Goal: Task Accomplishment & Management: Use online tool/utility

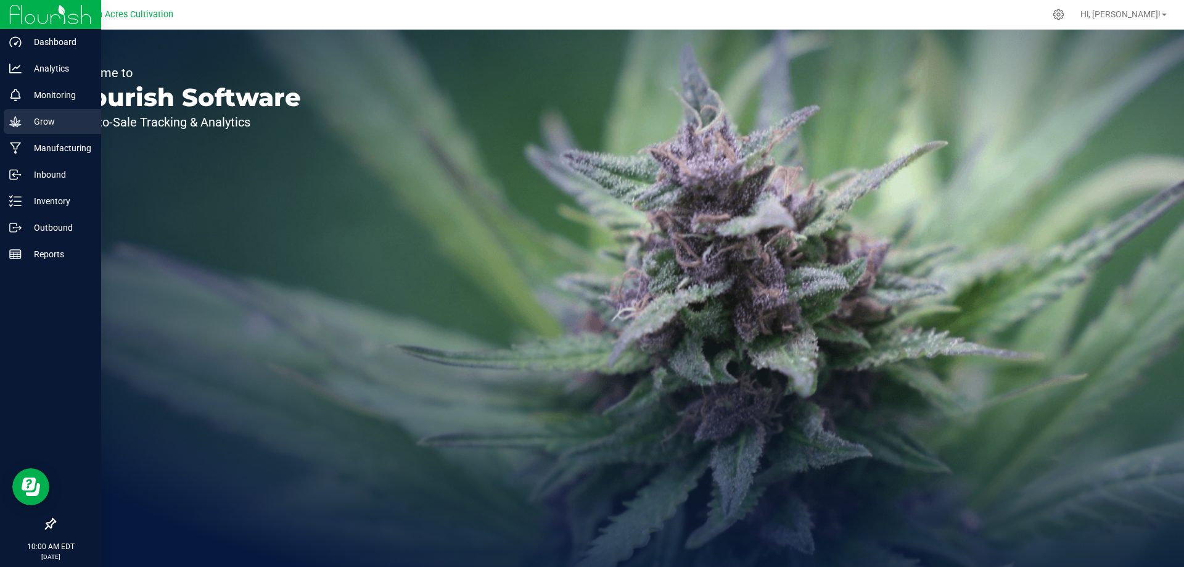
click at [41, 123] on p "Grow" at bounding box center [59, 121] width 74 height 15
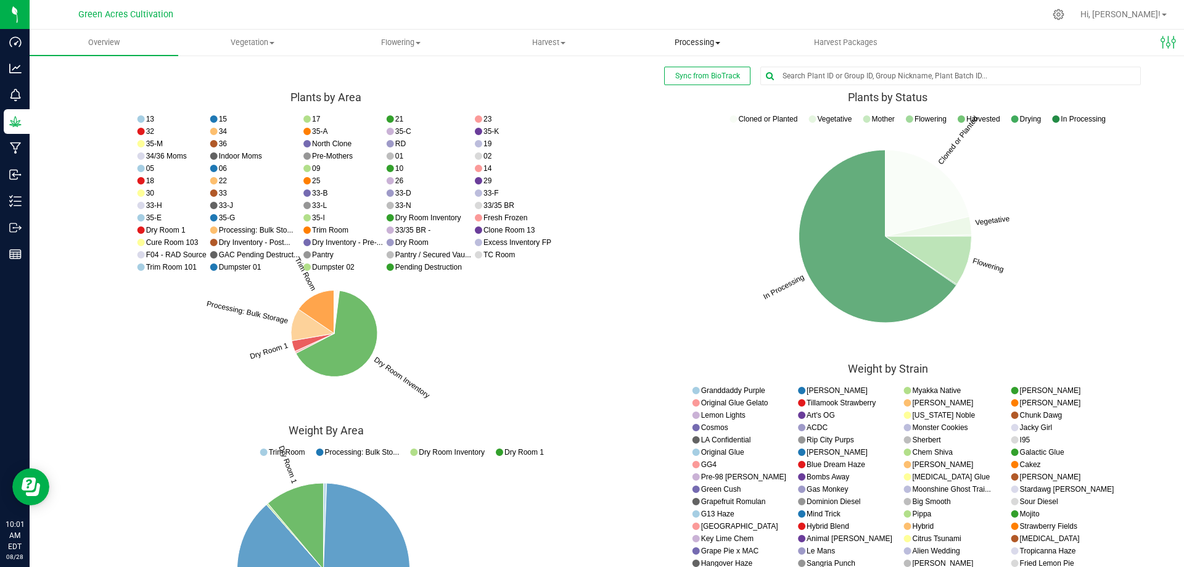
click at [693, 39] on span "Processing" at bounding box center [697, 42] width 147 height 11
click at [555, 35] on uib-tab-heading "Harvest Harvests Harvested plants" at bounding box center [549, 42] width 147 height 25
click at [556, 75] on li "Harvests" at bounding box center [549, 74] width 149 height 15
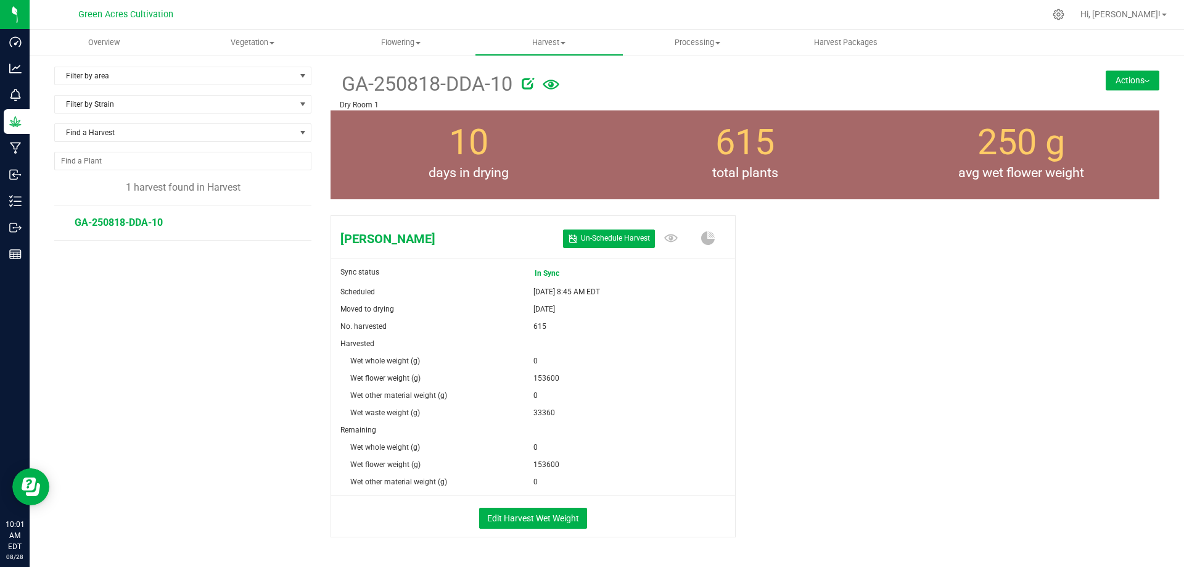
click at [1121, 70] on button "Actions" at bounding box center [1133, 80] width 54 height 20
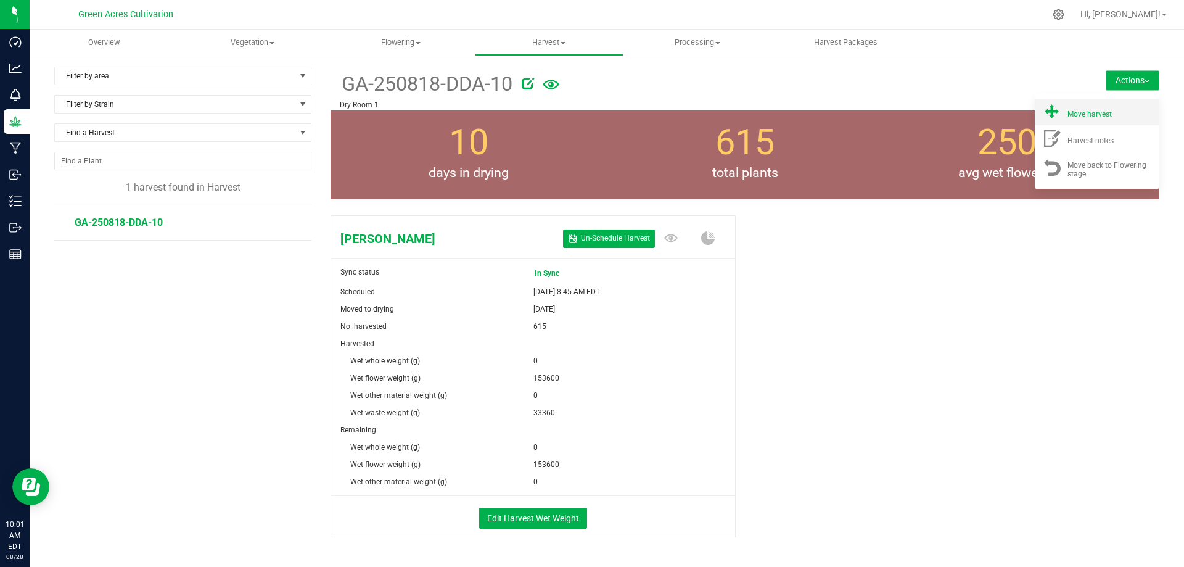
click at [1095, 113] on span "Move harvest" at bounding box center [1090, 114] width 44 height 9
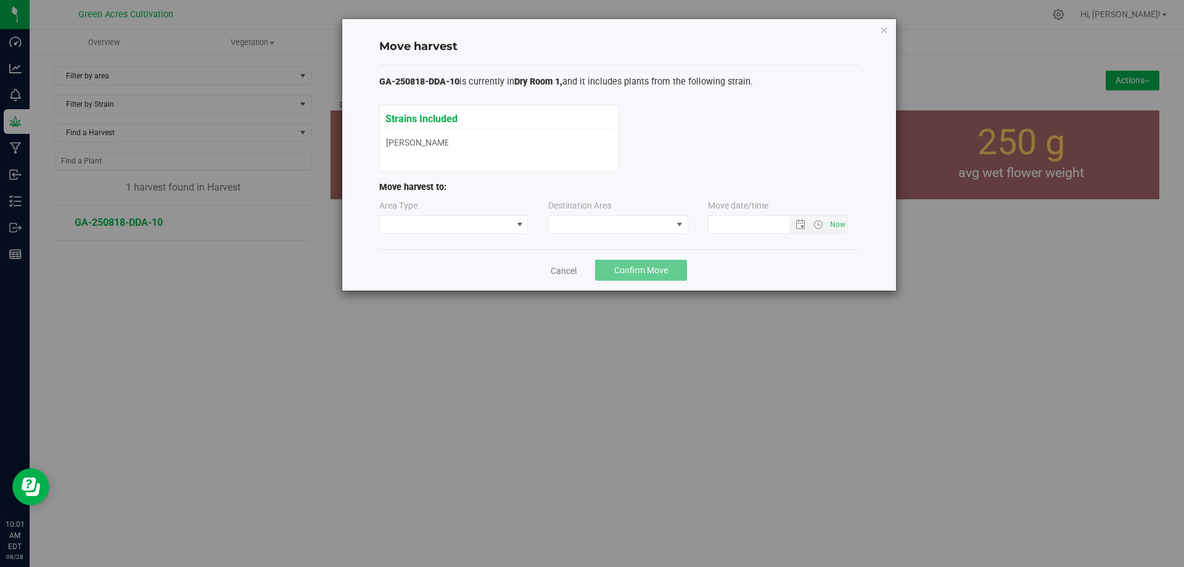
type input "[DATE] 10:01 AM"
click at [567, 223] on span at bounding box center [610, 224] width 123 height 17
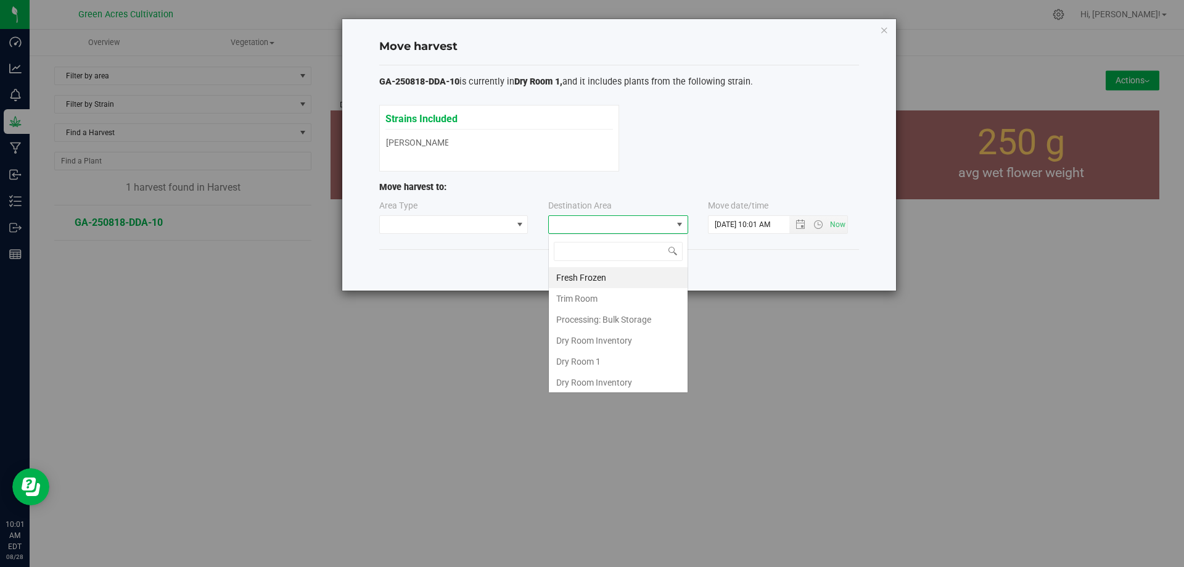
scroll to position [19, 140]
click at [558, 364] on li "Dry Room 1" at bounding box center [618, 361] width 139 height 21
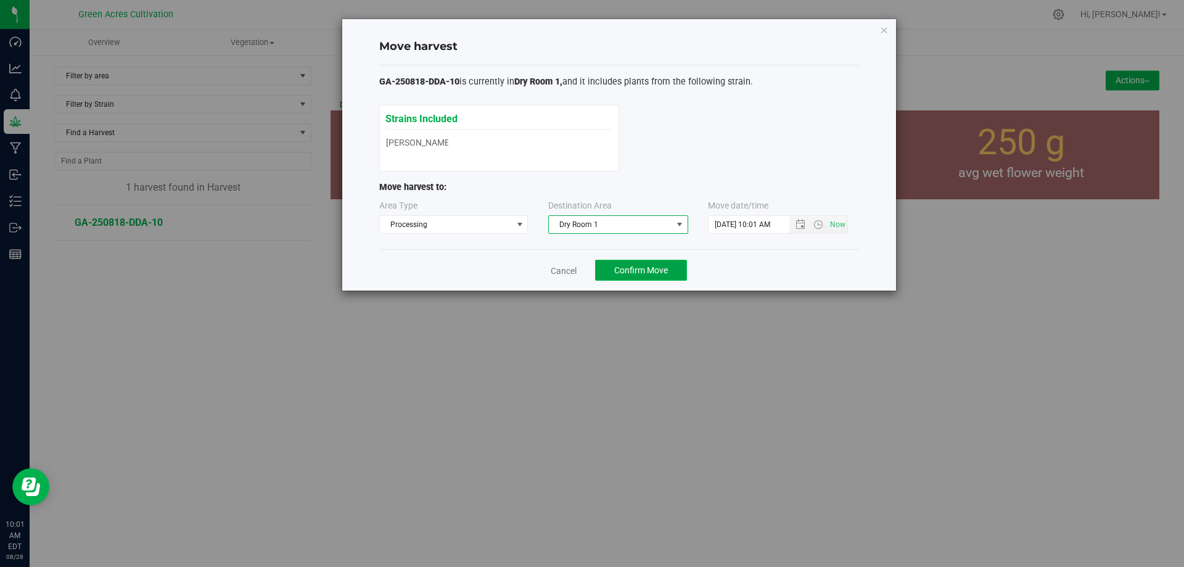
click at [647, 266] on span "Confirm Move" at bounding box center [641, 270] width 54 height 10
drag, startPoint x: 460, startPoint y: 78, endPoint x: 374, endPoint y: 75, distance: 85.8
click at [374, 75] on div "Move harvest GA-250818-DDA-10 is currently in Dry Room 1, and it includes plant…" at bounding box center [619, 154] width 554 height 271
click at [770, 170] on div "Strains Included Don Dada Don Dada" at bounding box center [619, 138] width 480 height 67
click at [558, 268] on link "Cancel" at bounding box center [559, 271] width 26 height 12
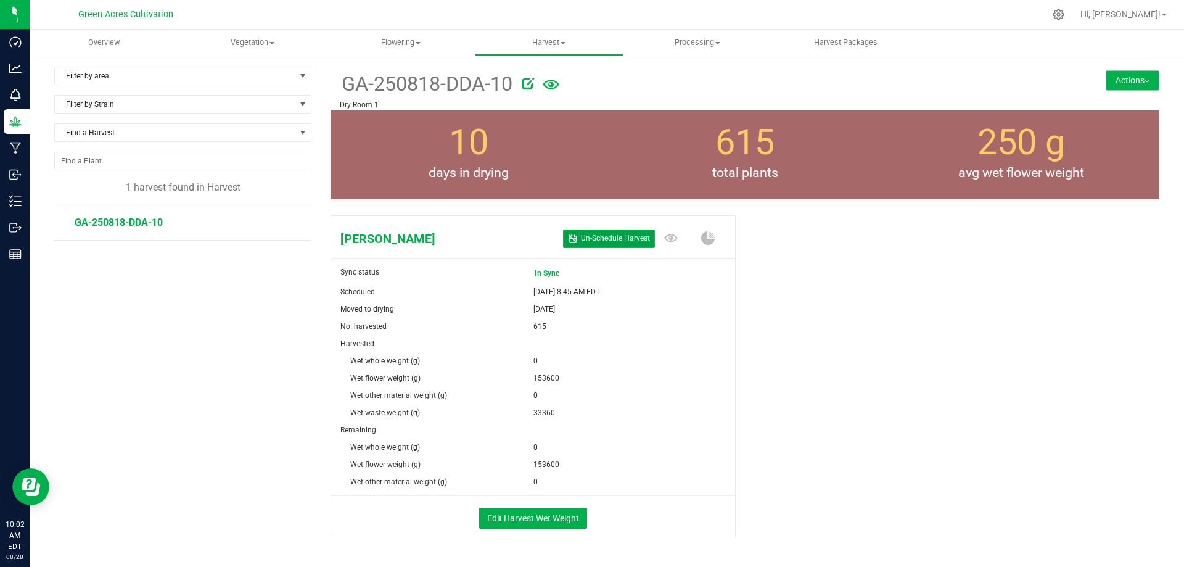
click at [585, 233] on span "Un- Schedule Harvest" at bounding box center [615, 238] width 69 height 10
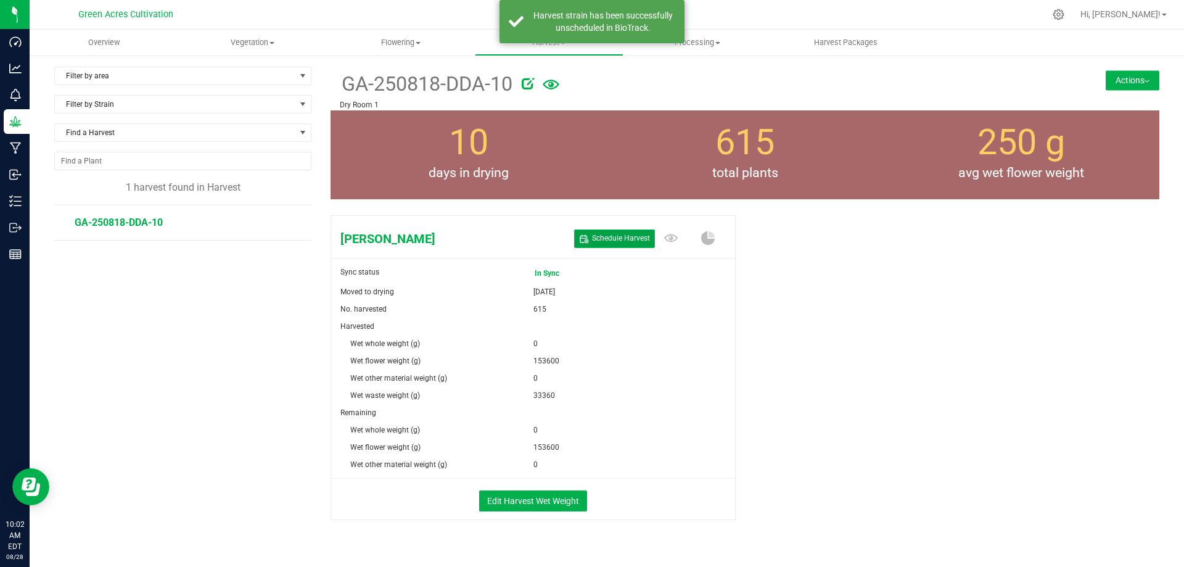
click at [627, 233] on button "Schedule Harvest" at bounding box center [614, 238] width 81 height 18
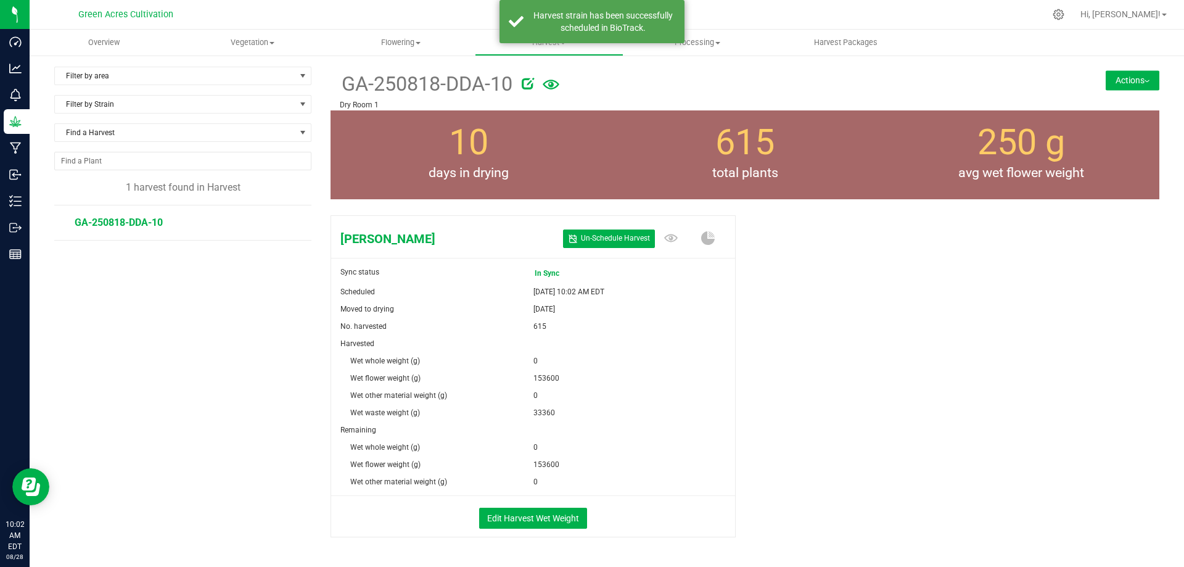
click at [1106, 85] on button "Actions" at bounding box center [1133, 80] width 54 height 20
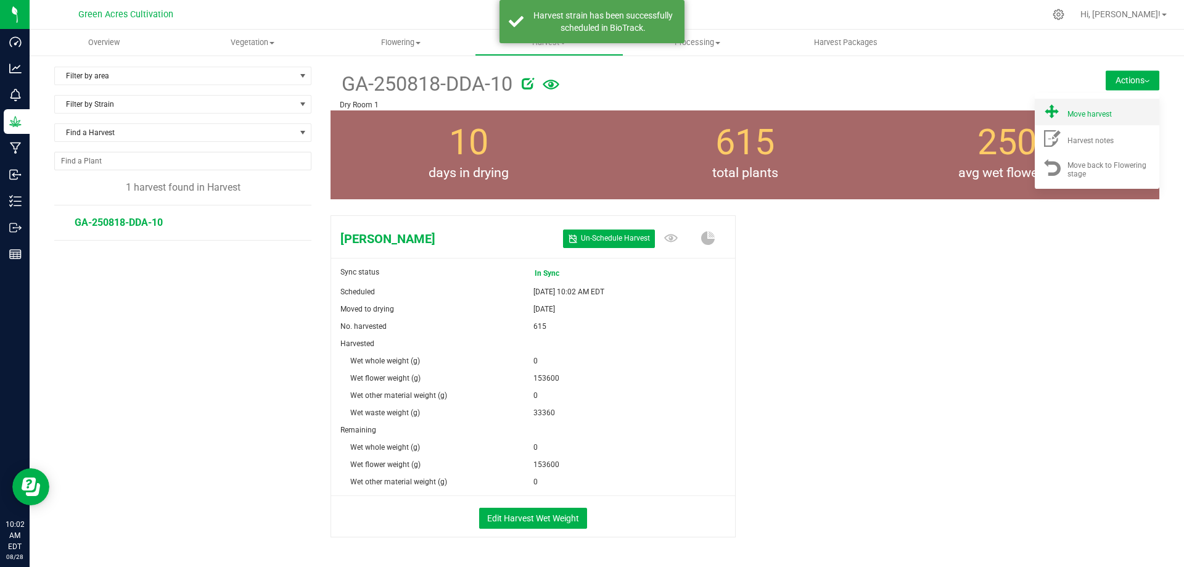
click at [1092, 119] on li "Move harvest" at bounding box center [1097, 112] width 125 height 27
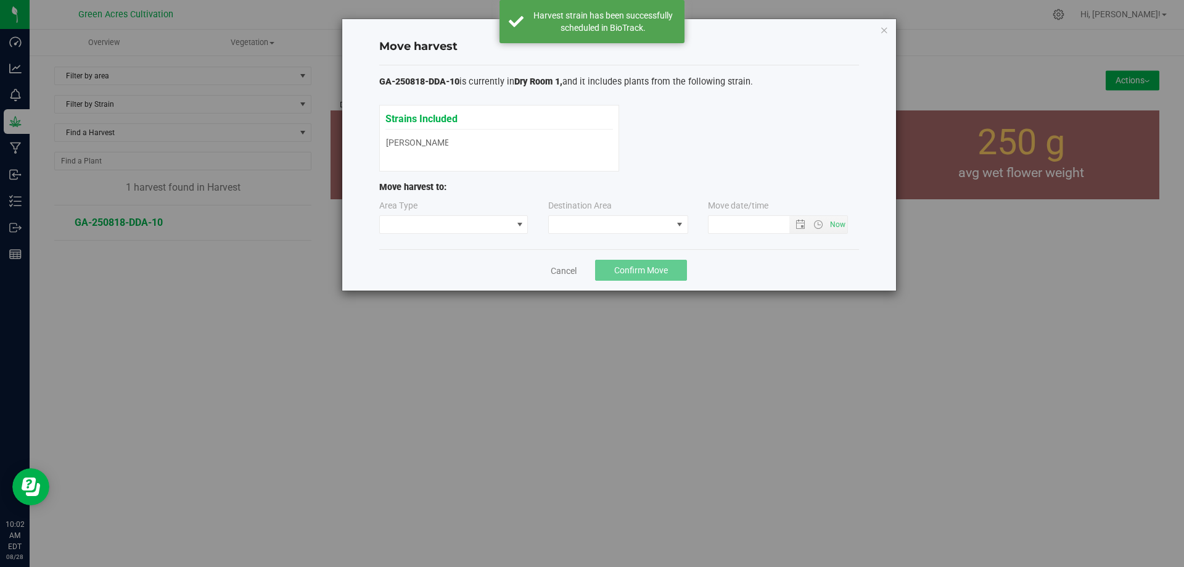
type input "[DATE] 10:02 AM"
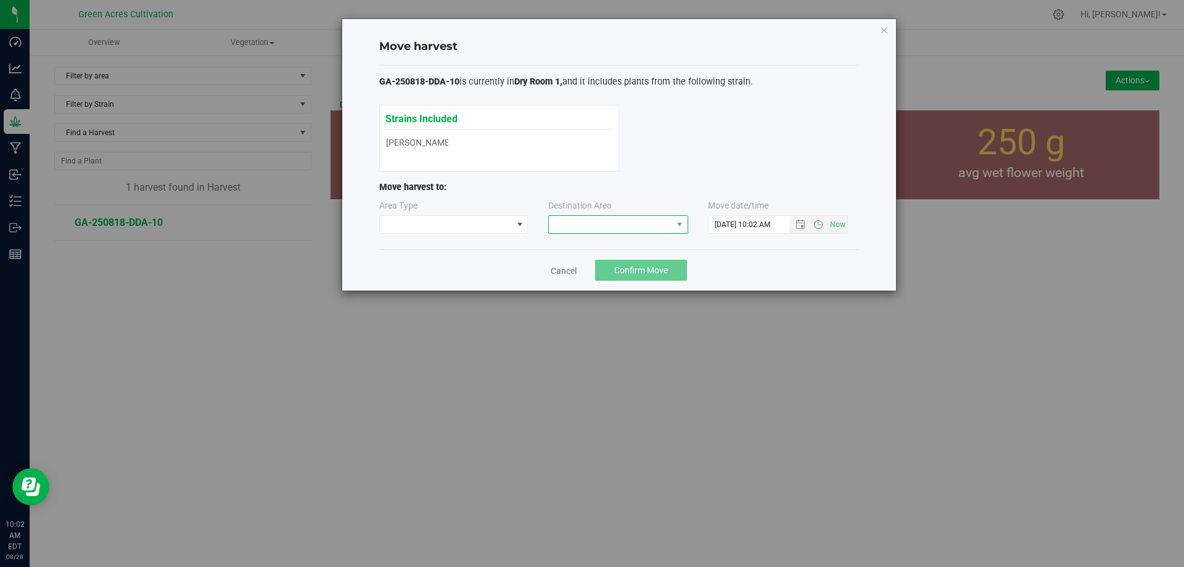
click at [601, 229] on span at bounding box center [610, 224] width 123 height 17
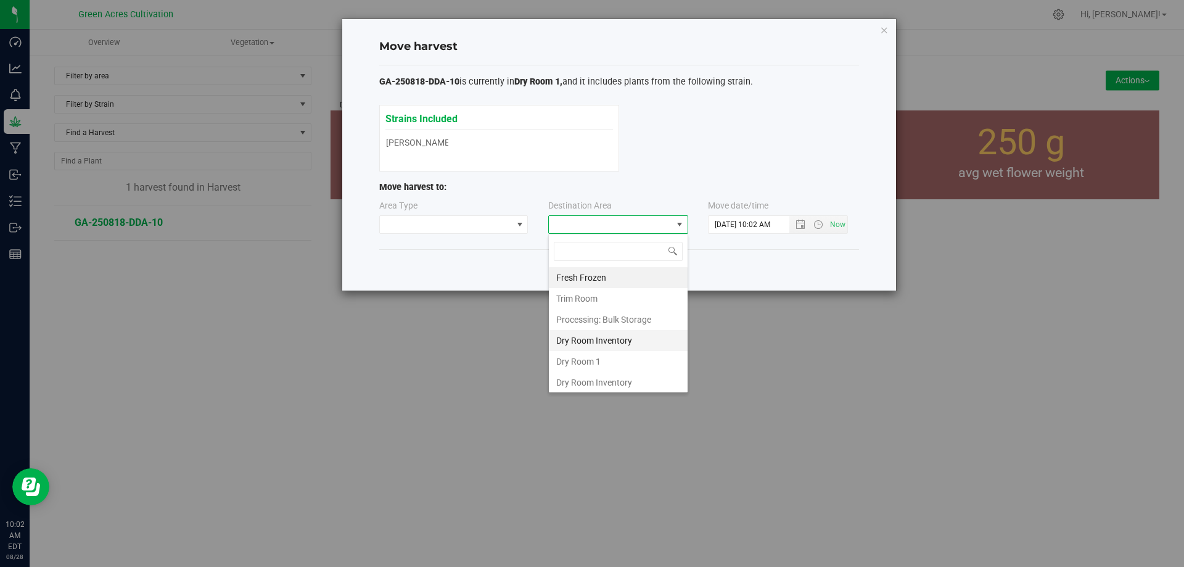
scroll to position [19, 140]
click at [589, 358] on li "Dry Room 1" at bounding box center [618, 361] width 139 height 21
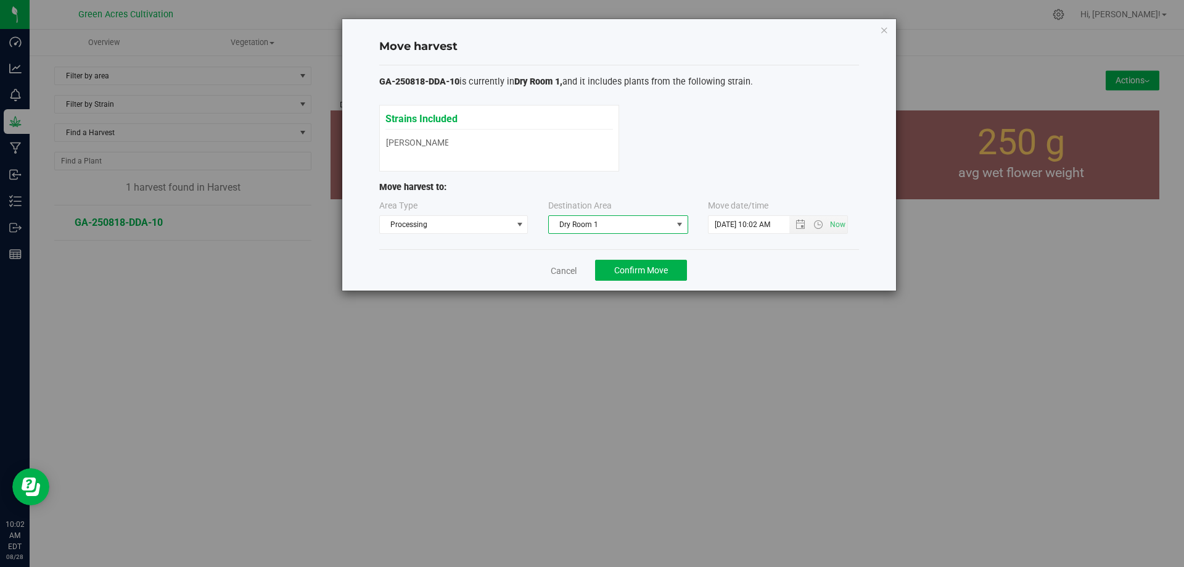
click at [643, 254] on div "Cancel Confirm Move" at bounding box center [619, 269] width 480 height 41
click at [642, 263] on button "Confirm Move" at bounding box center [641, 270] width 92 height 21
click at [557, 269] on link "Cancel" at bounding box center [559, 271] width 26 height 12
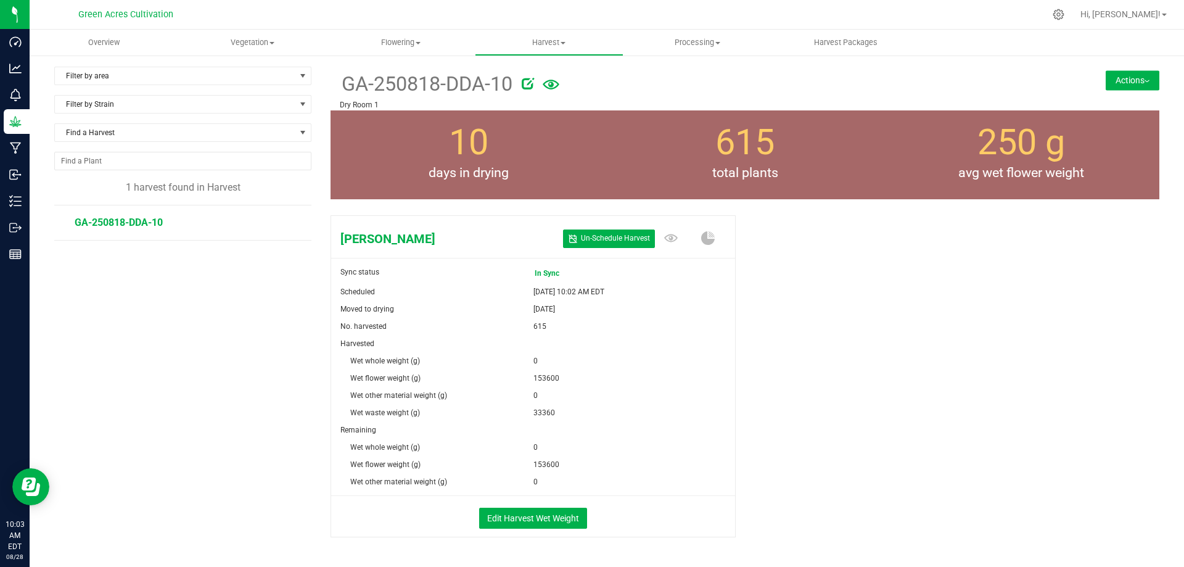
click at [860, 399] on div "[PERSON_NAME] Un- Schedule Harvest Sync status In Sync Scheduled [DATE] 10:02 A…" at bounding box center [745, 389] width 829 height 358
click at [392, 45] on span "Flowering" at bounding box center [400, 42] width 147 height 11
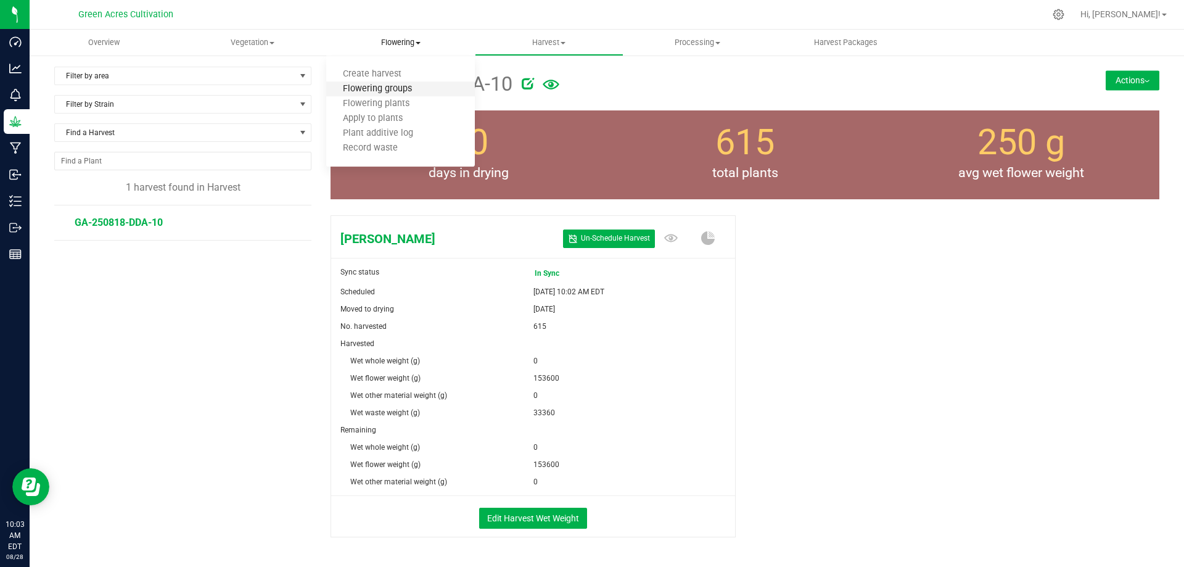
click at [392, 85] on span "Flowering groups" at bounding box center [377, 89] width 102 height 10
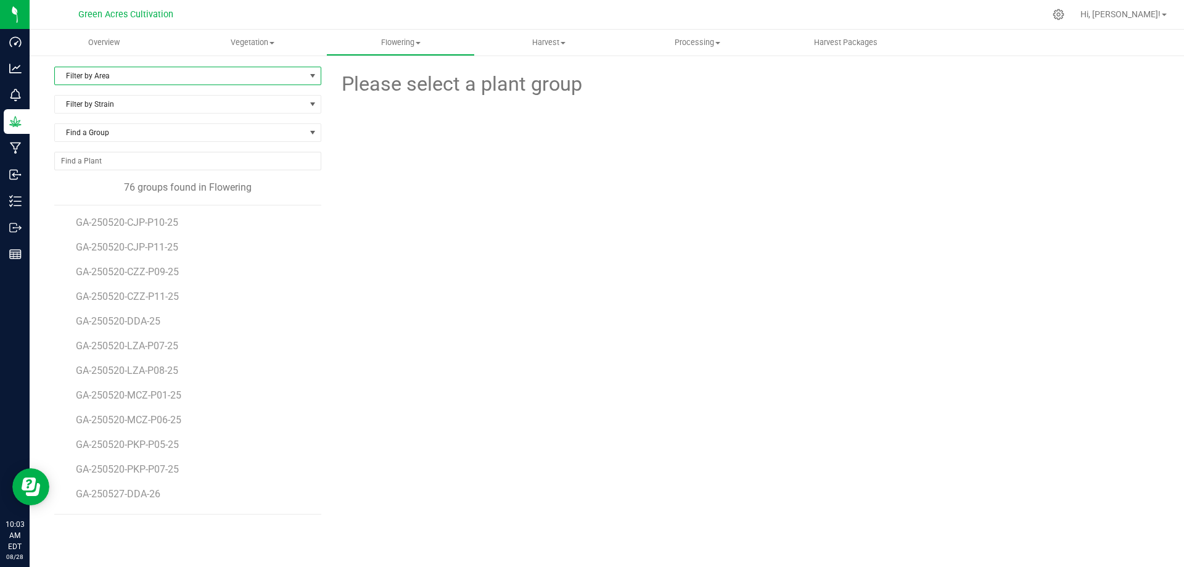
click at [154, 72] on span "Filter by Area" at bounding box center [180, 75] width 250 height 17
click at [511, 296] on div "Please select a plant group" at bounding box center [745, 291] width 829 height 448
click at [507, 213] on div at bounding box center [744, 167] width 847 height 136
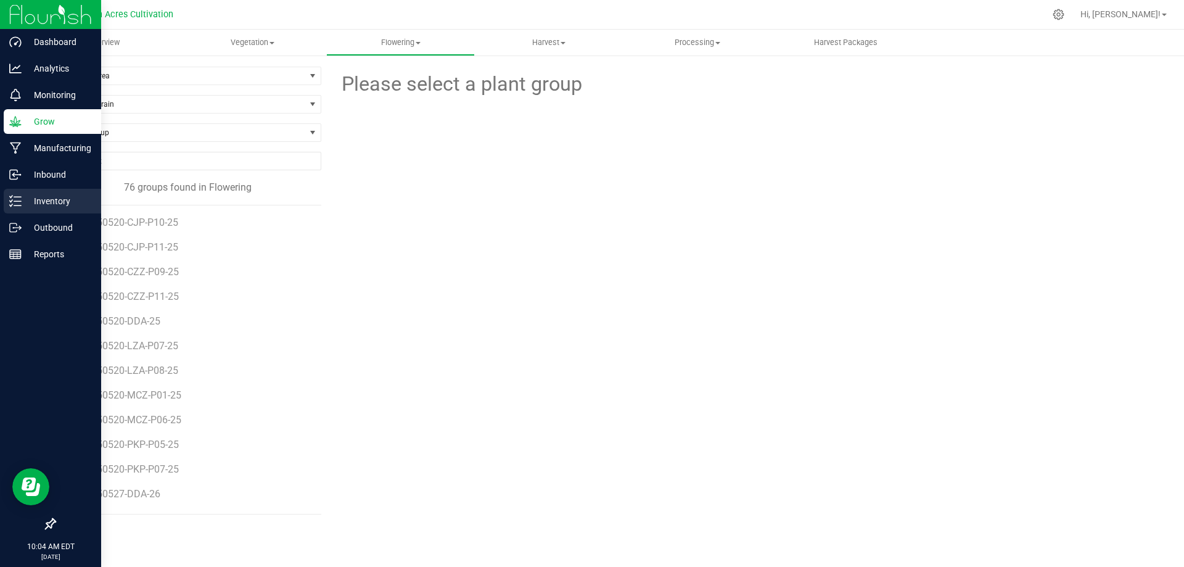
click at [30, 199] on p "Inventory" at bounding box center [59, 201] width 74 height 15
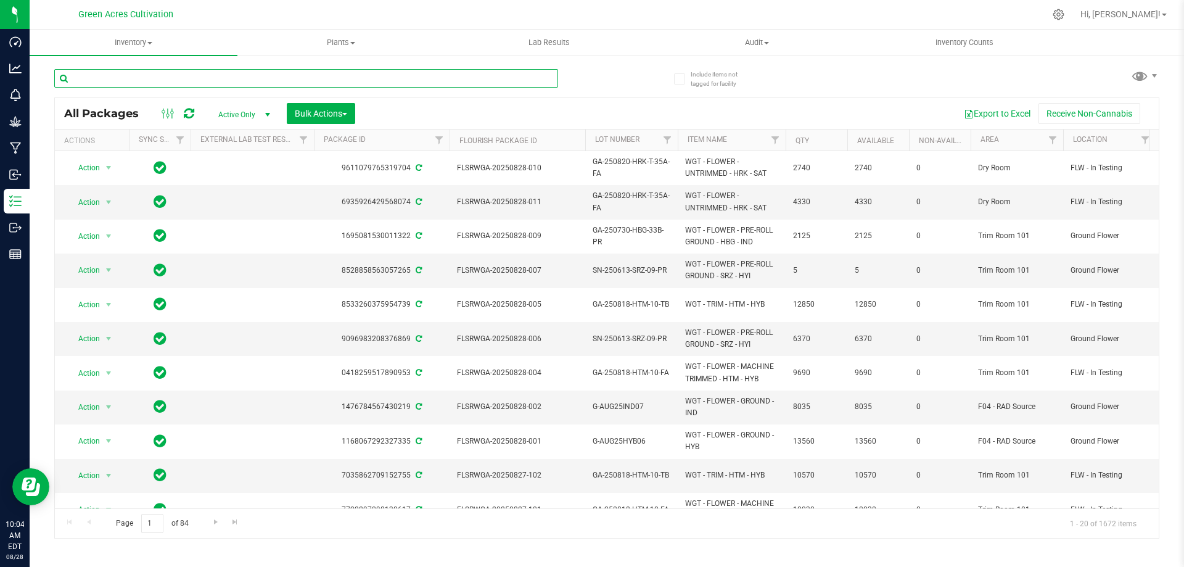
click at [183, 82] on input "text" at bounding box center [306, 78] width 504 height 19
type input "0"
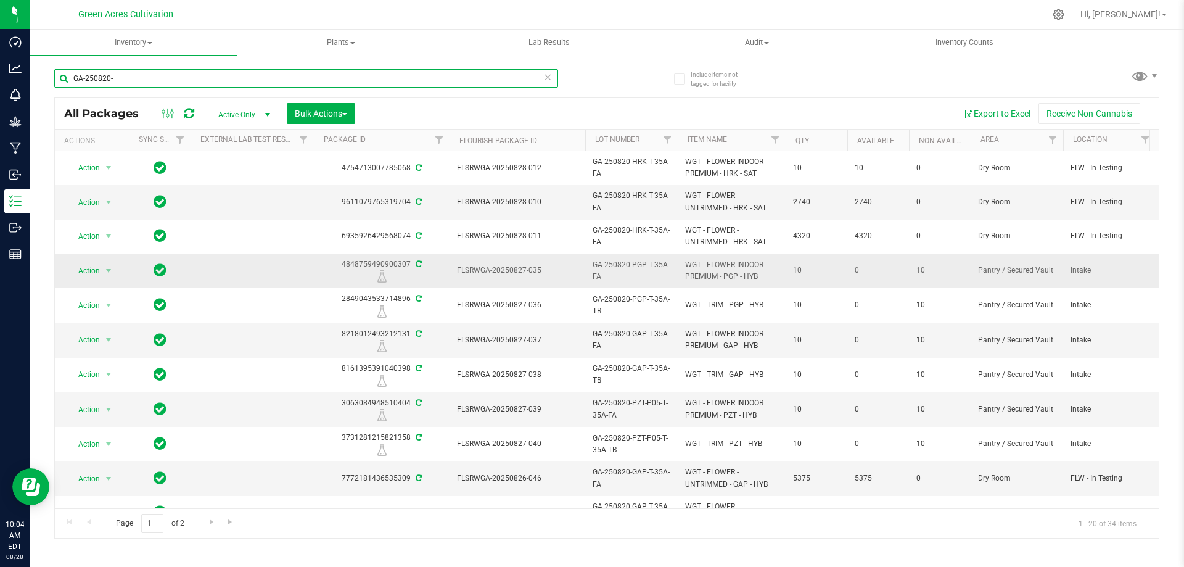
type input "GA-250820-"
drag, startPoint x: 527, startPoint y: 273, endPoint x: 1118, endPoint y: 272, distance: 591.5
click at [1087, 271] on span "Intake" at bounding box center [1110, 271] width 78 height 12
drag, startPoint x: 1026, startPoint y: 262, endPoint x: 627, endPoint y: 270, distance: 399.8
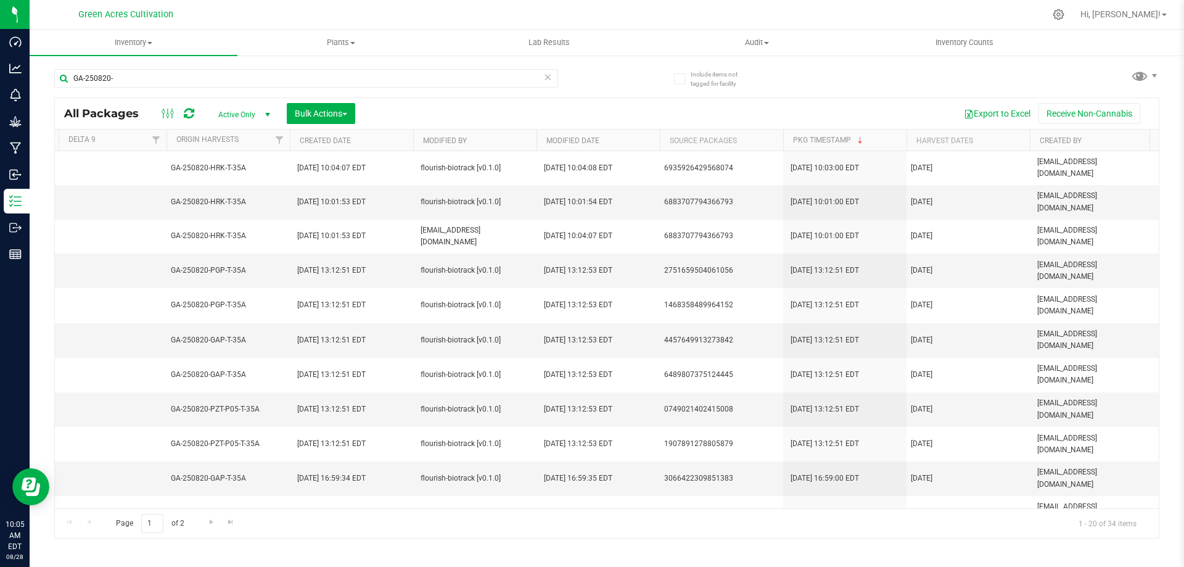
scroll to position [0, 1110]
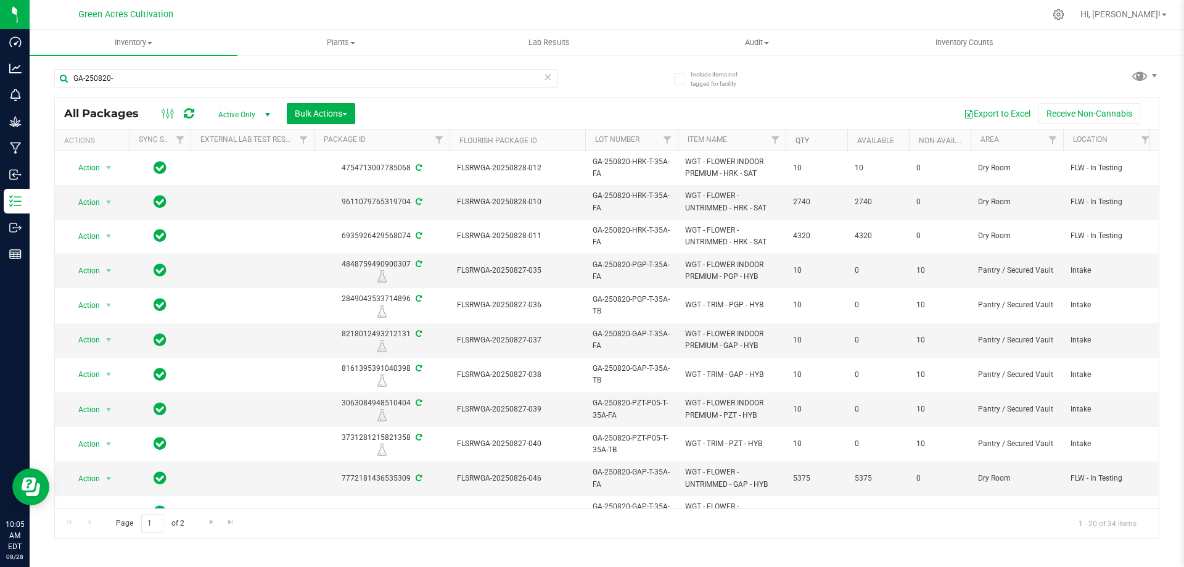
click at [805, 142] on link "Qty" at bounding box center [803, 140] width 14 height 9
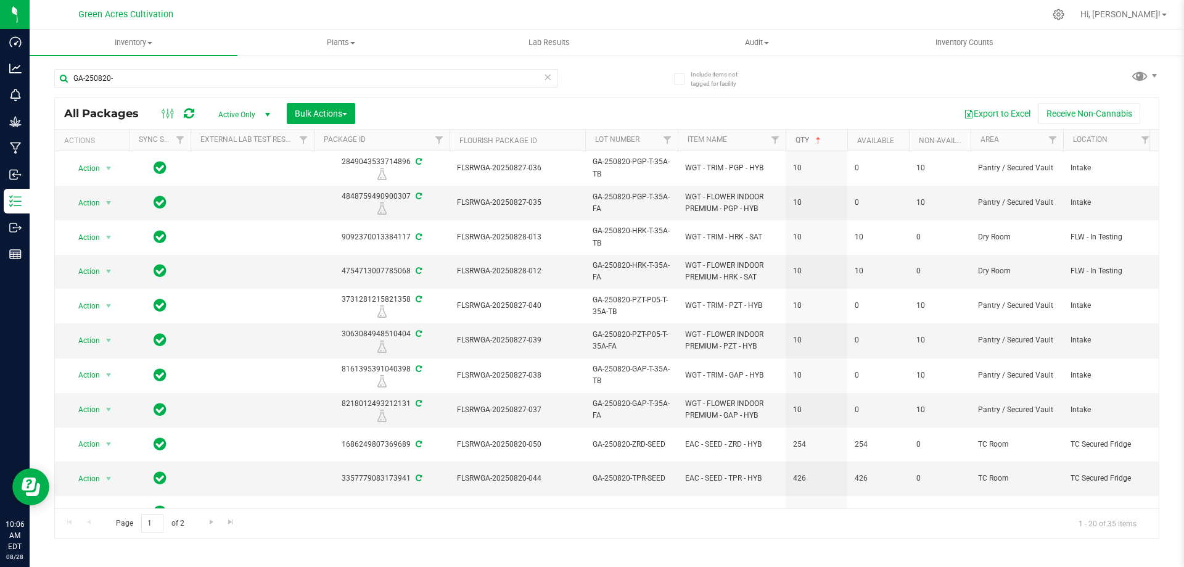
click at [802, 137] on link "Qty" at bounding box center [810, 140] width 28 height 9
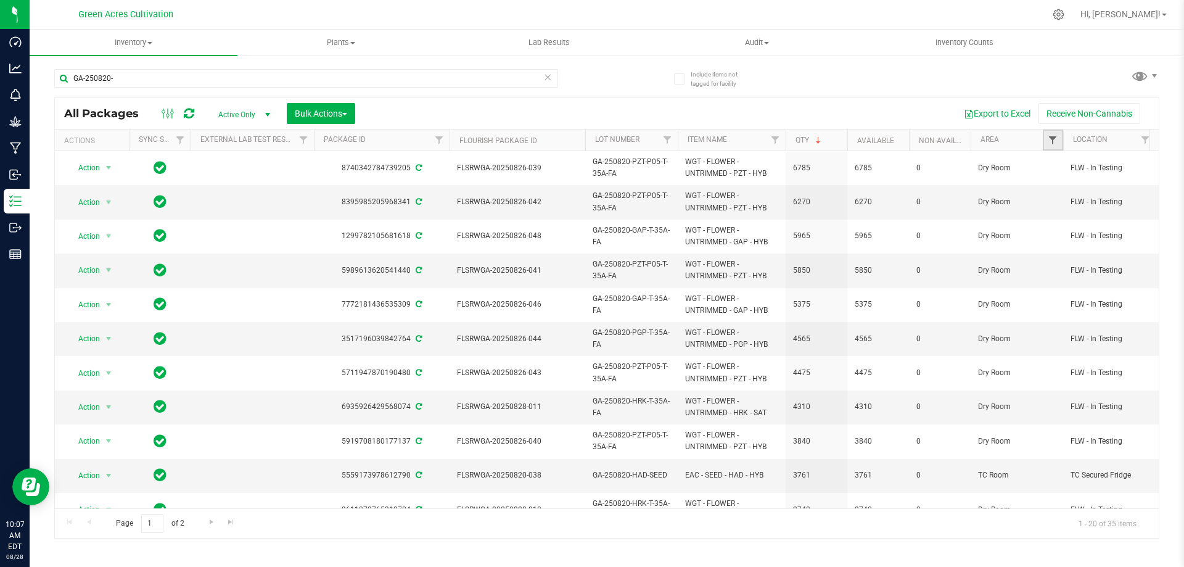
click at [1054, 139] on span "Filter" at bounding box center [1053, 140] width 10 height 10
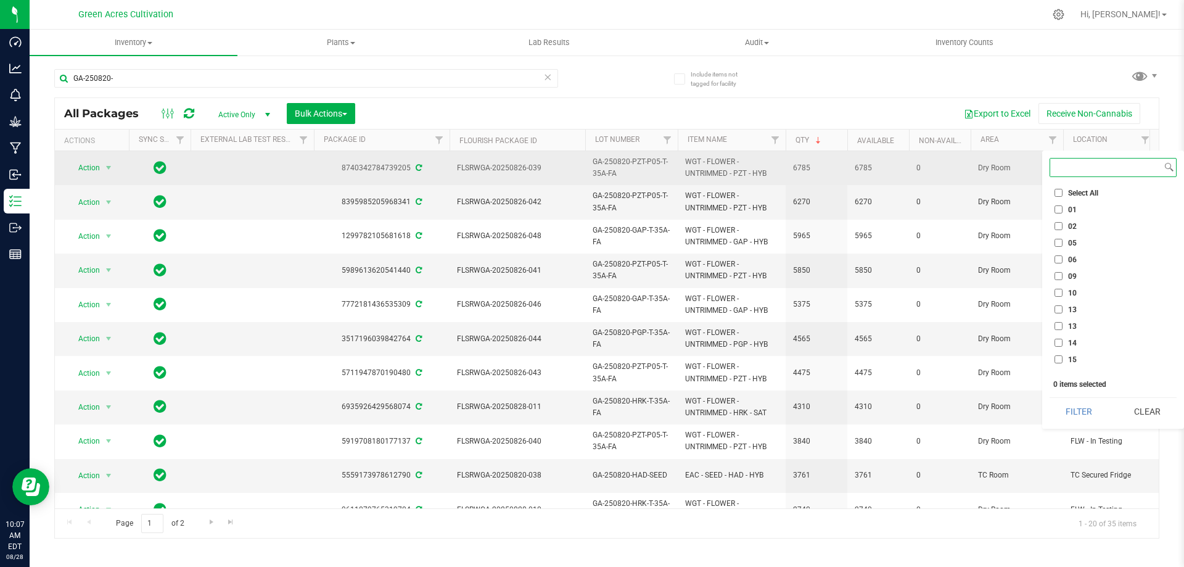
type input "T"
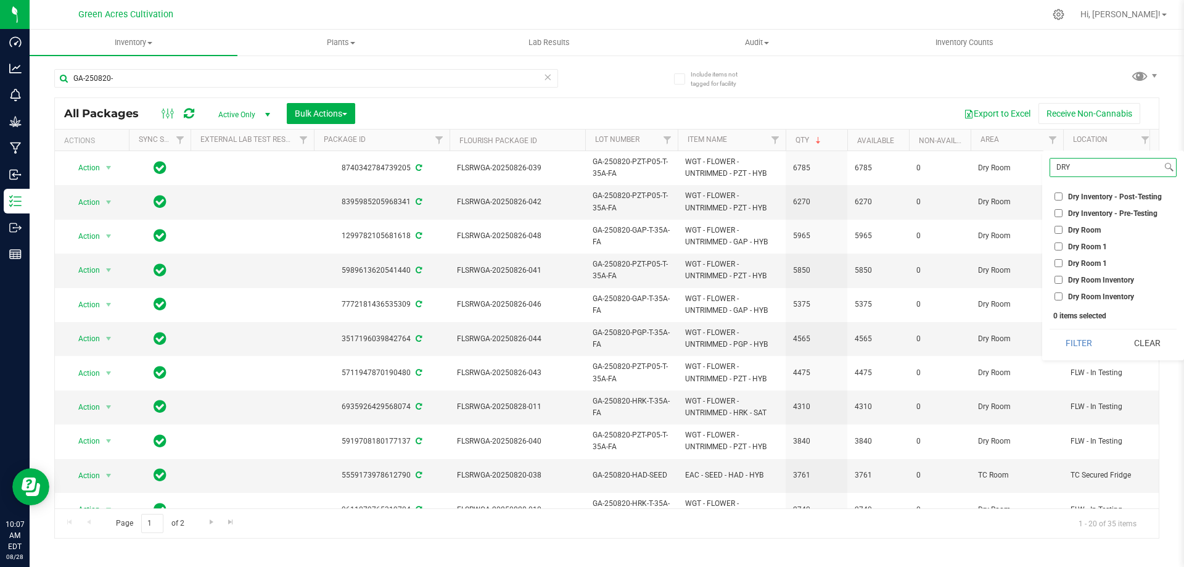
type input "DRY"
click at [1068, 229] on label "Dry Room" at bounding box center [1078, 230] width 46 height 8
click at [1063, 229] on input "Dry Room" at bounding box center [1059, 230] width 8 height 8
checkbox input "true"
click at [1071, 344] on button "Filter" at bounding box center [1079, 342] width 59 height 27
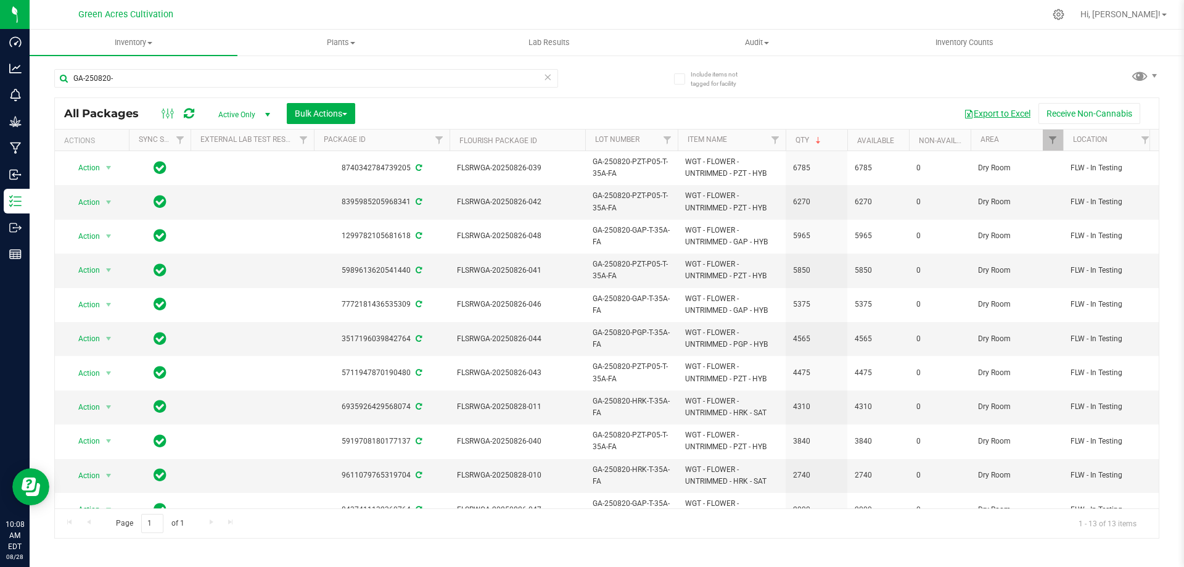
click at [992, 115] on button "Export to Excel" at bounding box center [997, 113] width 83 height 21
click at [315, 112] on span "Bulk Actions" at bounding box center [321, 114] width 52 height 10
click at [317, 225] on div "Locate packages" at bounding box center [333, 234] width 79 height 20
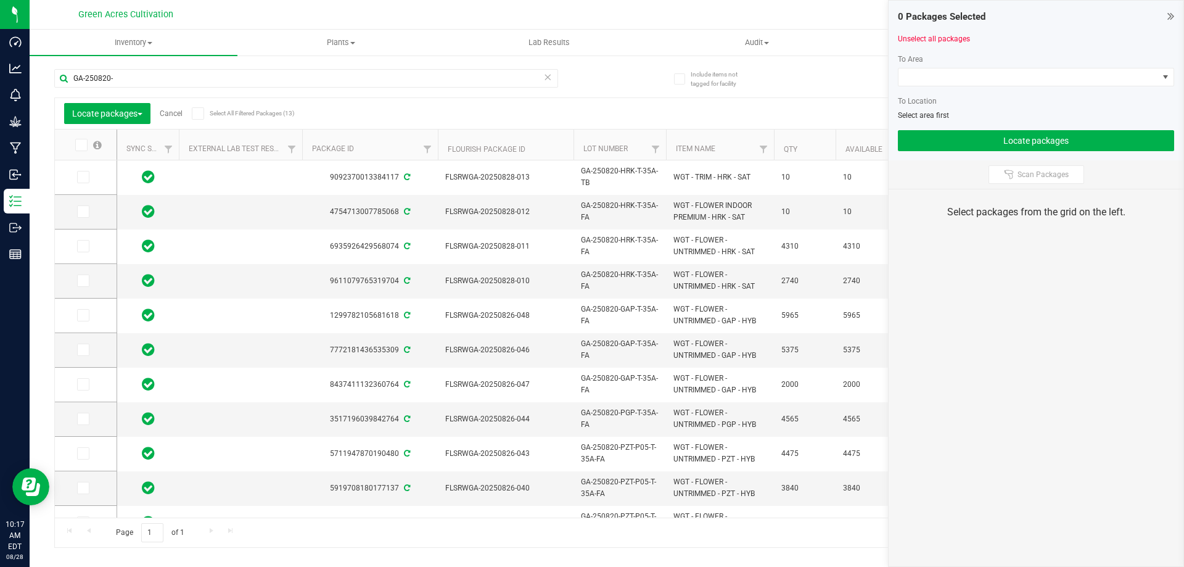
click at [175, 112] on link "Cancel" at bounding box center [171, 113] width 23 height 9
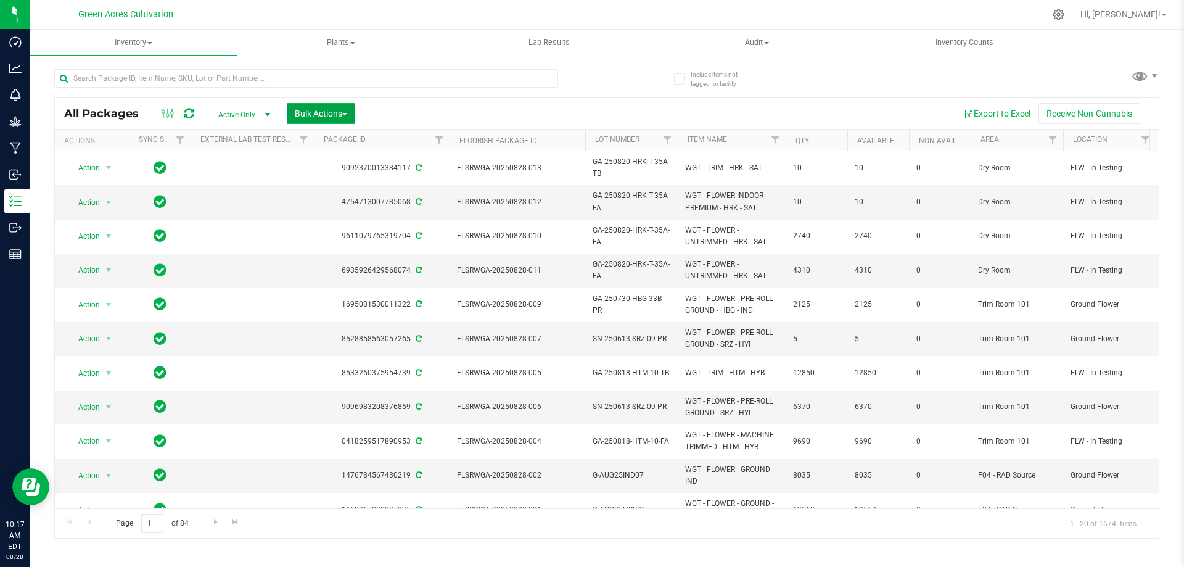
click at [331, 117] on span "Bulk Actions" at bounding box center [321, 114] width 52 height 10
click at [344, 234] on span "Locate packages" at bounding box center [325, 232] width 62 height 10
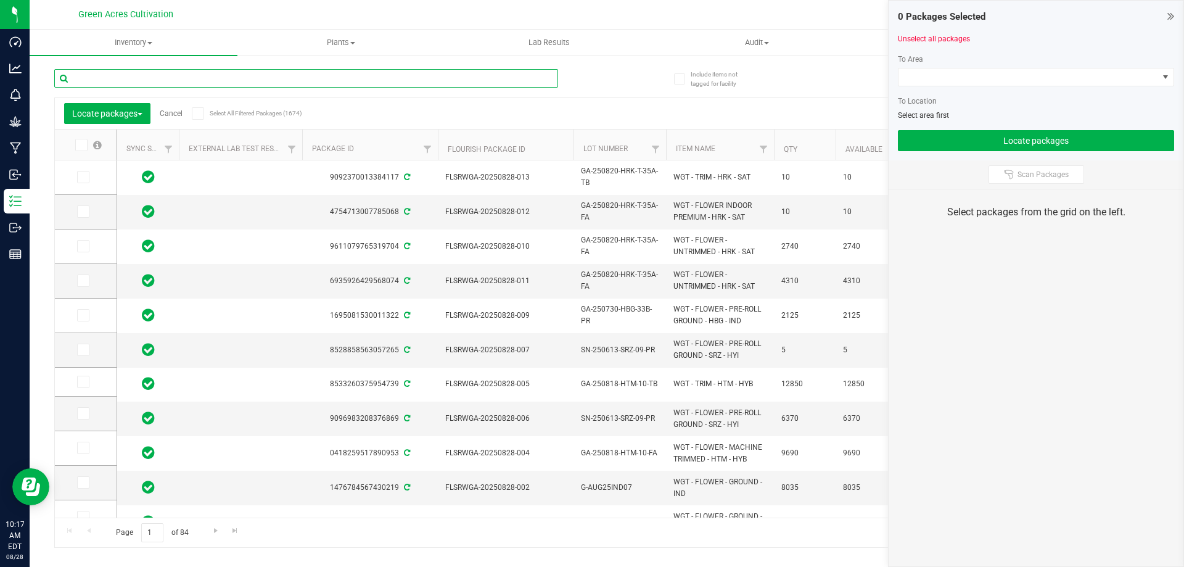
click at [104, 83] on input "text" at bounding box center [306, 78] width 504 height 19
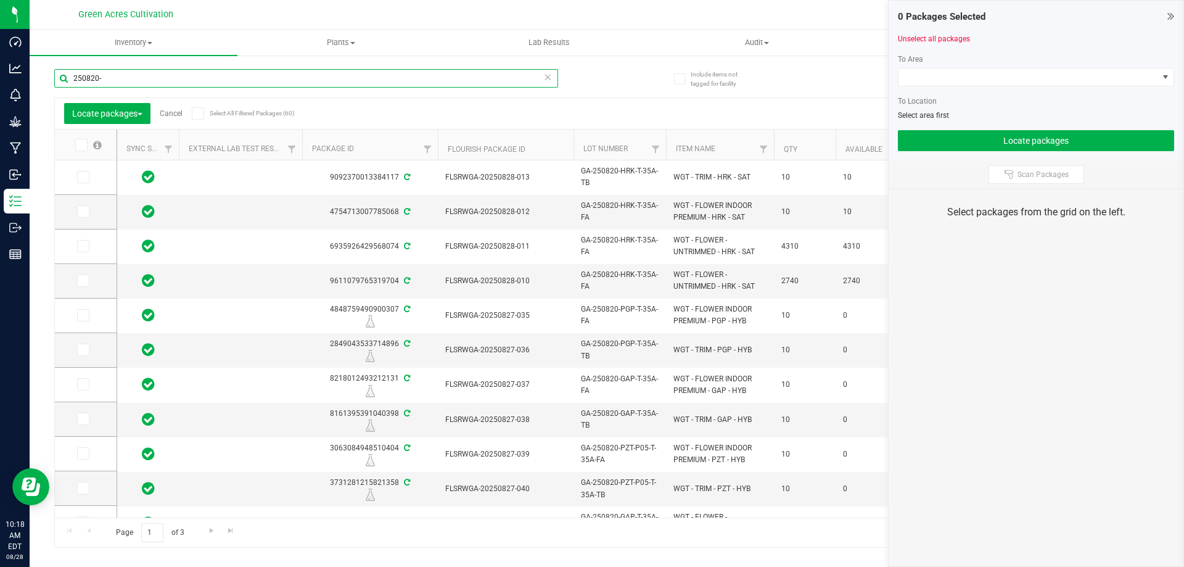
type input "250820-"
click at [173, 111] on link "Cancel" at bounding box center [171, 113] width 23 height 9
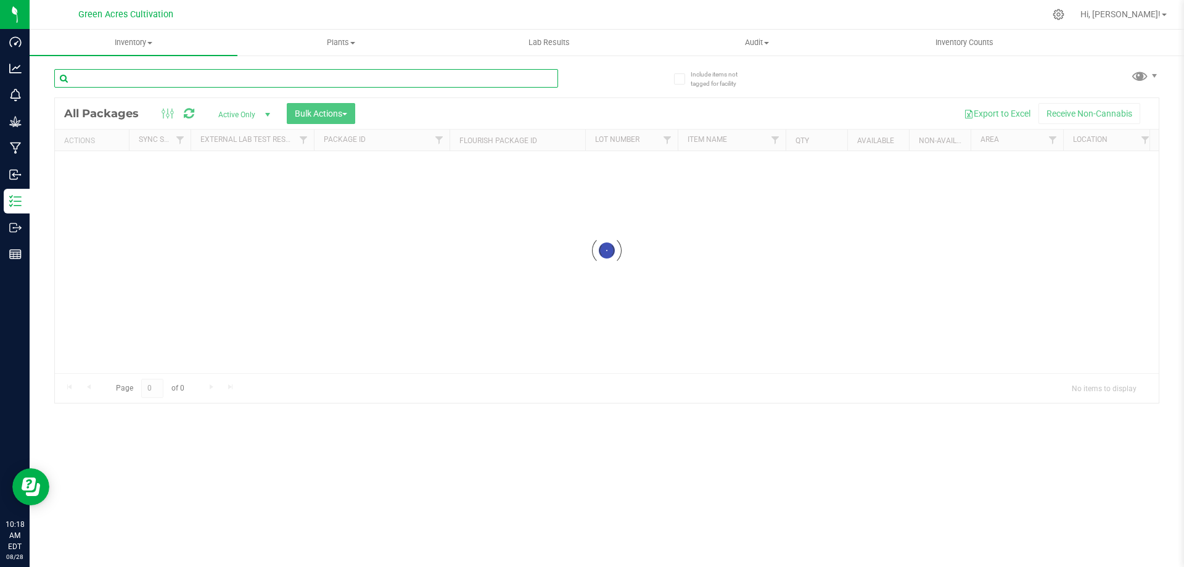
click at [167, 73] on input "text" at bounding box center [306, 78] width 504 height 19
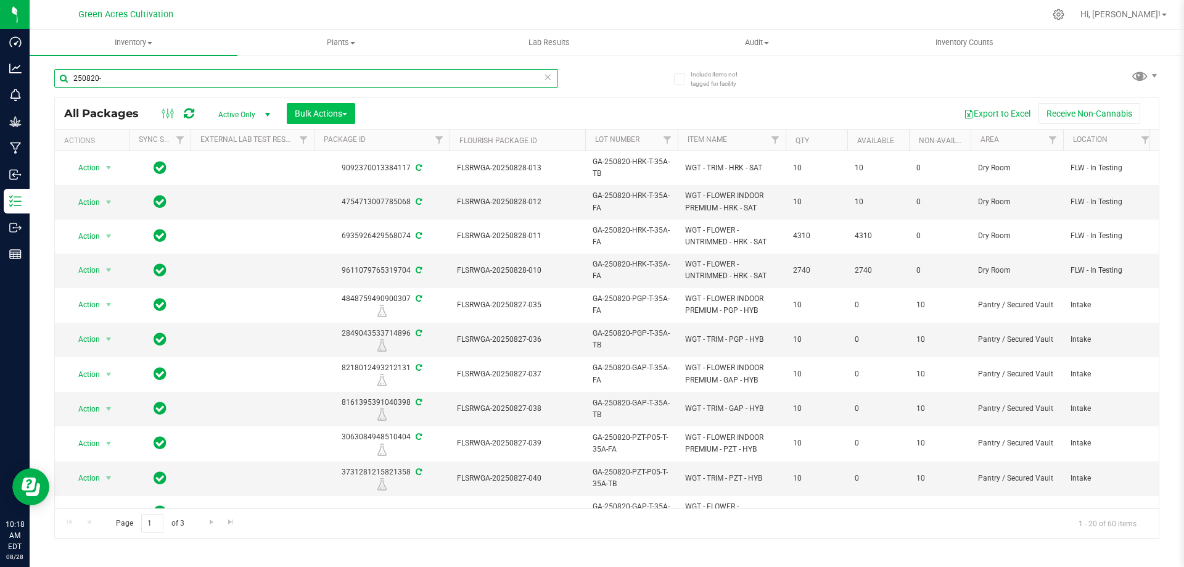
type input "250820-"
click at [300, 111] on span "Bulk Actions" at bounding box center [321, 114] width 52 height 10
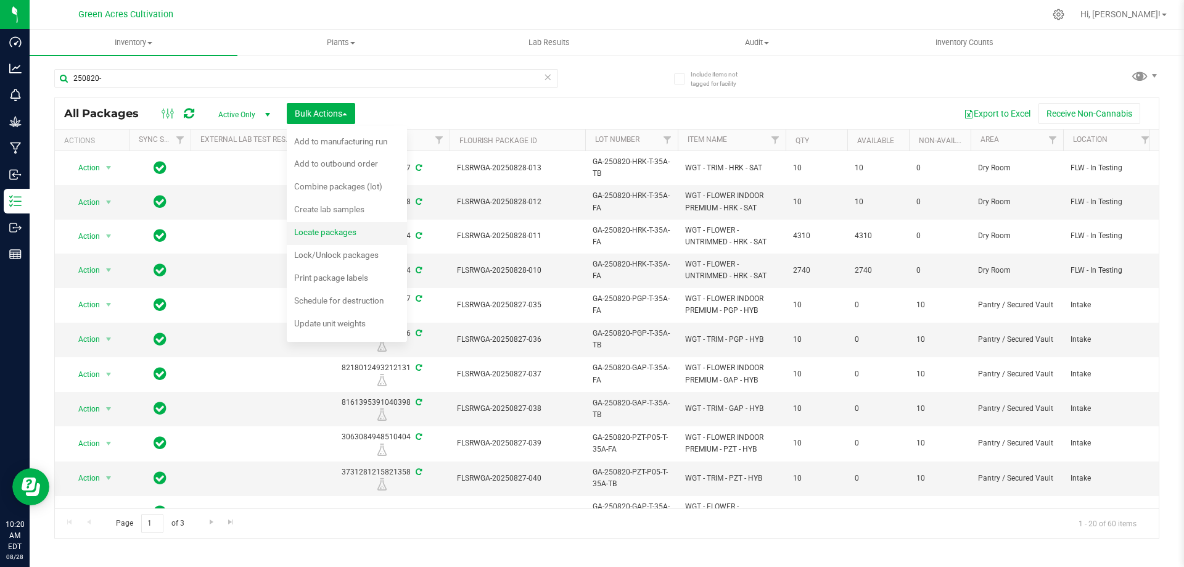
click at [344, 235] on span "Locate packages" at bounding box center [325, 232] width 62 height 10
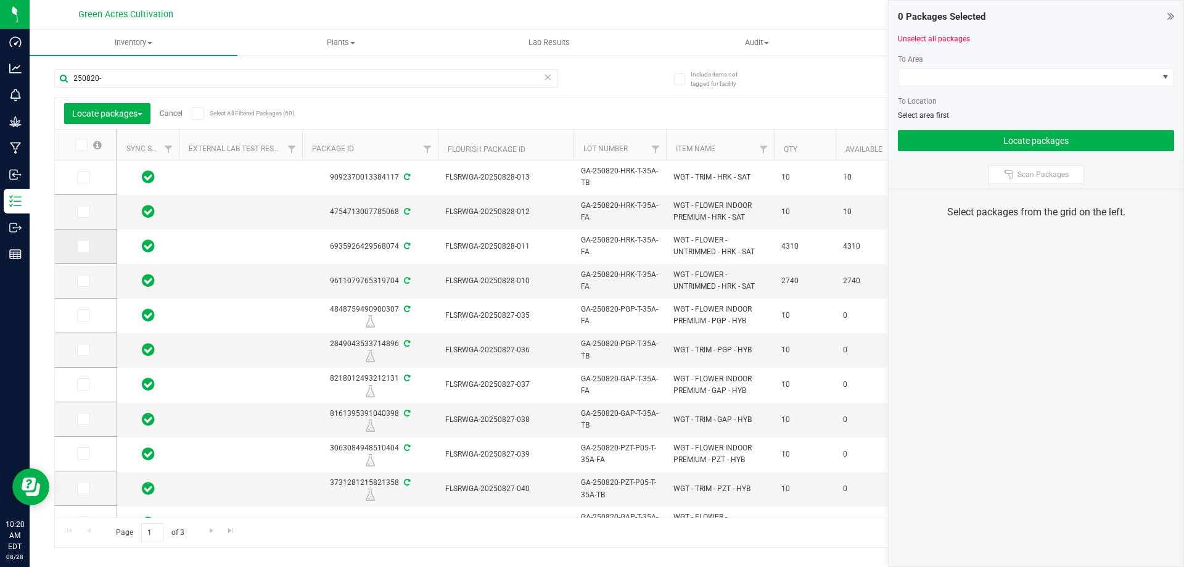
click at [81, 246] on icon at bounding box center [82, 246] width 8 height 0
click at [0, 0] on input "checkbox" at bounding box center [0, 0] width 0 height 0
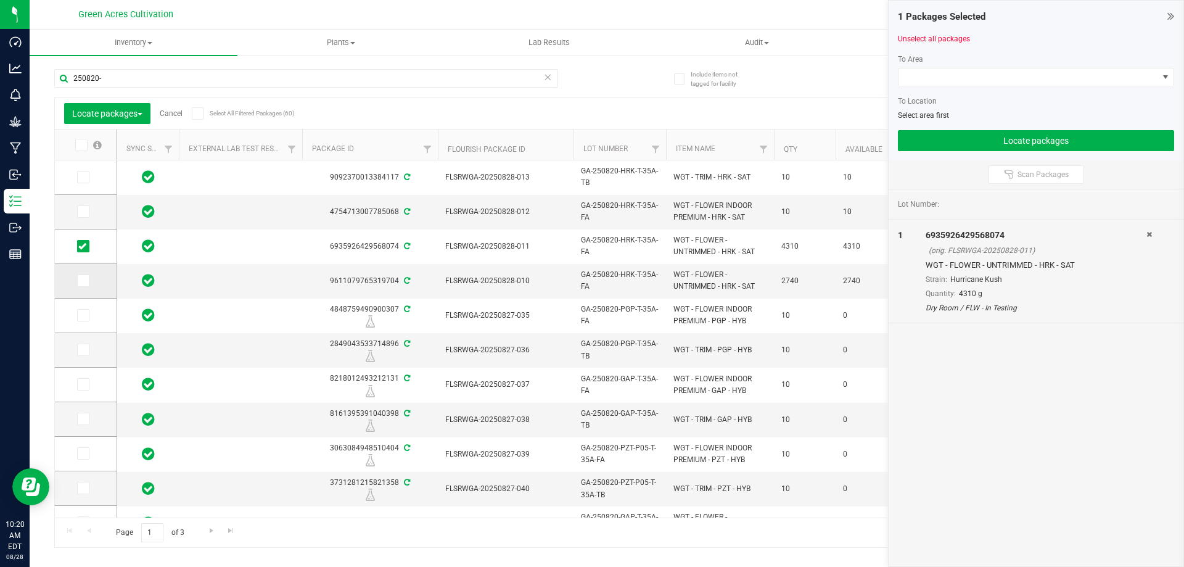
click at [85, 281] on icon at bounding box center [82, 281] width 8 height 0
click at [0, 0] on input "checkbox" at bounding box center [0, 0] width 0 height 0
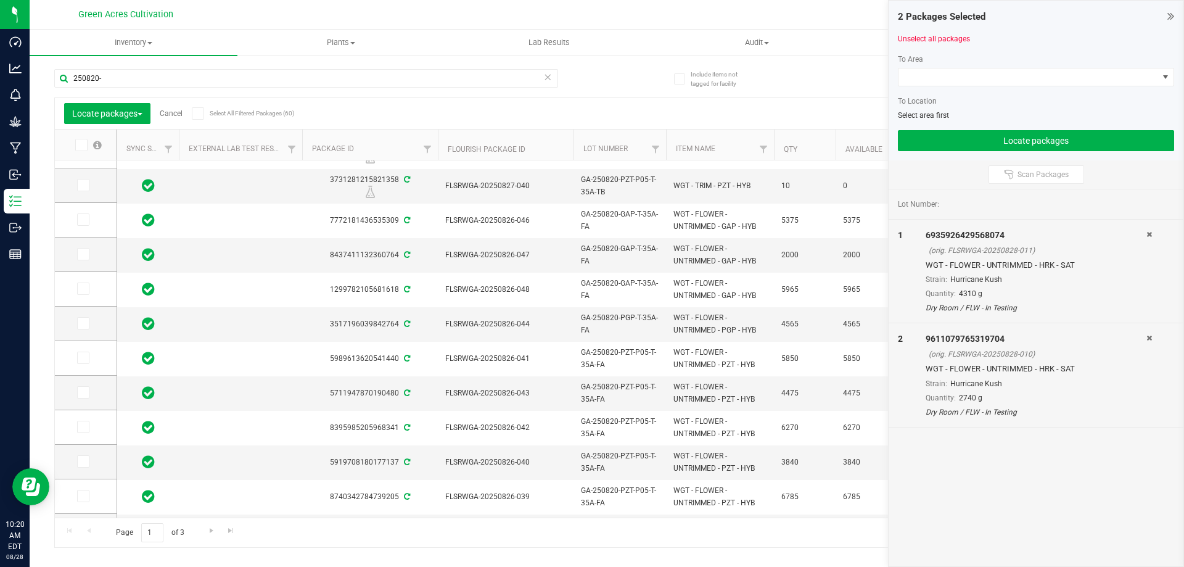
scroll to position [308, 0]
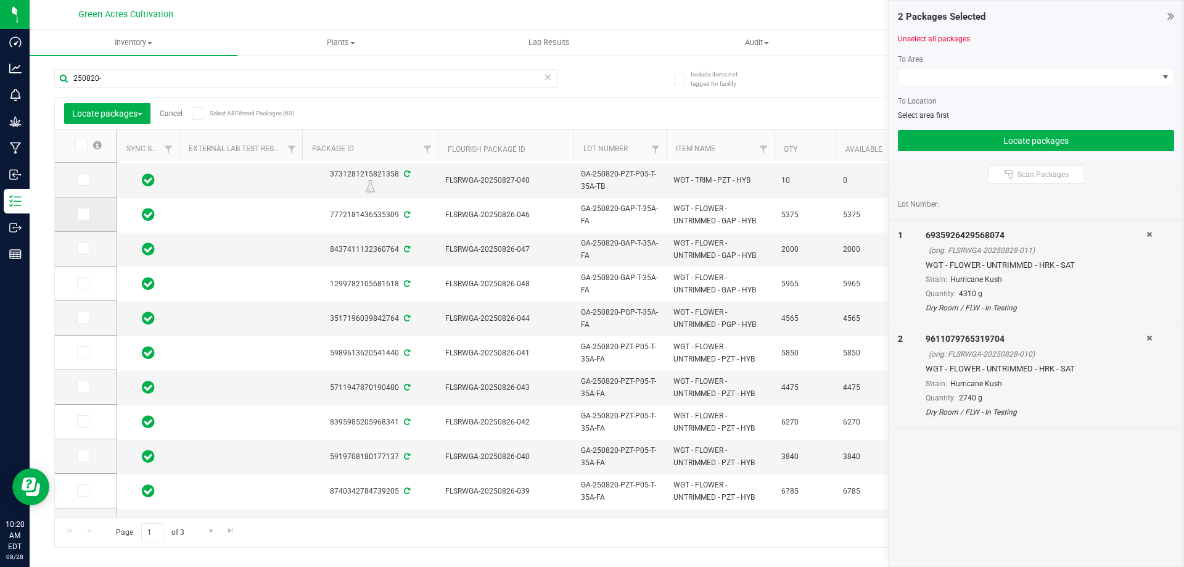
click at [83, 214] on icon at bounding box center [82, 214] width 8 height 0
click at [0, 0] on input "checkbox" at bounding box center [0, 0] width 0 height 0
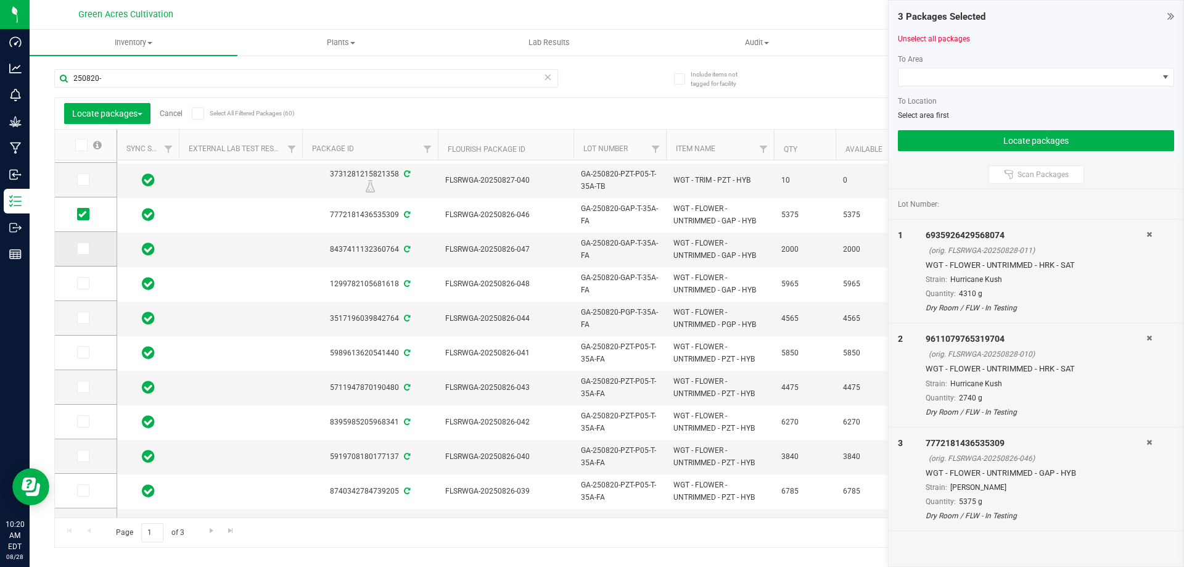
click at [83, 254] on span at bounding box center [83, 248] width 12 height 12
click at [0, 0] on input "checkbox" at bounding box center [0, 0] width 0 height 0
click at [81, 283] on icon at bounding box center [82, 283] width 8 height 0
click at [0, 0] on input "checkbox" at bounding box center [0, 0] width 0 height 0
click at [83, 318] on icon at bounding box center [82, 318] width 8 height 0
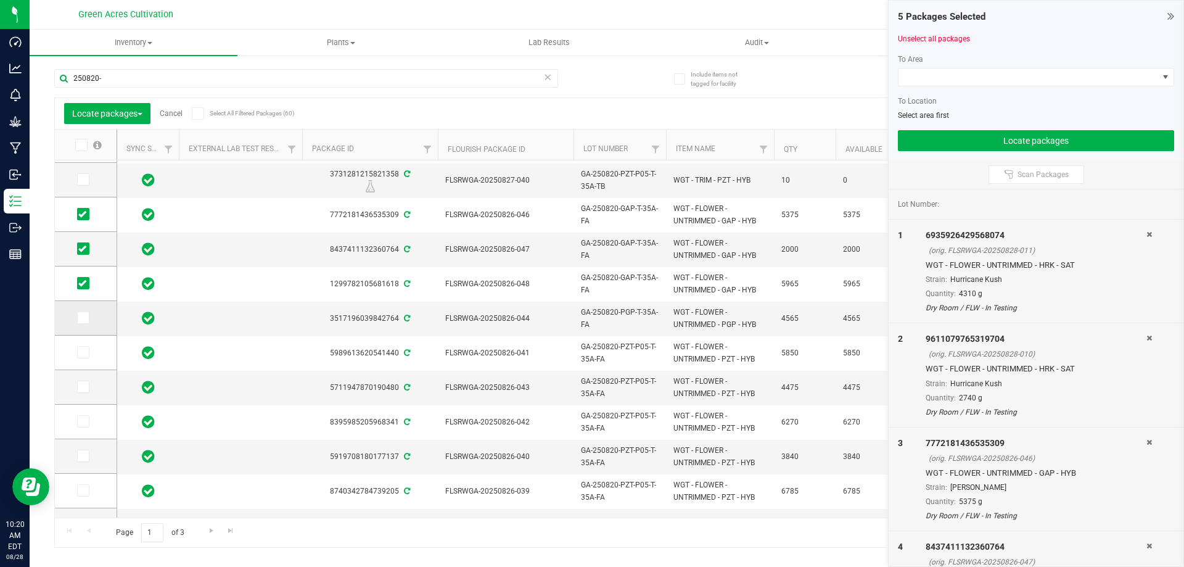
click at [0, 0] on input "checkbox" at bounding box center [0, 0] width 0 height 0
click at [82, 352] on icon at bounding box center [82, 352] width 8 height 0
click at [0, 0] on input "checkbox" at bounding box center [0, 0] width 0 height 0
click at [81, 387] on icon at bounding box center [82, 387] width 8 height 0
click at [0, 0] on input "checkbox" at bounding box center [0, 0] width 0 height 0
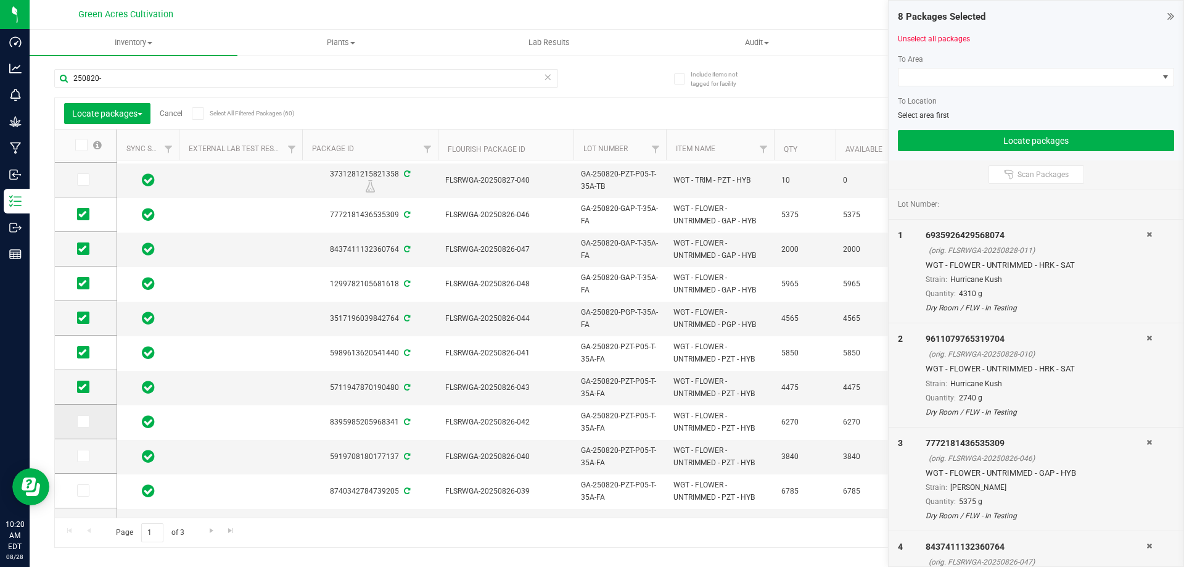
click at [78, 421] on icon at bounding box center [82, 421] width 8 height 0
click at [0, 0] on input "checkbox" at bounding box center [0, 0] width 0 height 0
click at [83, 456] on icon at bounding box center [82, 456] width 8 height 0
click at [0, 0] on input "checkbox" at bounding box center [0, 0] width 0 height 0
click at [79, 490] on icon at bounding box center [82, 490] width 8 height 0
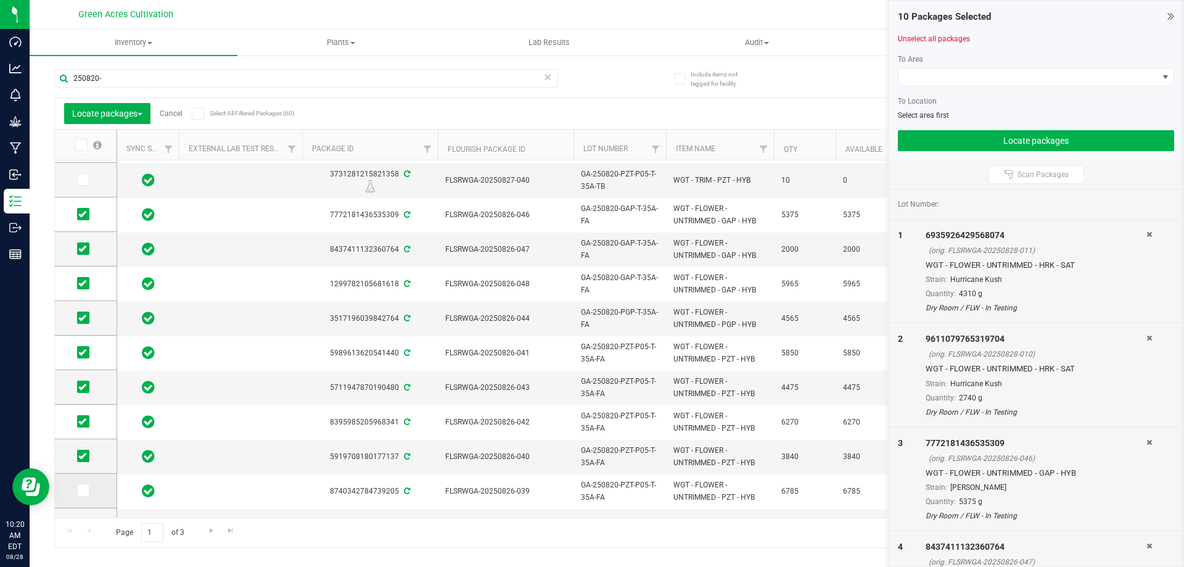
click at [0, 0] on input "checkbox" at bounding box center [0, 0] width 0 height 0
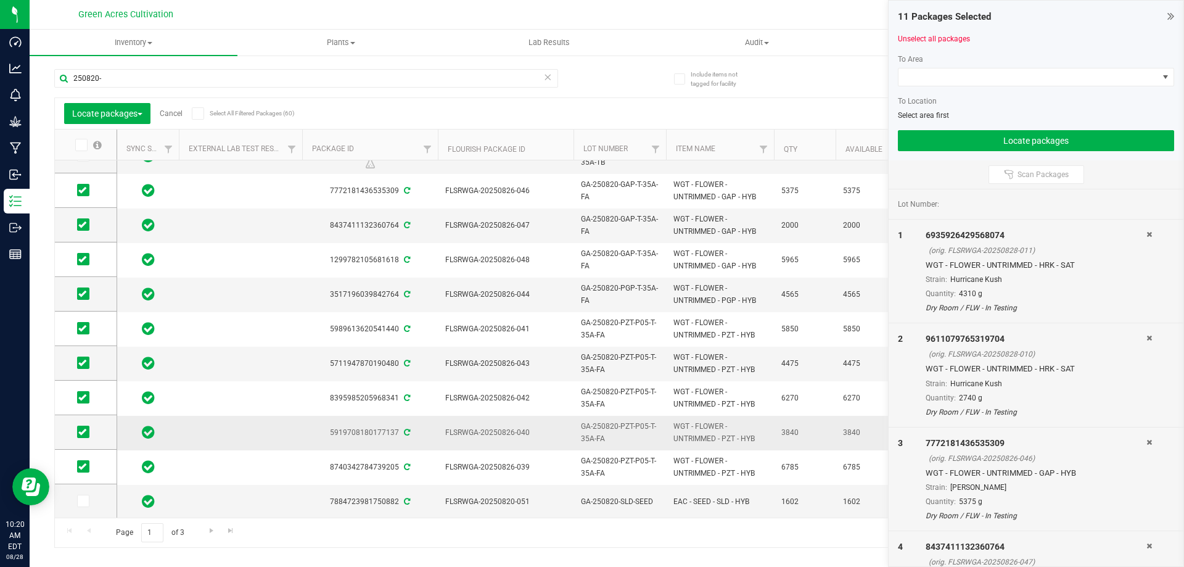
scroll to position [333, 0]
click at [962, 87] on div at bounding box center [1036, 90] width 276 height 9
click at [967, 78] on span at bounding box center [1029, 76] width 260 height 17
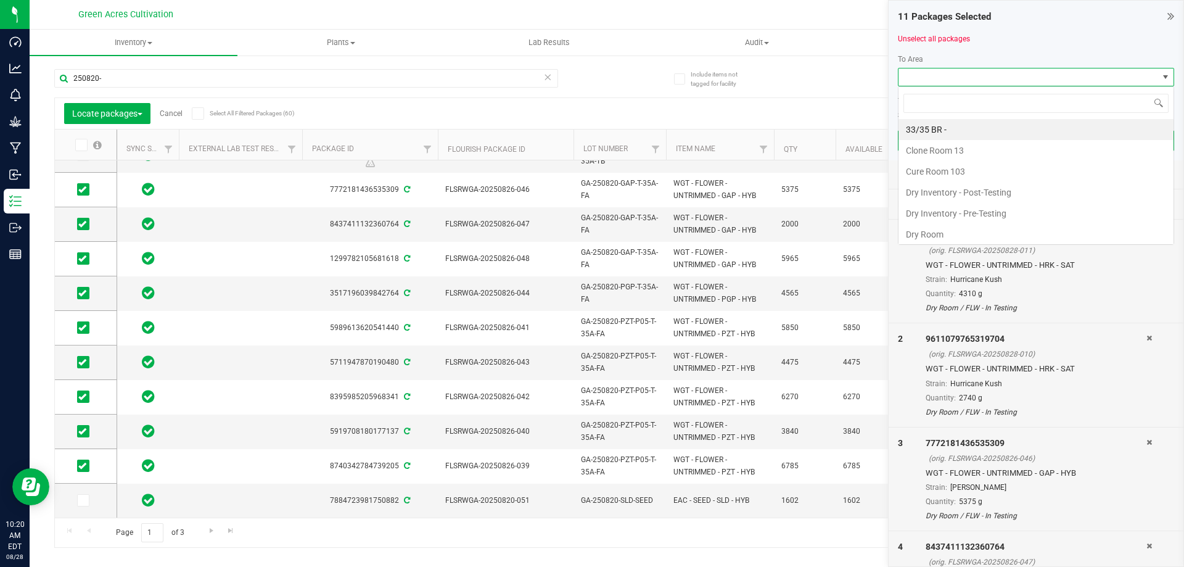
scroll to position [19, 276]
type input "CURE"
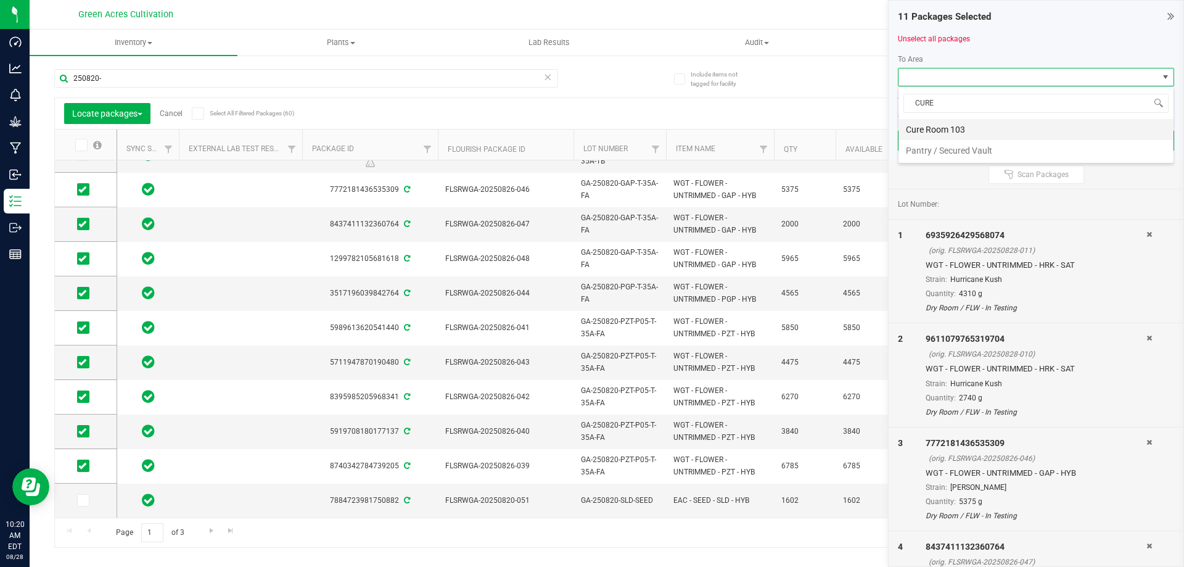
click at [970, 126] on li "Cure Room 103" at bounding box center [1036, 129] width 275 height 21
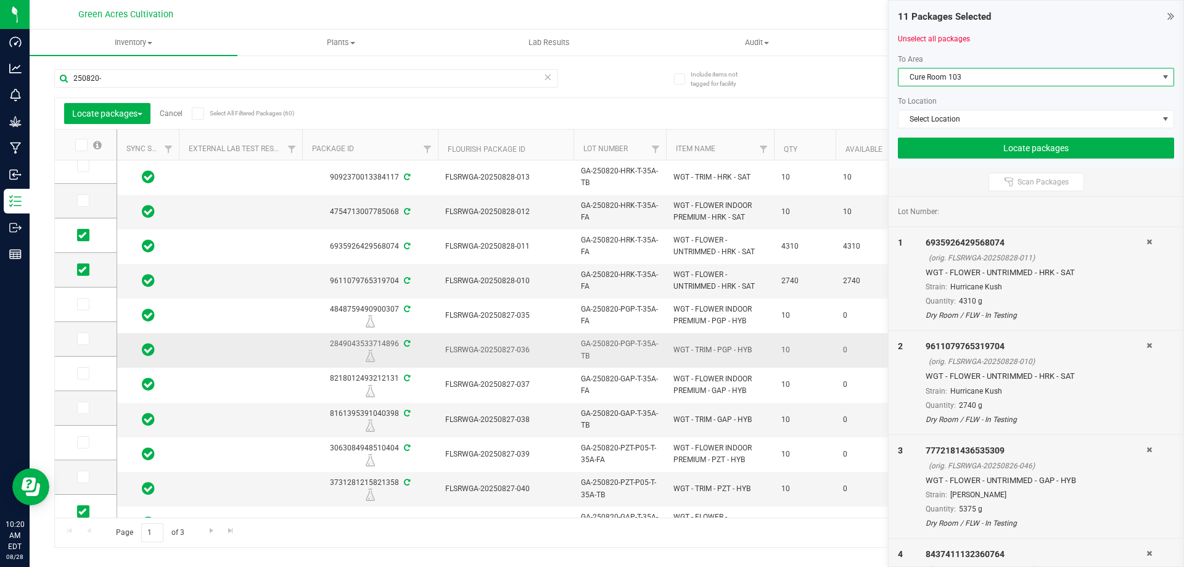
scroll to position [0, 0]
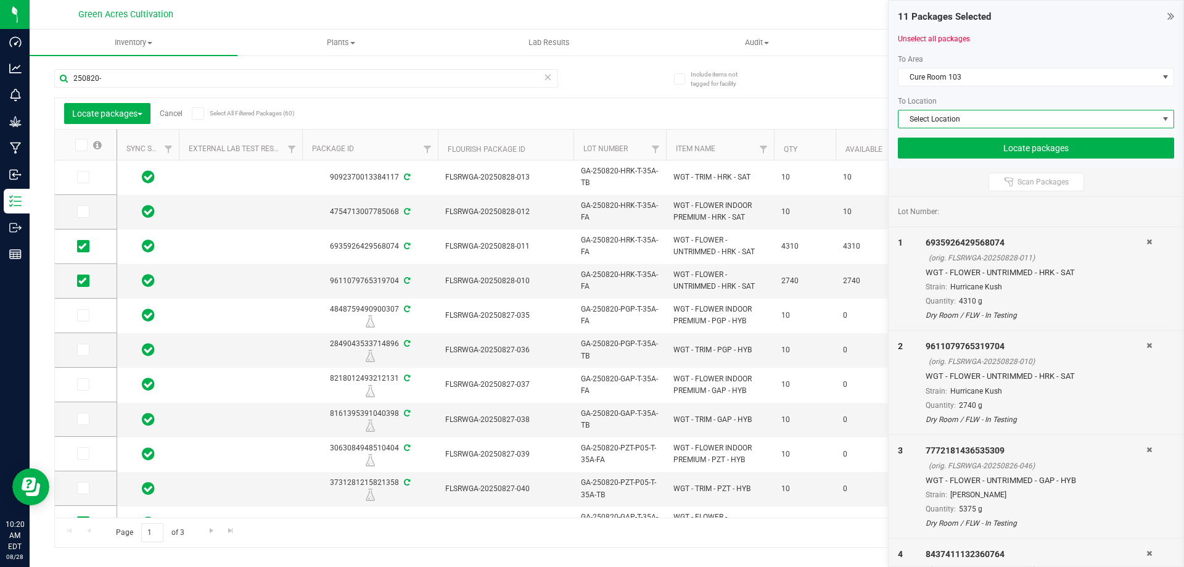
click at [920, 118] on span "Select Location" at bounding box center [1029, 118] width 260 height 17
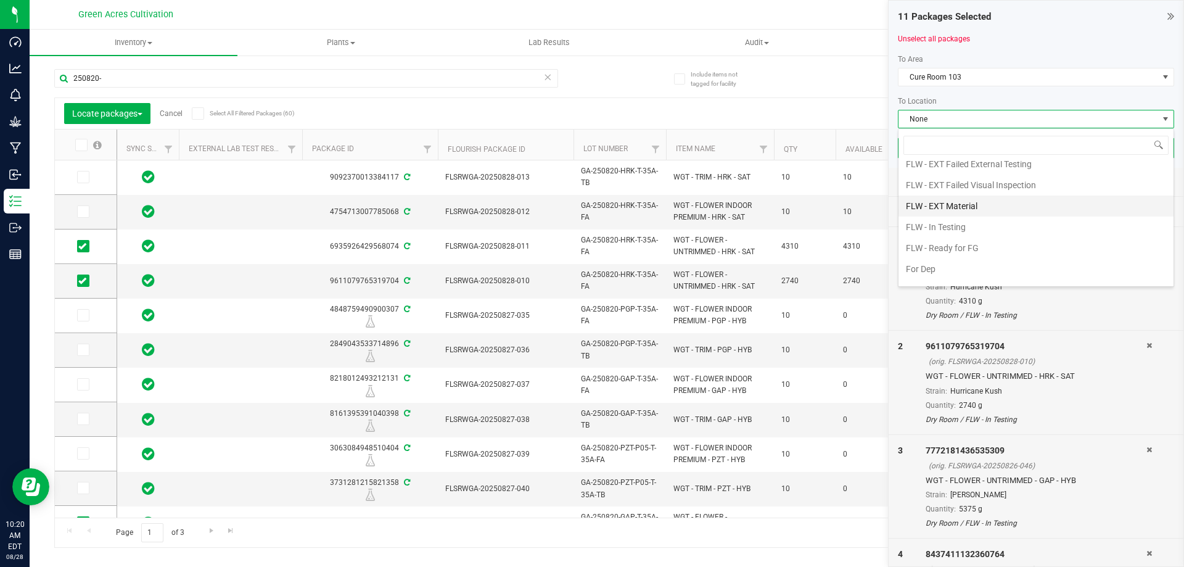
scroll to position [123, 0]
click at [964, 217] on li "FLW - In Testing" at bounding box center [1036, 215] width 275 height 21
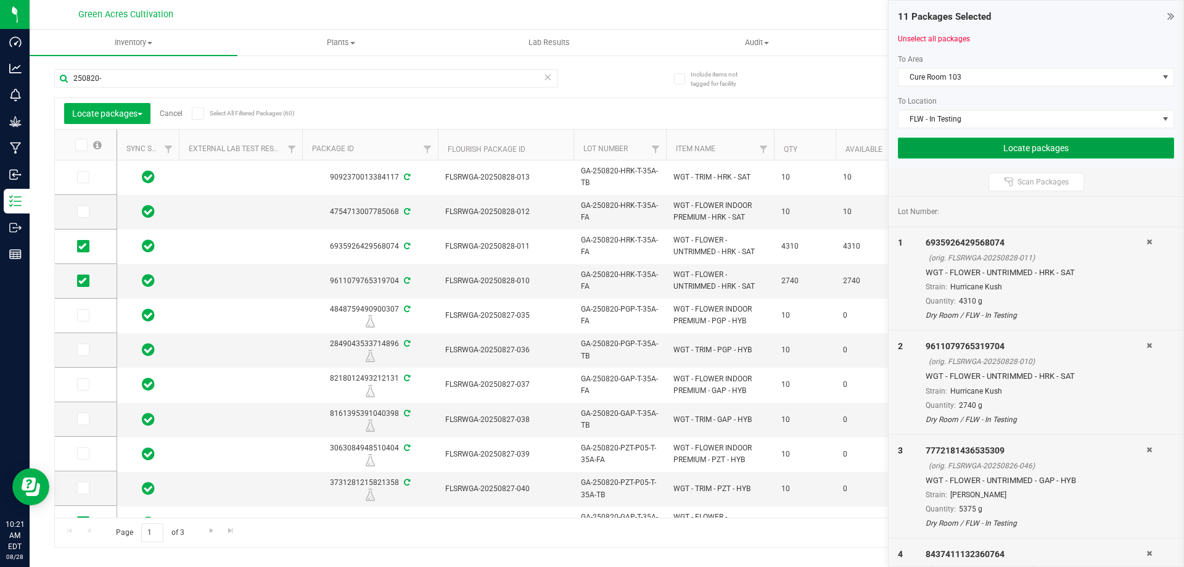
click at [1006, 139] on button "Locate packages" at bounding box center [1036, 148] width 276 height 21
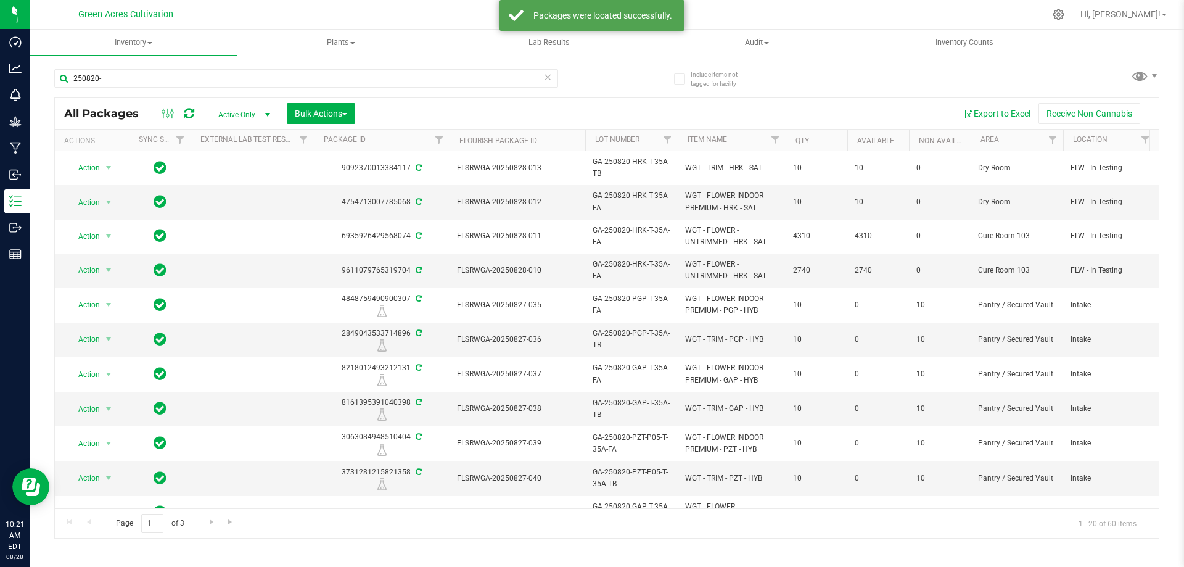
click at [888, 60] on div "250820- All Packages Active Only Active Only Lab Samples Locked All External In…" at bounding box center [606, 297] width 1105 height 481
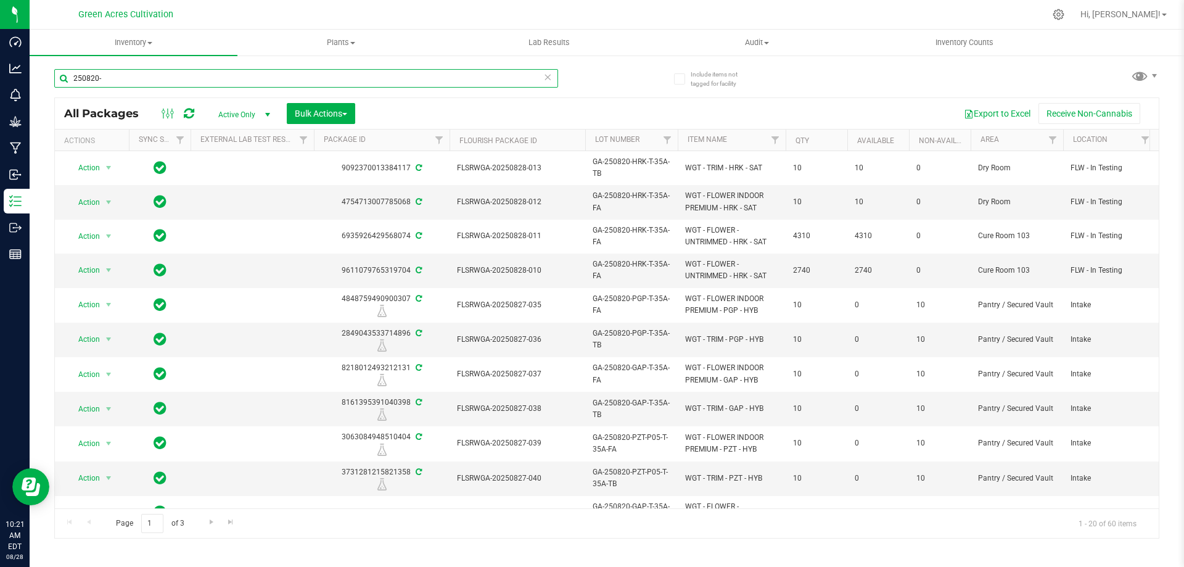
drag, startPoint x: 99, startPoint y: 76, endPoint x: 93, endPoint y: 65, distance: 13.0
click at [65, 75] on input "250820-" at bounding box center [306, 78] width 504 height 19
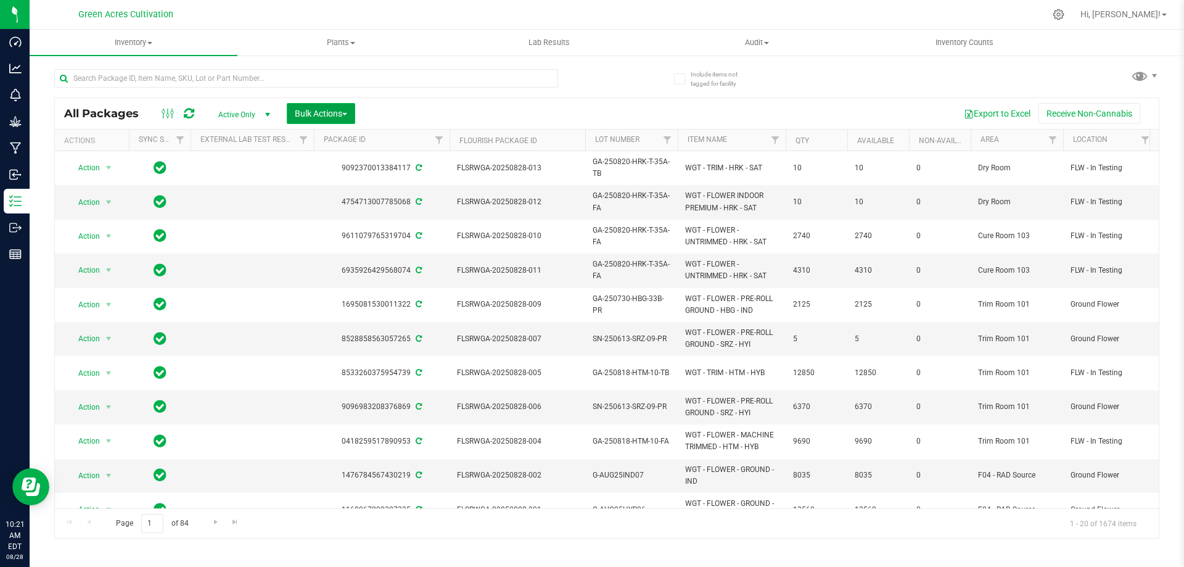
drag, startPoint x: 310, startPoint y: 115, endPoint x: 329, endPoint y: 115, distance: 19.1
click at [311, 115] on span "Bulk Actions" at bounding box center [321, 114] width 52 height 10
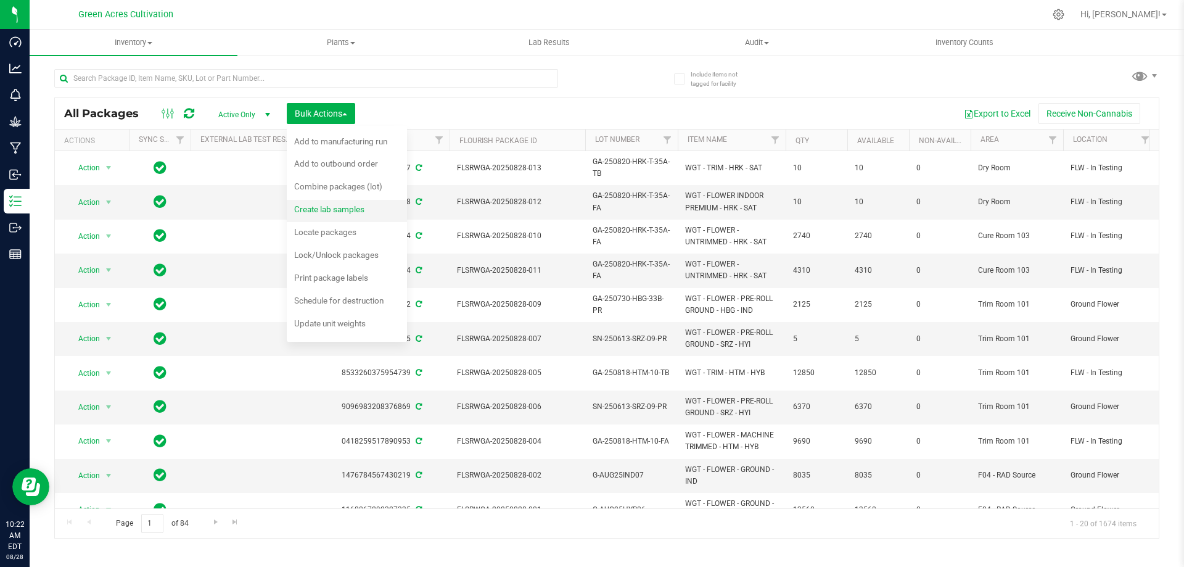
click at [360, 208] on span "Create lab samples" at bounding box center [329, 209] width 70 height 10
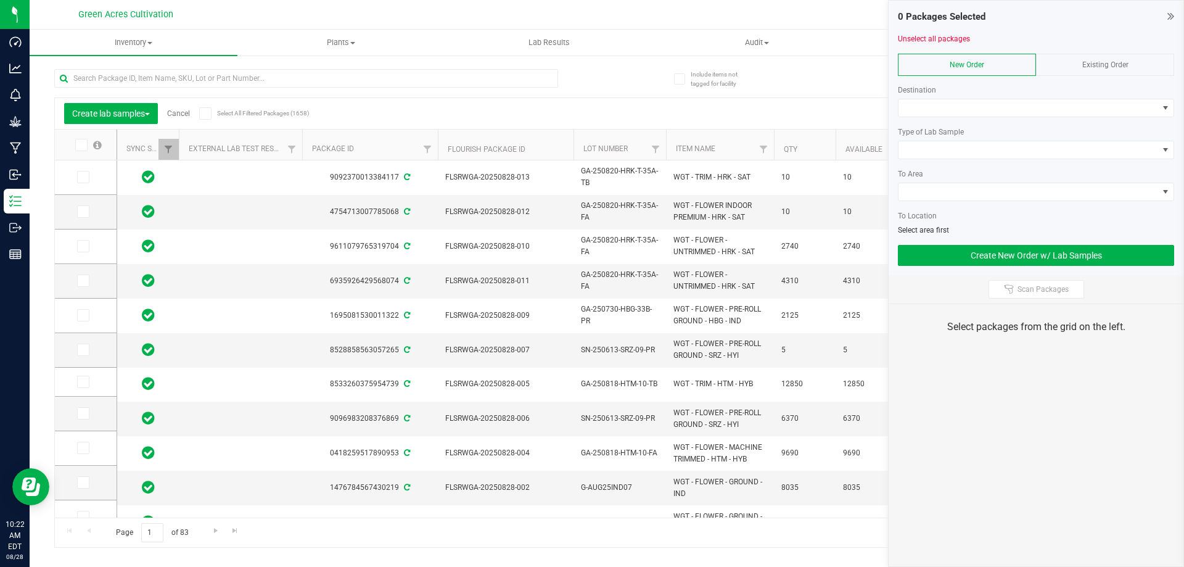
click at [176, 110] on link "Cancel" at bounding box center [178, 113] width 23 height 9
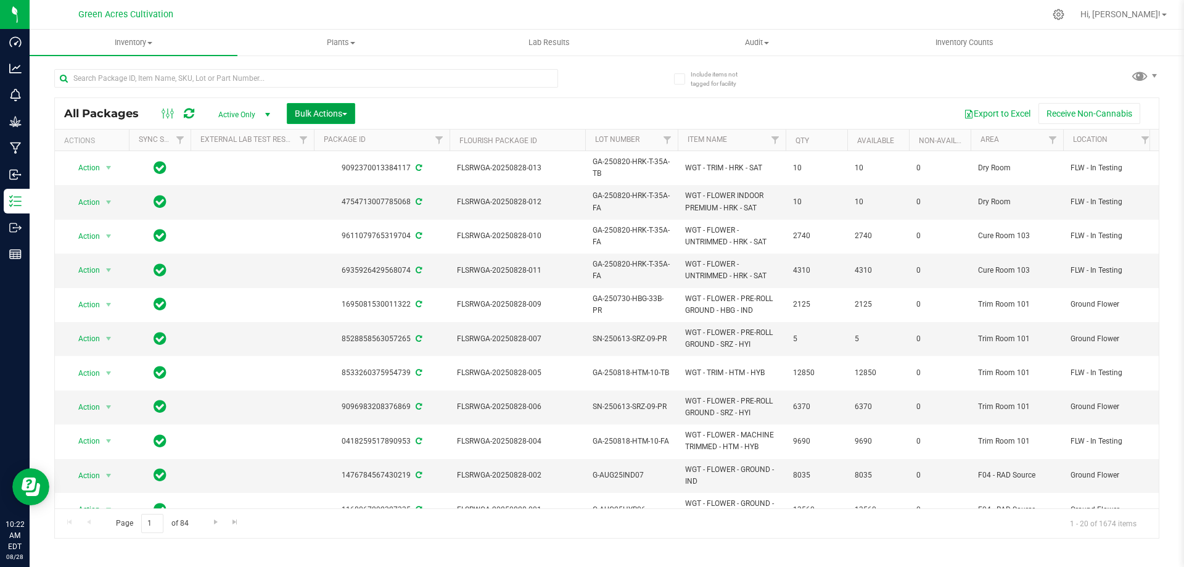
click at [330, 112] on span "Bulk Actions" at bounding box center [321, 114] width 52 height 10
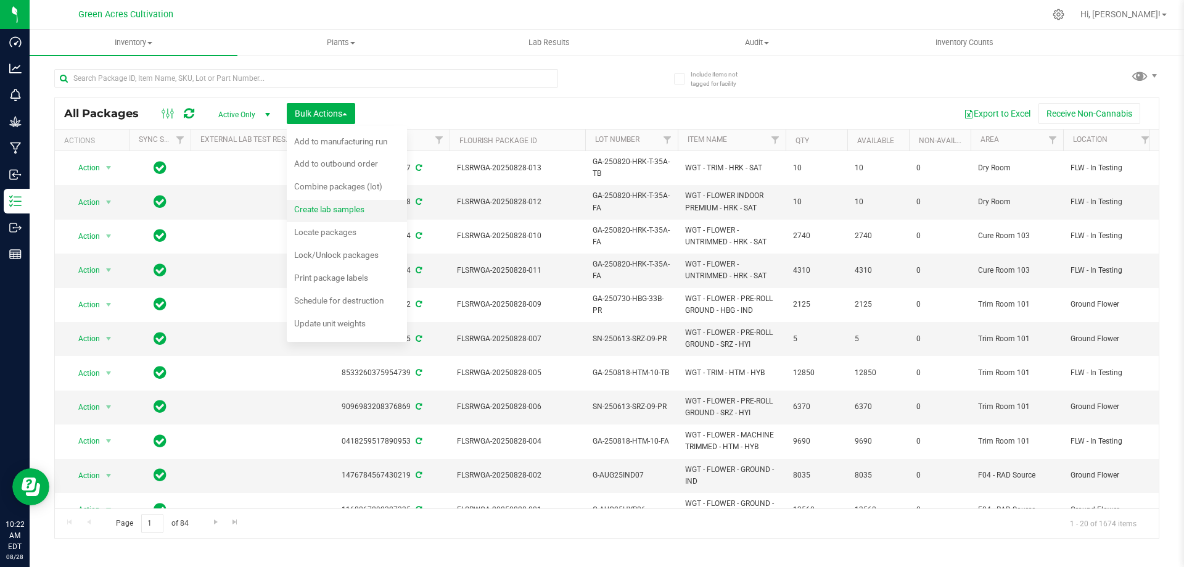
click at [310, 211] on span "Create lab samples" at bounding box center [329, 209] width 70 height 10
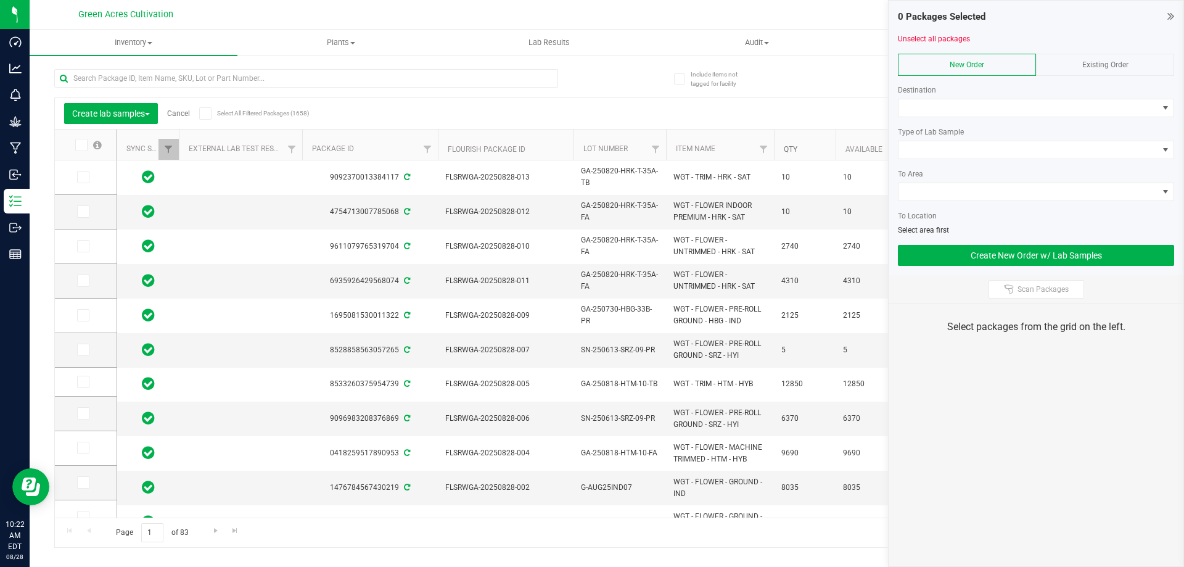
click at [794, 150] on link "Qty" at bounding box center [791, 149] width 14 height 9
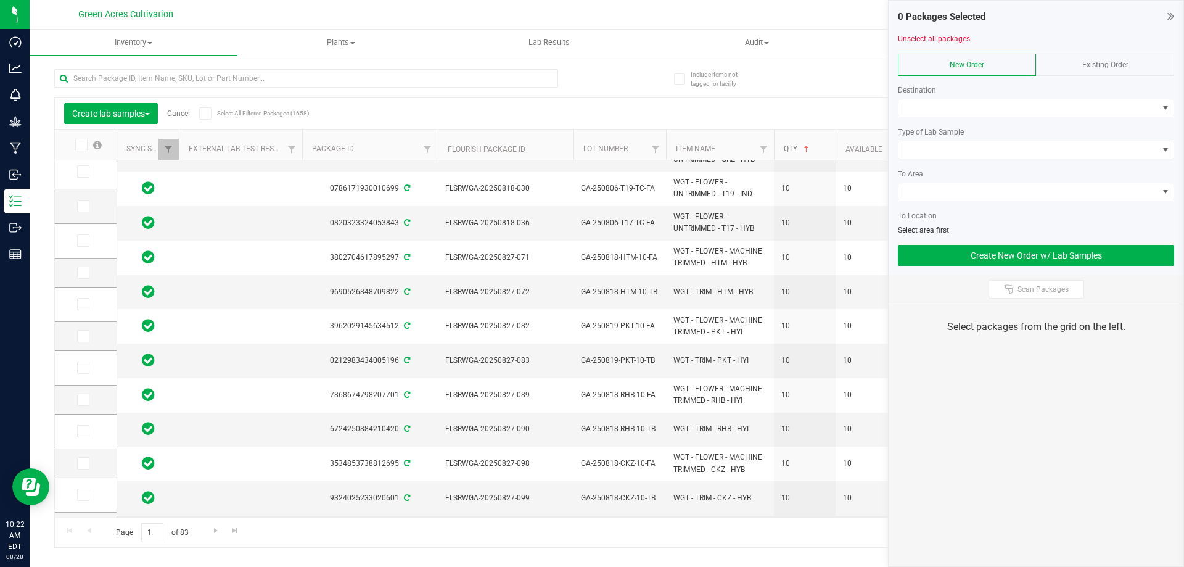
scroll to position [185, 0]
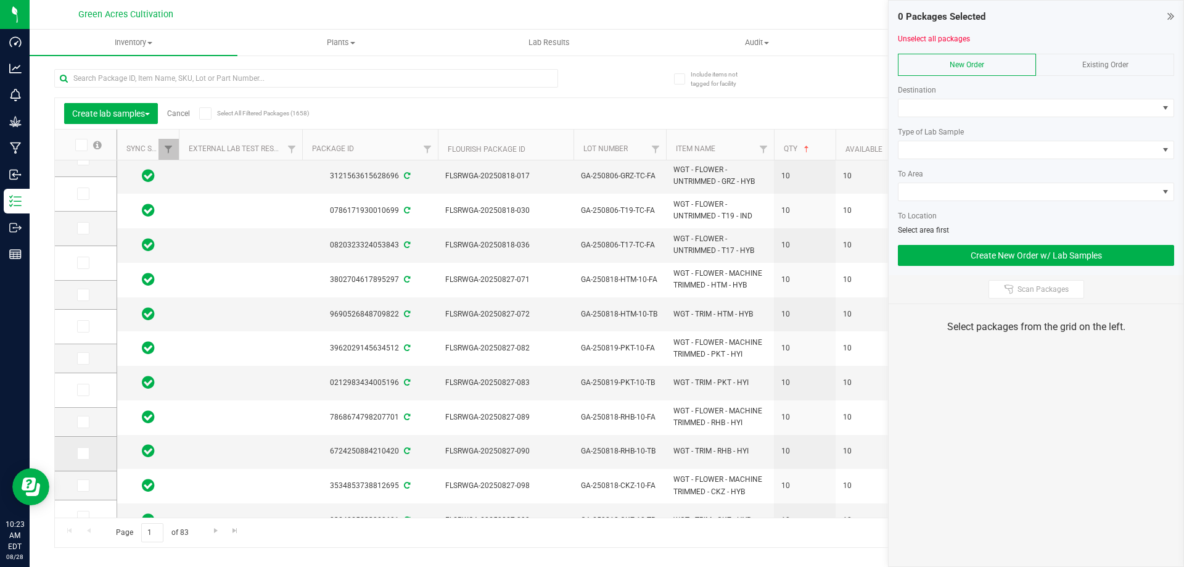
click at [84, 453] on icon at bounding box center [82, 453] width 8 height 0
click at [0, 0] on input "checkbox" at bounding box center [0, 0] width 0 height 0
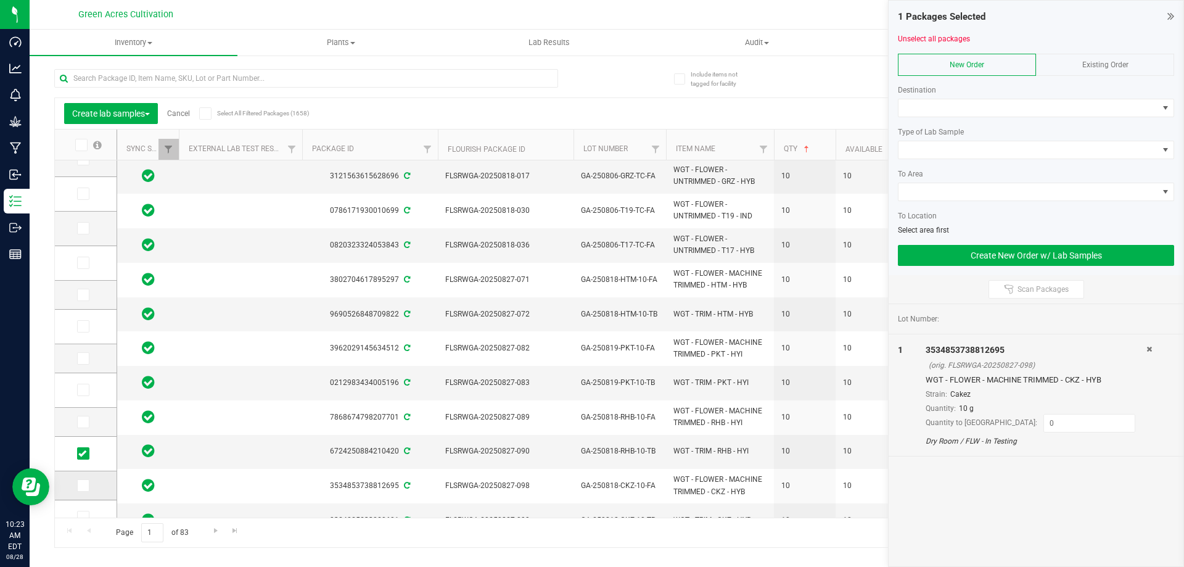
click at [88, 487] on span at bounding box center [83, 485] width 12 height 12
click at [0, 0] on input "checkbox" at bounding box center [0, 0] width 0 height 0
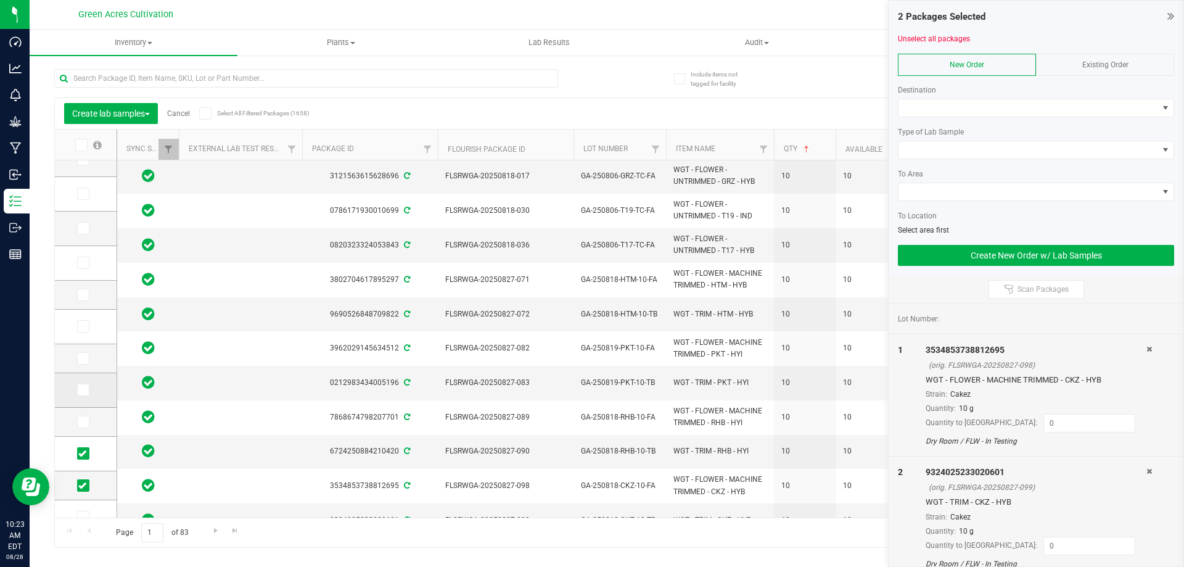
click at [85, 390] on icon at bounding box center [82, 390] width 8 height 0
click at [0, 0] on input "checkbox" at bounding box center [0, 0] width 0 height 0
click at [87, 426] on span at bounding box center [83, 422] width 12 height 12
click at [0, 0] on input "checkbox" at bounding box center [0, 0] width 0 height 0
click at [64, 322] on td at bounding box center [86, 327] width 62 height 35
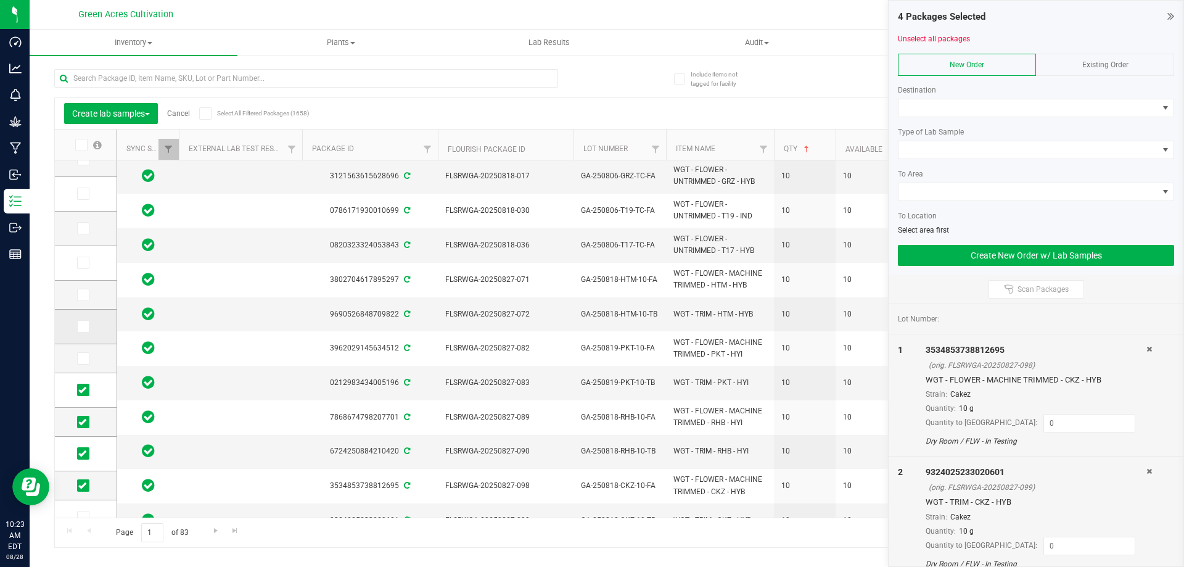
click at [81, 326] on icon at bounding box center [82, 326] width 8 height 0
click at [0, 0] on input "checkbox" at bounding box center [0, 0] width 0 height 0
click at [81, 358] on icon at bounding box center [82, 358] width 8 height 0
click at [0, 0] on input "checkbox" at bounding box center [0, 0] width 0 height 0
click at [81, 263] on icon at bounding box center [82, 263] width 8 height 0
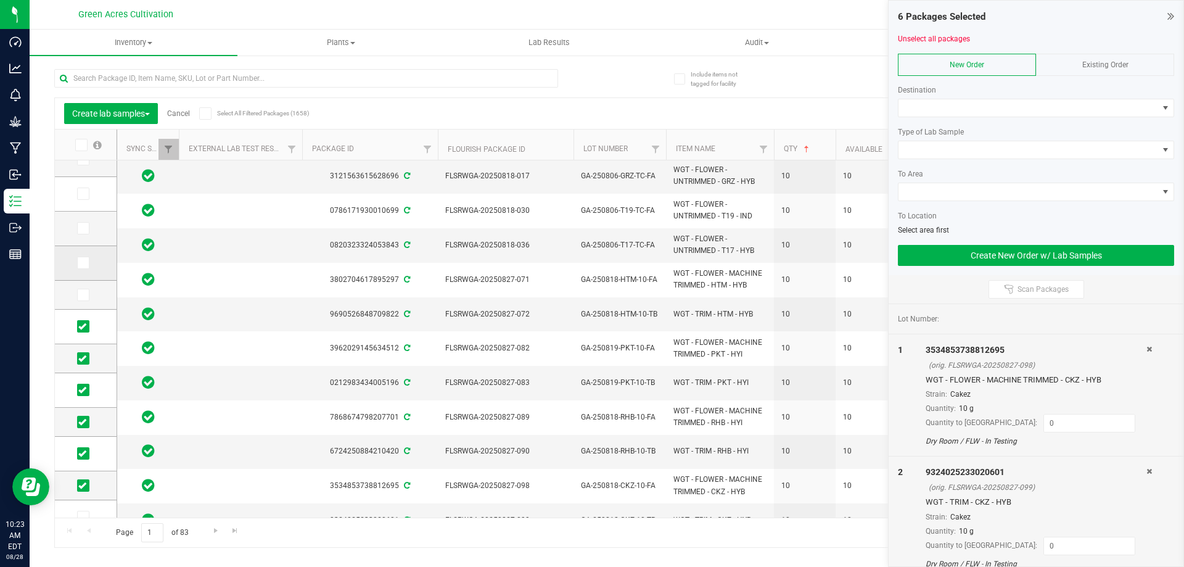
click at [0, 0] on input "checkbox" at bounding box center [0, 0] width 0 height 0
click at [85, 295] on icon at bounding box center [82, 295] width 8 height 0
click at [0, 0] on input "checkbox" at bounding box center [0, 0] width 0 height 0
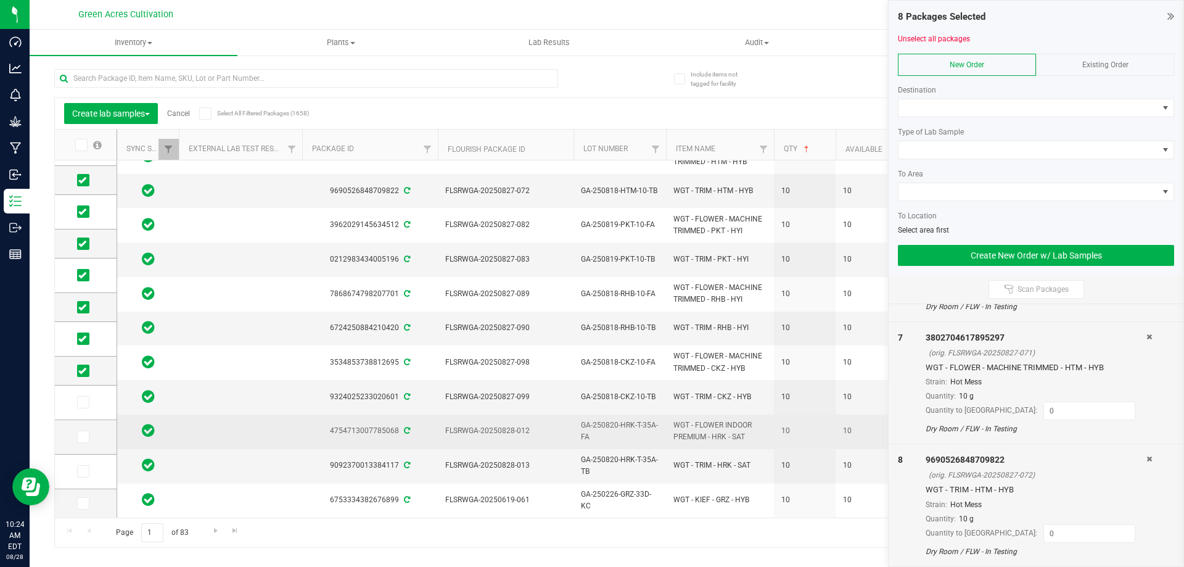
scroll to position [309, 0]
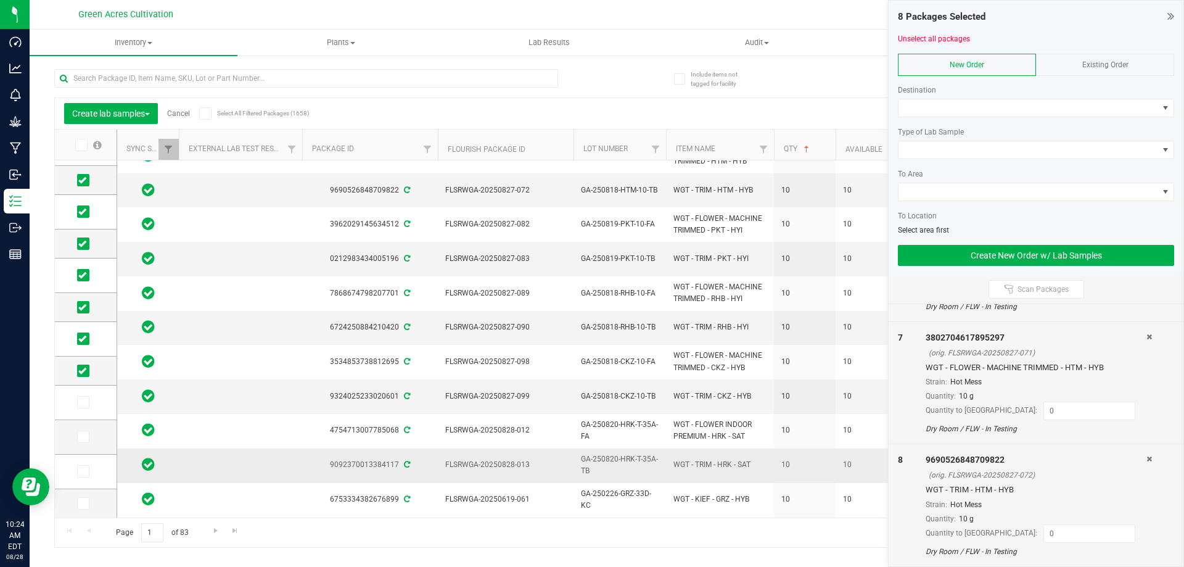
drag, startPoint x: 89, startPoint y: 403, endPoint x: 127, endPoint y: 422, distance: 42.5
click at [89, 403] on label at bounding box center [86, 402] width 18 height 12
click at [0, 0] on input "checkbox" at bounding box center [0, 0] width 0 height 0
click at [81, 437] on icon at bounding box center [82, 437] width 8 height 0
click at [0, 0] on input "checkbox" at bounding box center [0, 0] width 0 height 0
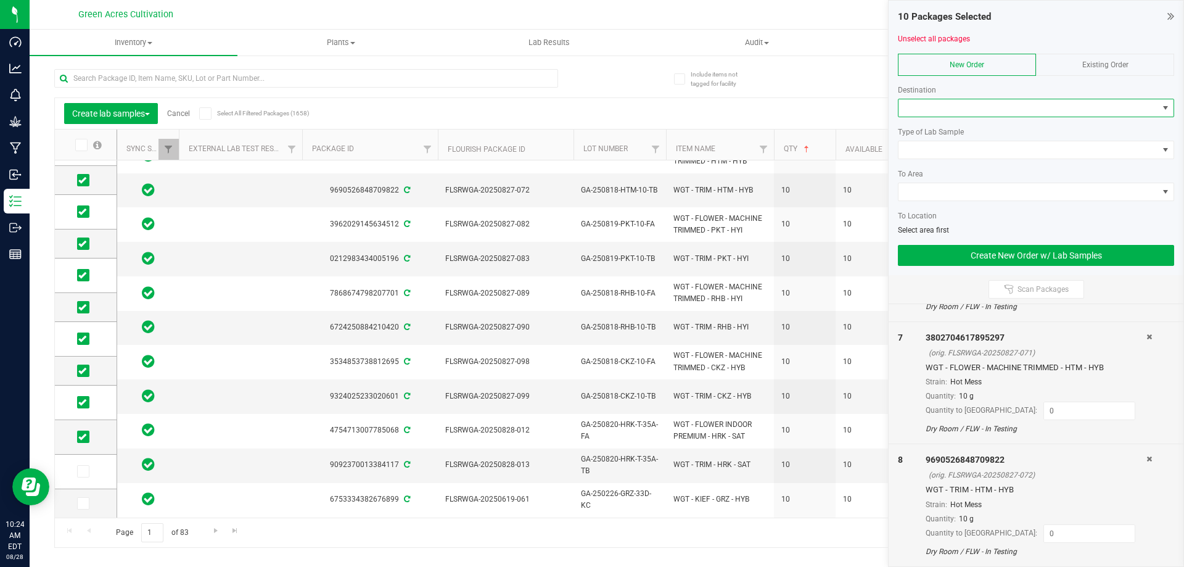
click at [961, 115] on span at bounding box center [1029, 107] width 260 height 17
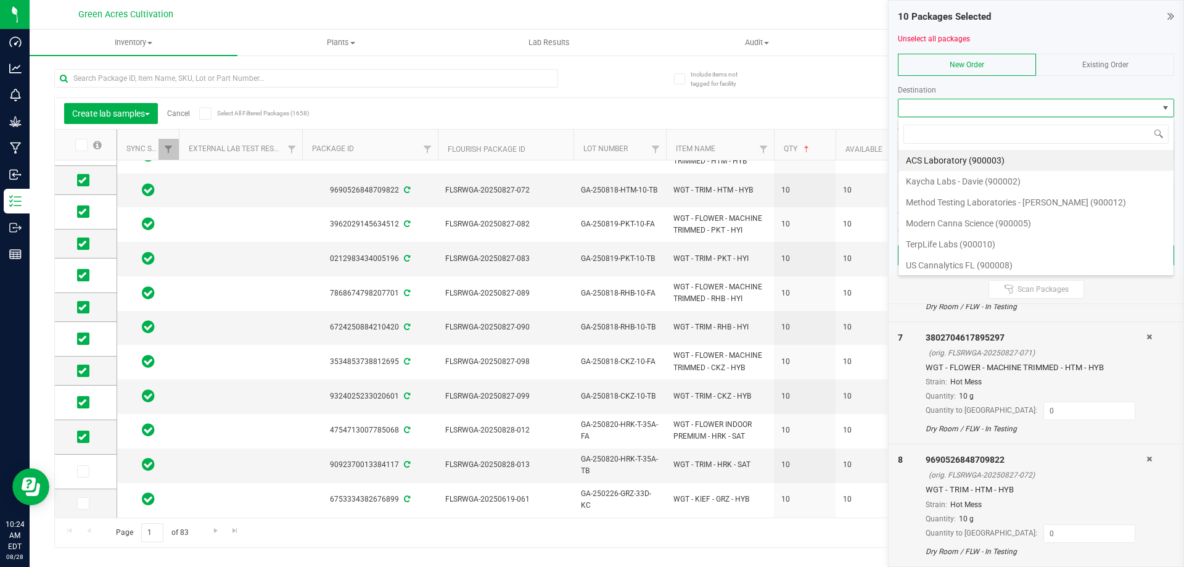
scroll to position [19, 276]
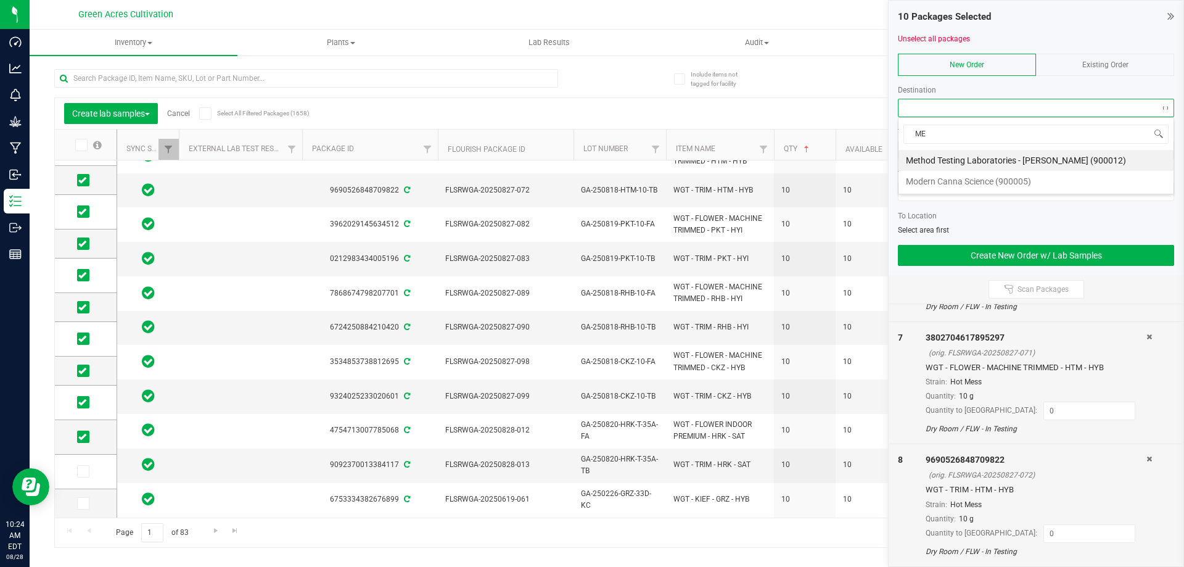
type input "MET"
click at [955, 160] on li "Method Testing Laboratories - [PERSON_NAME] (900012)" at bounding box center [1036, 160] width 275 height 21
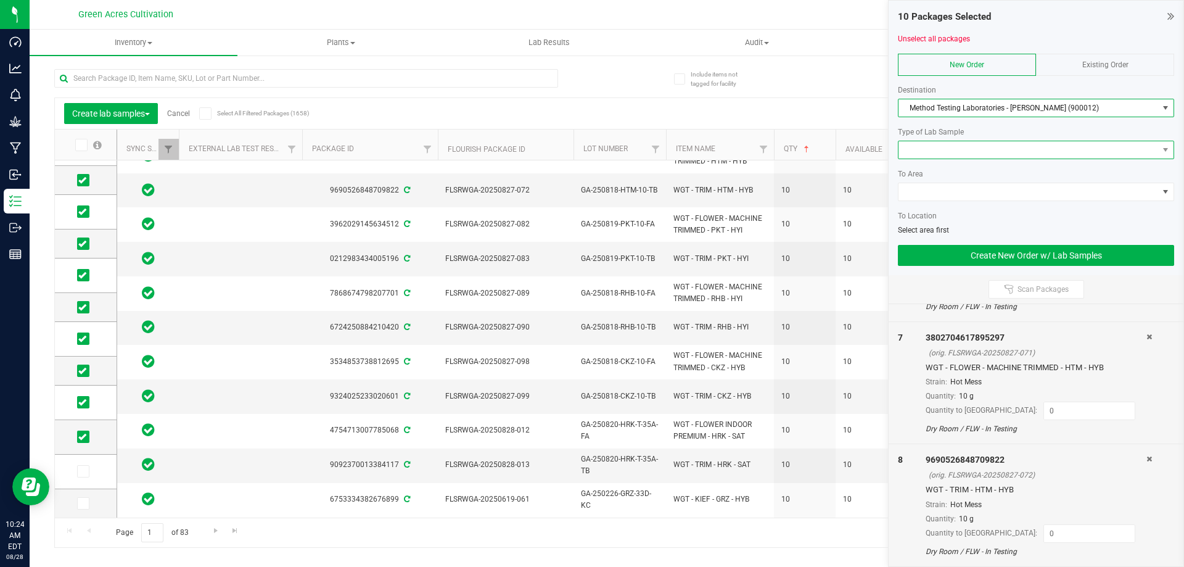
click at [955, 144] on span at bounding box center [1029, 149] width 260 height 17
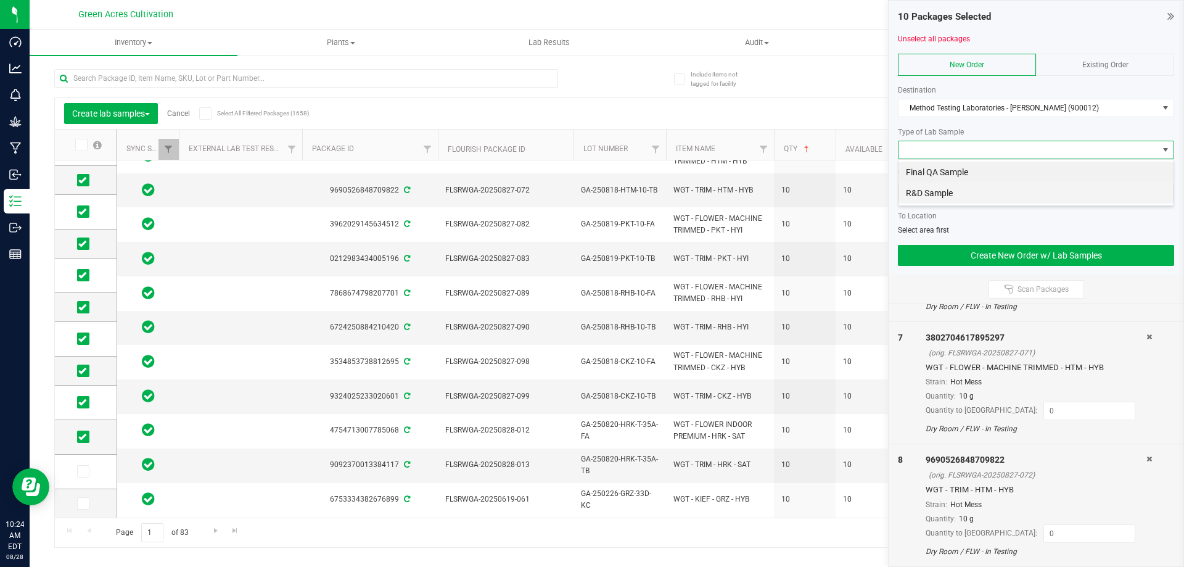
click at [934, 188] on li "R&D Sample" at bounding box center [1036, 193] width 275 height 21
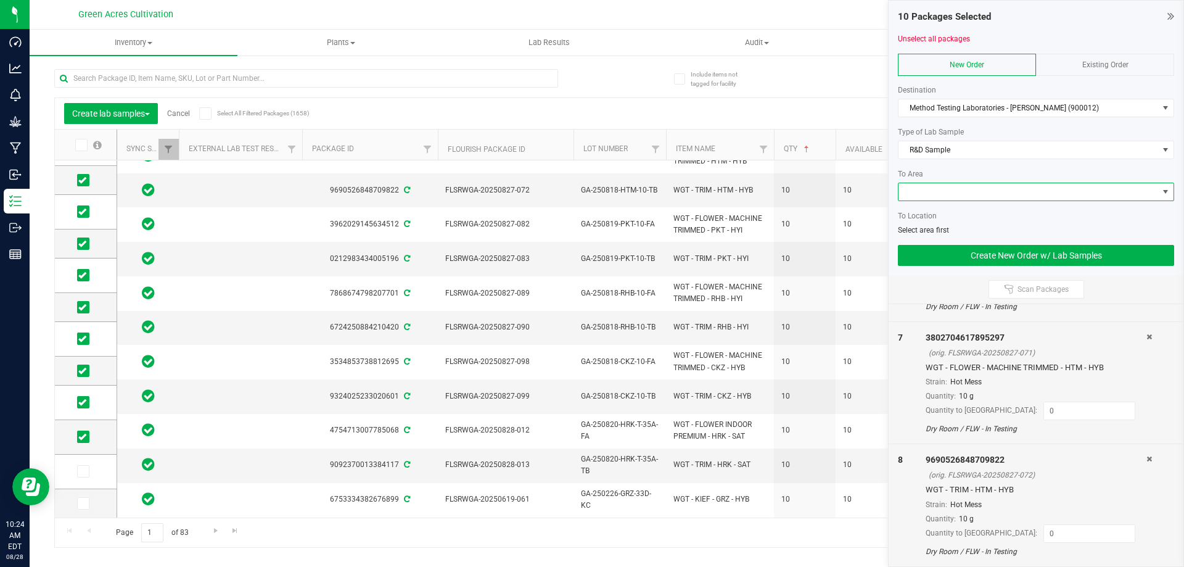
click at [934, 188] on span at bounding box center [1029, 191] width 260 height 17
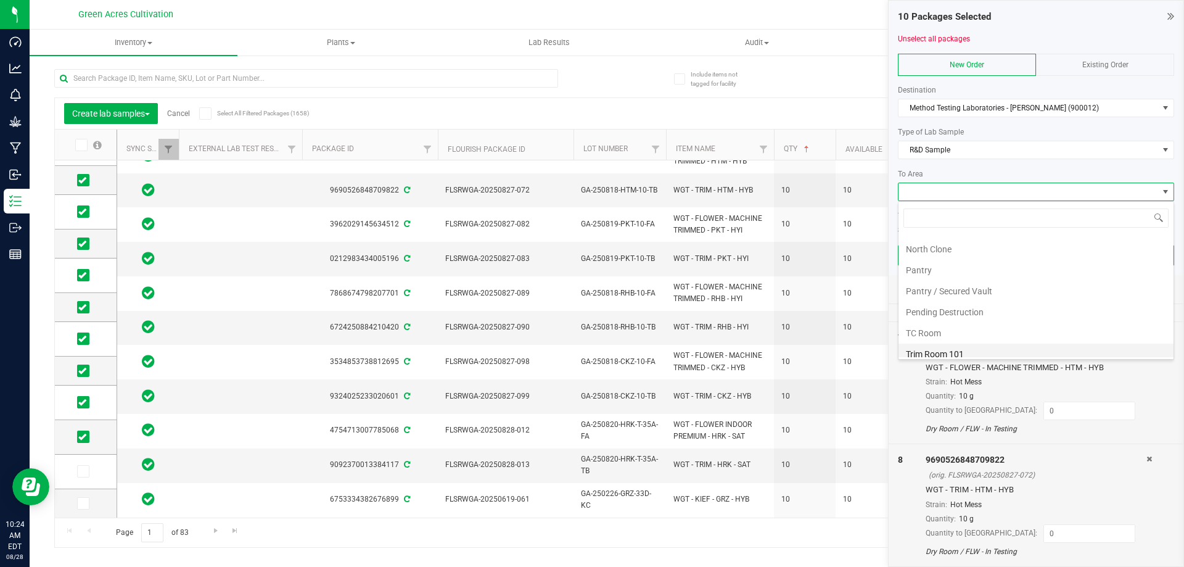
scroll to position [233, 0]
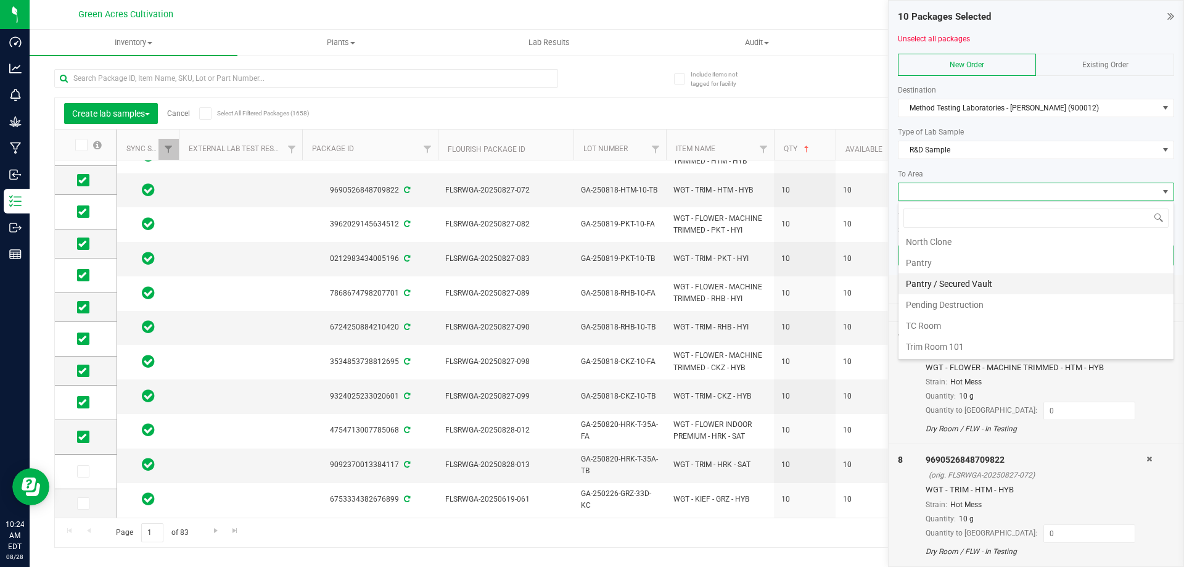
click at [941, 287] on li "Pantry / Secured Vault" at bounding box center [1036, 283] width 275 height 21
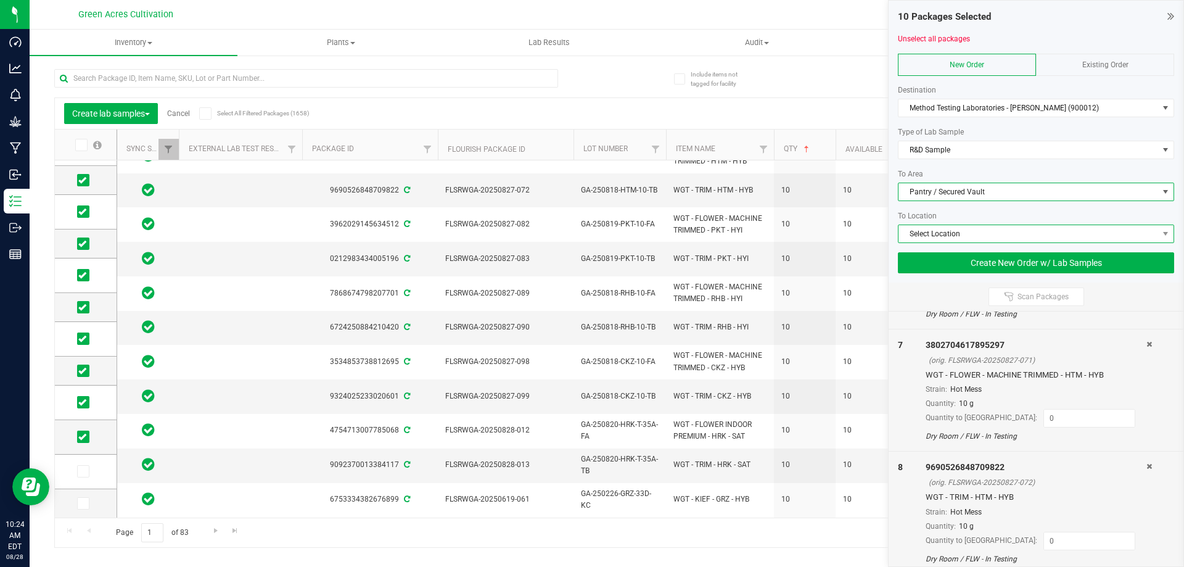
click at [915, 233] on span "Select Location" at bounding box center [1029, 233] width 260 height 17
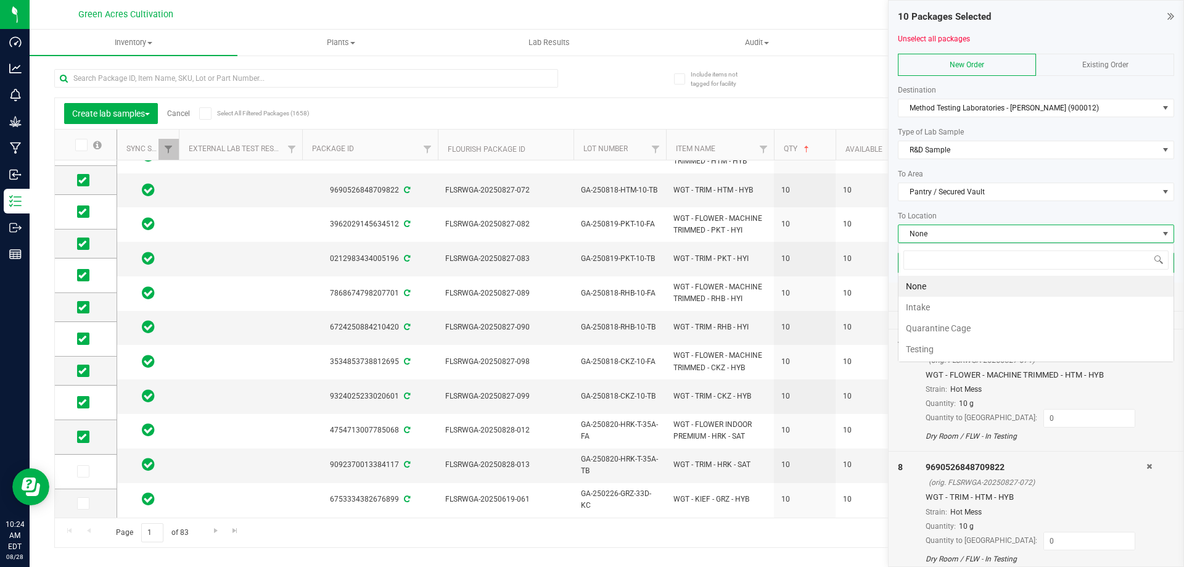
scroll to position [19, 276]
click at [918, 304] on li "Intake" at bounding box center [1036, 307] width 275 height 21
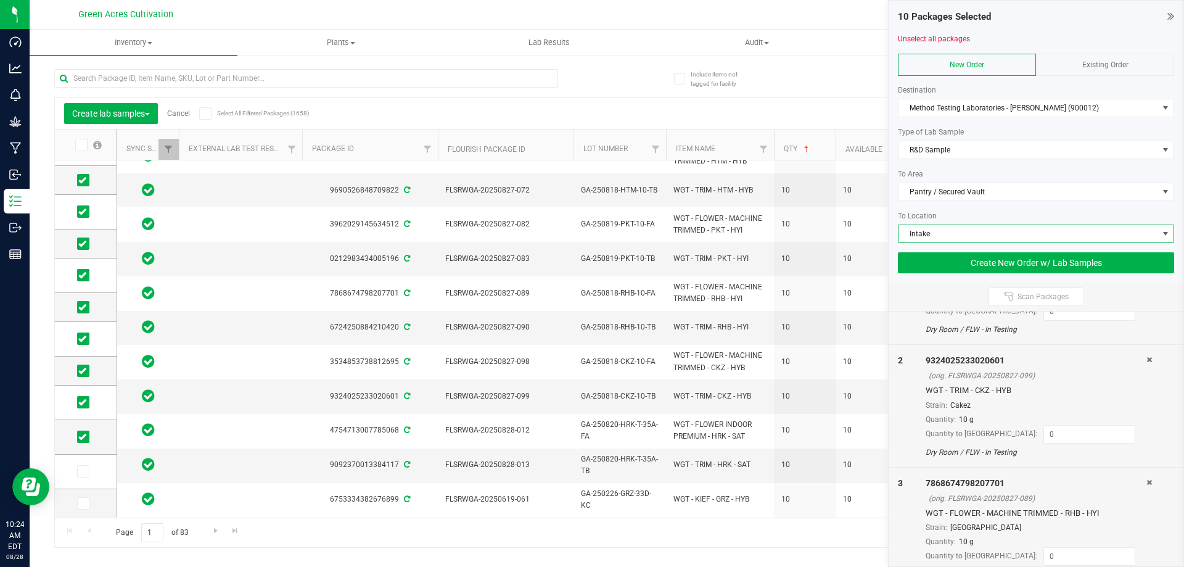
scroll to position [0, 0]
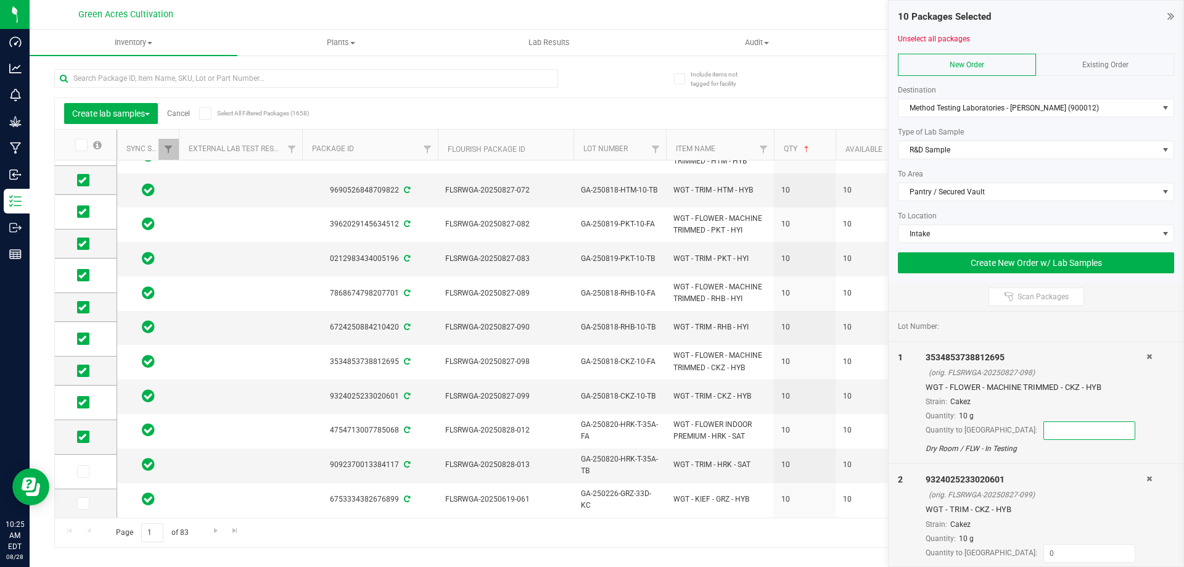
click at [1044, 431] on input at bounding box center [1089, 430] width 91 height 17
type input "10"
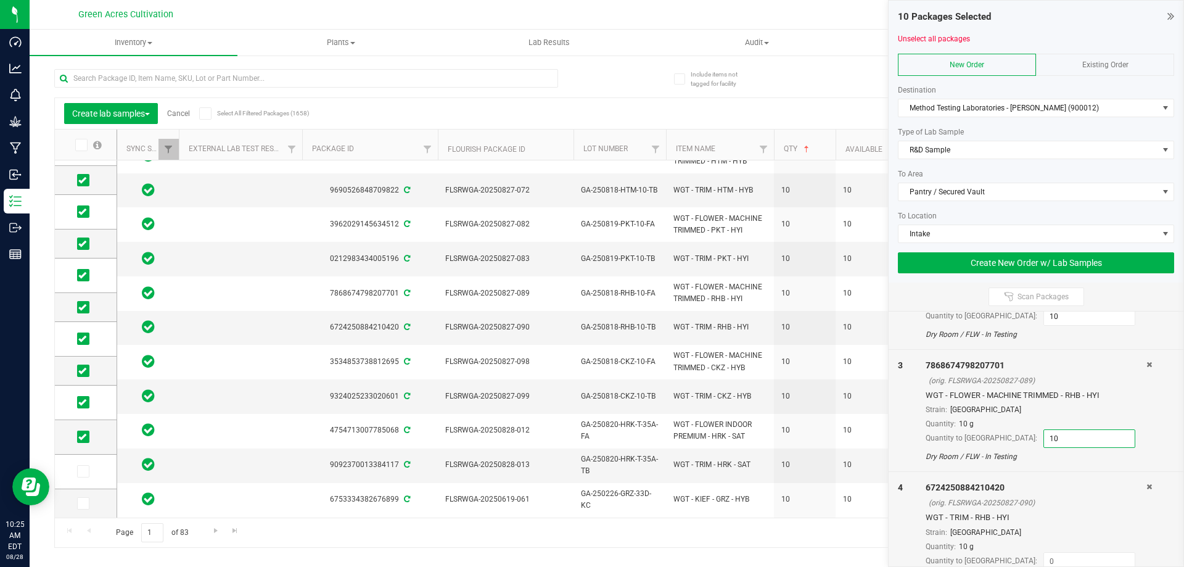
type input "10"
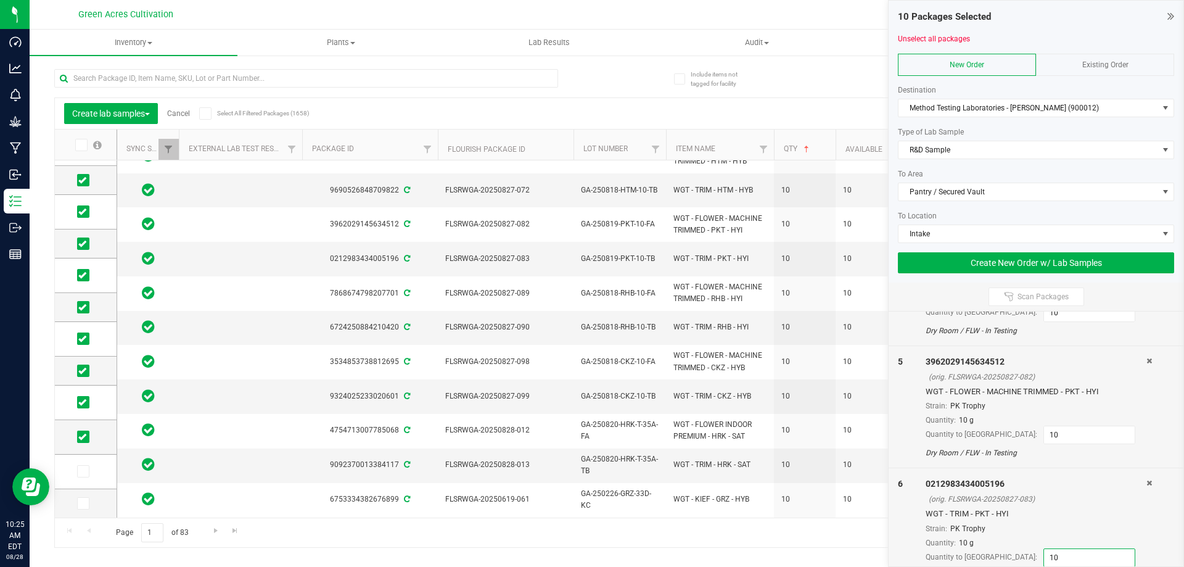
scroll to position [727, 0]
type input "10"
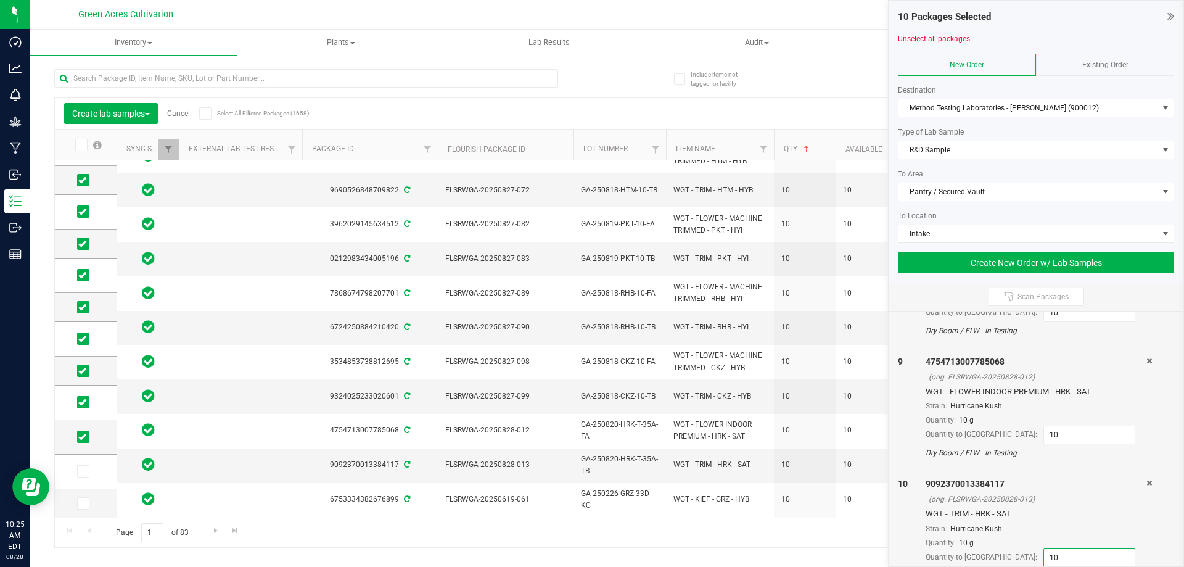
type input "10"
click at [967, 262] on button "Create New Order w/ Lab Samples" at bounding box center [1036, 262] width 276 height 21
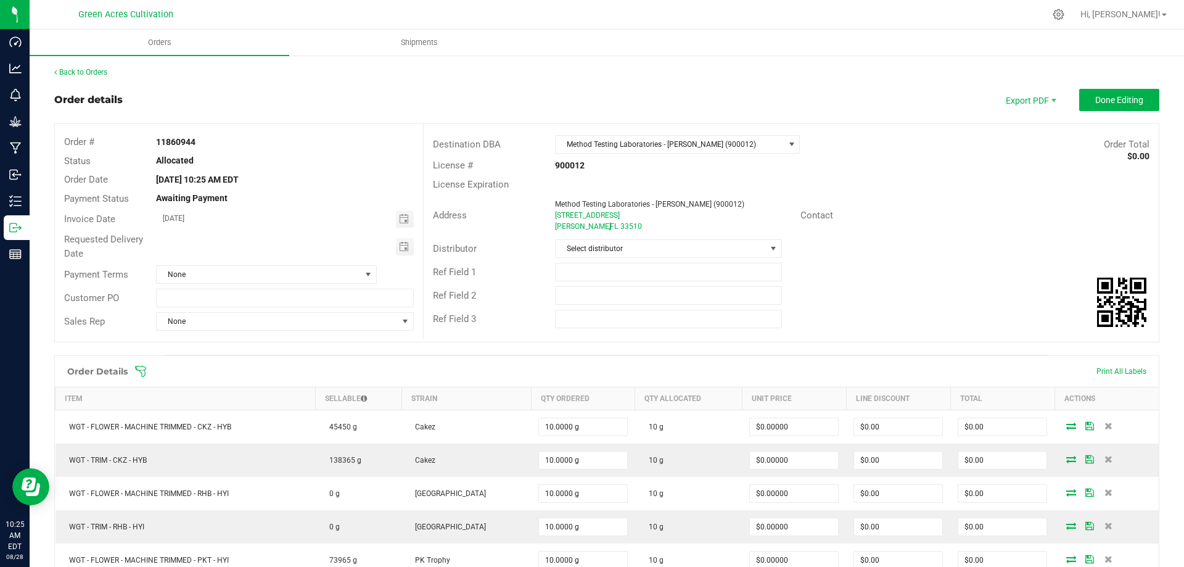
click at [163, 141] on strong "11860944" at bounding box center [175, 142] width 39 height 10
copy strong "11860944"
click at [841, 267] on div "Ref Field 1" at bounding box center [791, 271] width 735 height 23
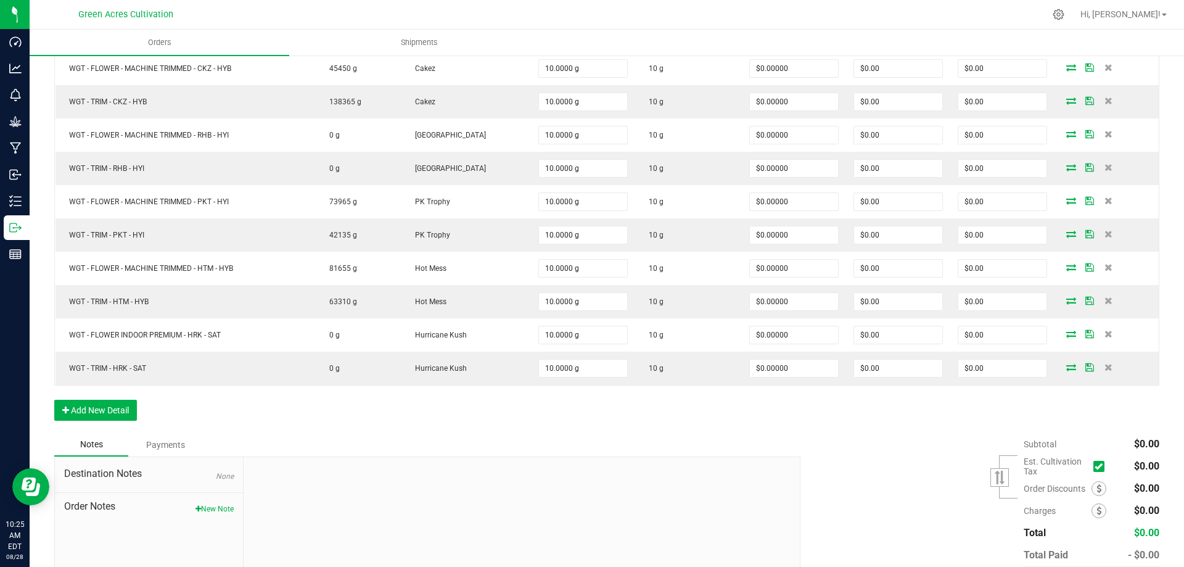
scroll to position [427, 0]
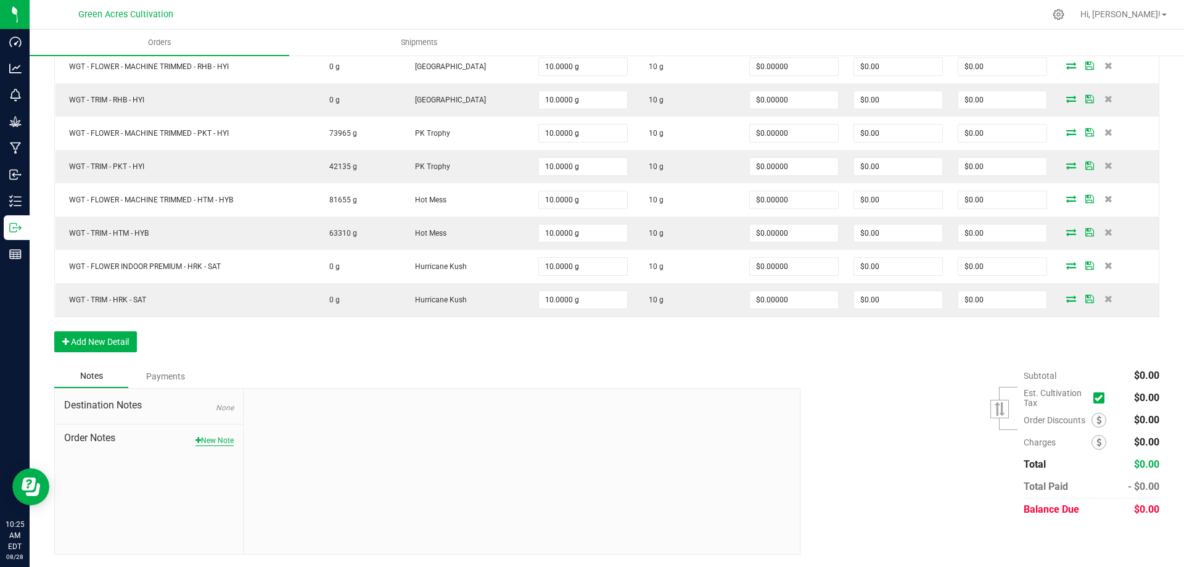
click at [203, 436] on button "New Note" at bounding box center [215, 440] width 38 height 11
click at [266, 444] on input "Note Title" at bounding box center [522, 440] width 538 height 19
type input "TAG"
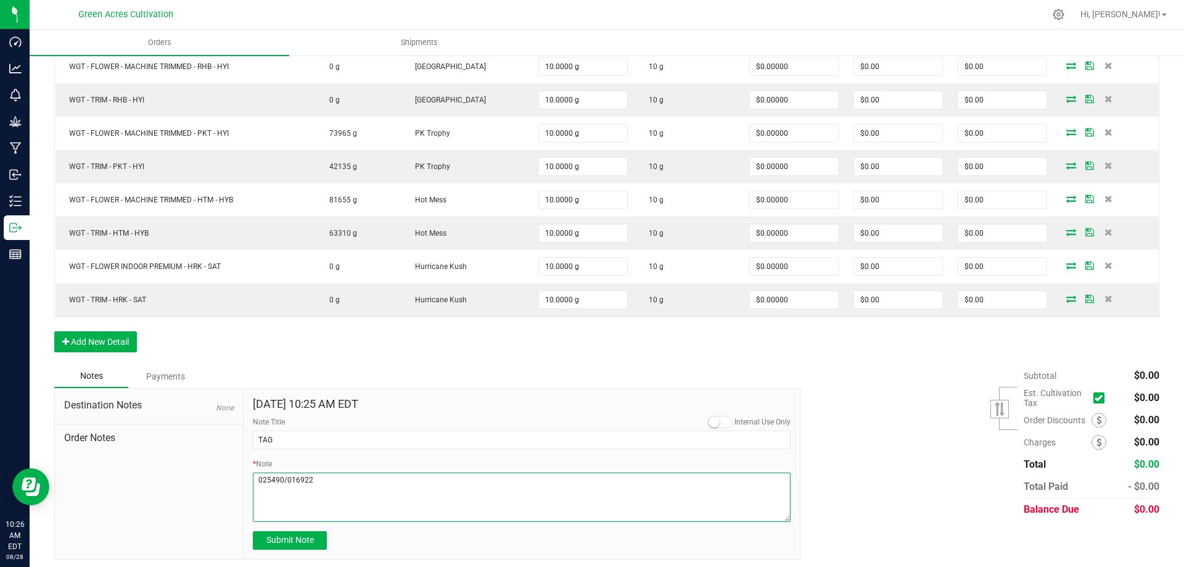
drag, startPoint x: 319, startPoint y: 479, endPoint x: 250, endPoint y: 478, distance: 68.5
click at [250, 478] on div "[DATE] 10:25 AM EDT Internal Use Only Note Title TAG * Note Submit Note" at bounding box center [522, 474] width 556 height 170
type textarea "025490/016922"
drag, startPoint x: 901, startPoint y: 408, endPoint x: 823, endPoint y: 418, distance: 79.0
click at [901, 408] on div "Subtotal $0.00 Est. Cultivation Tax" at bounding box center [975, 443] width 368 height 156
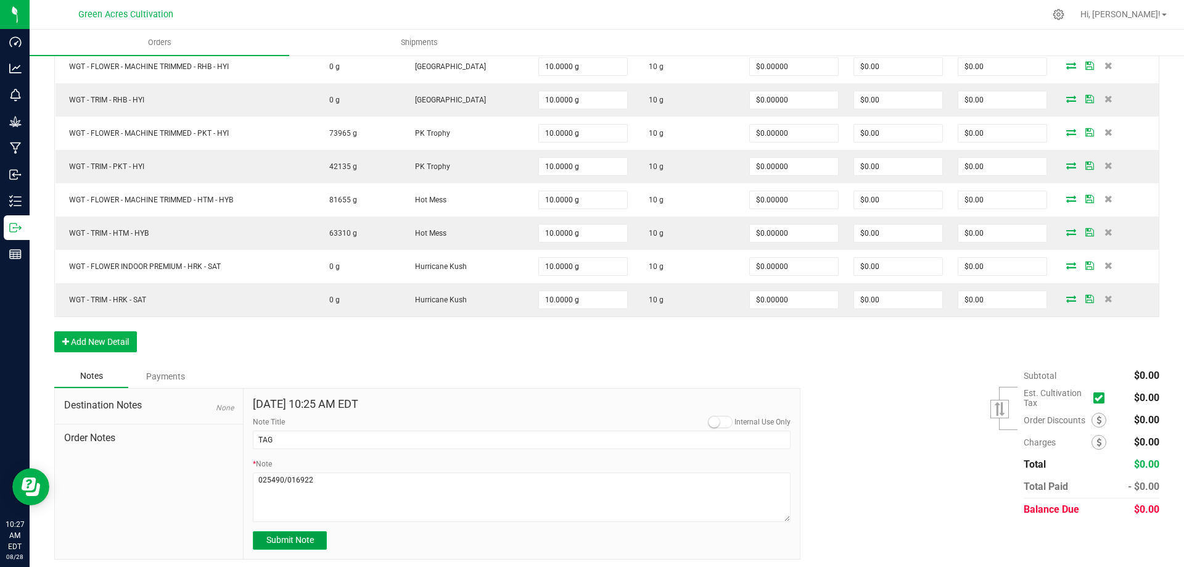
click at [295, 543] on span "Submit Note" at bounding box center [289, 540] width 47 height 10
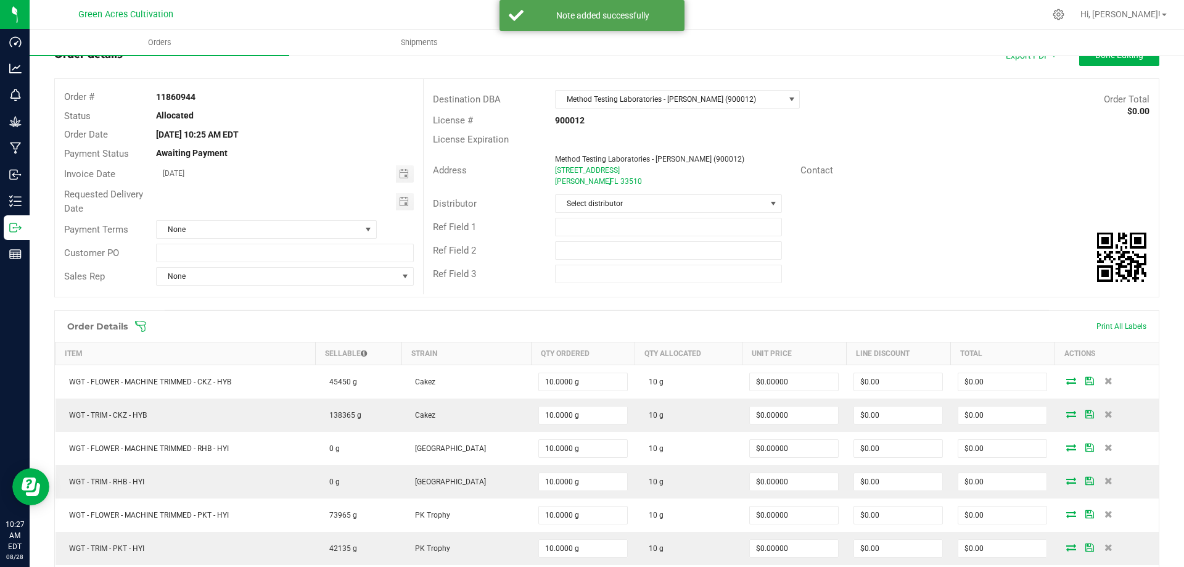
scroll to position [0, 0]
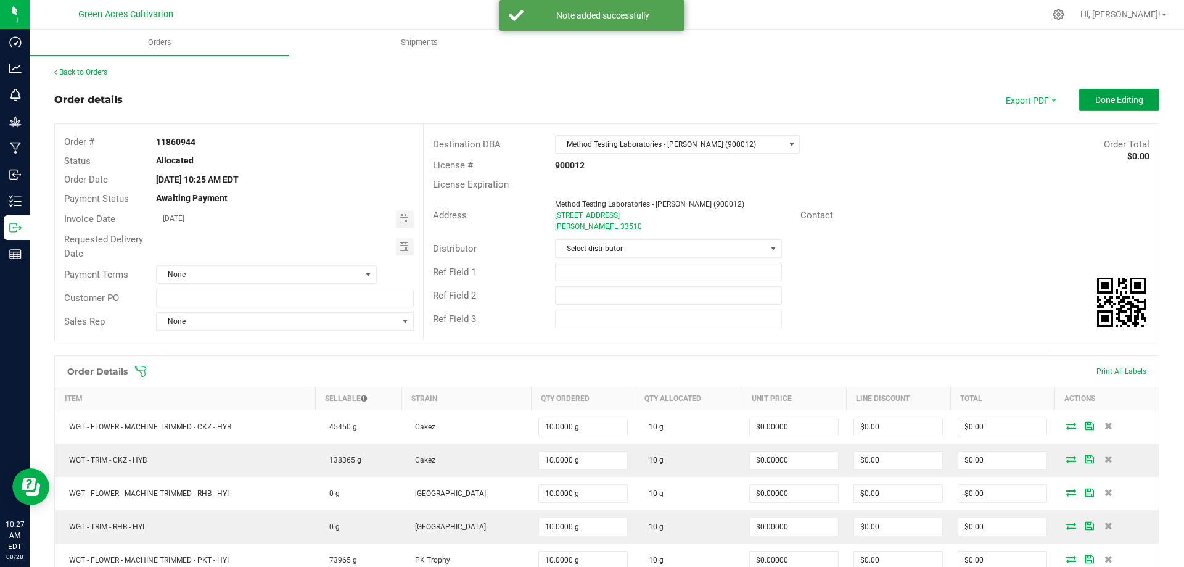
click at [1095, 95] on span "Done Editing" at bounding box center [1119, 100] width 48 height 10
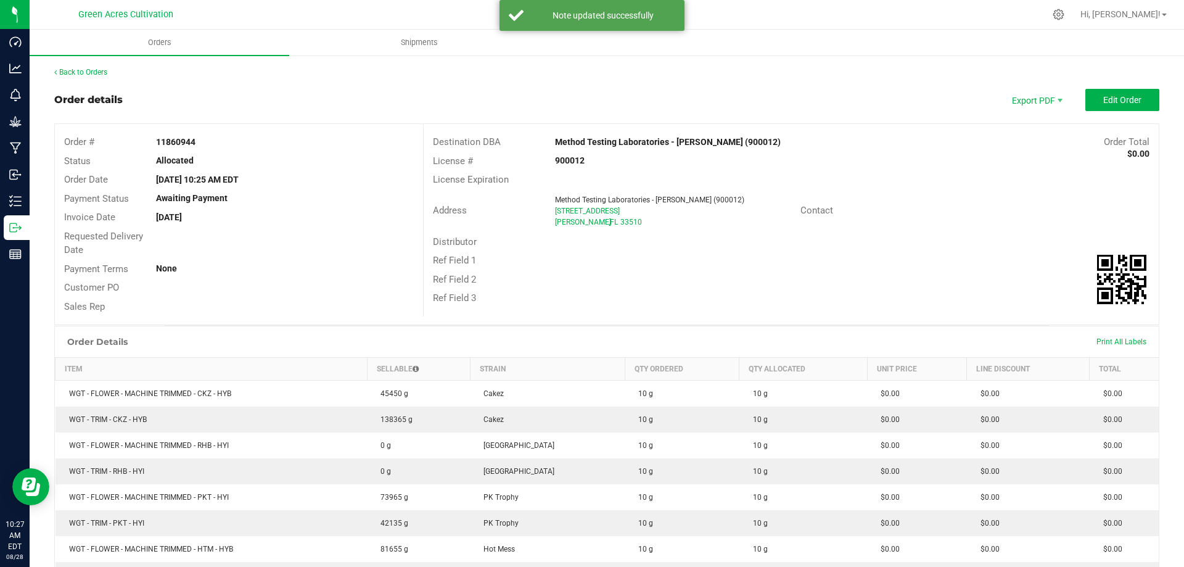
drag, startPoint x: 585, startPoint y: 251, endPoint x: 899, endPoint y: 273, distance: 314.7
click at [899, 273] on div "Ref Field 2" at bounding box center [791, 279] width 735 height 19
click at [462, 231] on div "Address Method Testing Laboratories - [PERSON_NAME] (900012) [STREET_ADDRESS] C…" at bounding box center [791, 210] width 735 height 43
click at [478, 238] on div "Distributor" at bounding box center [485, 242] width 123 height 14
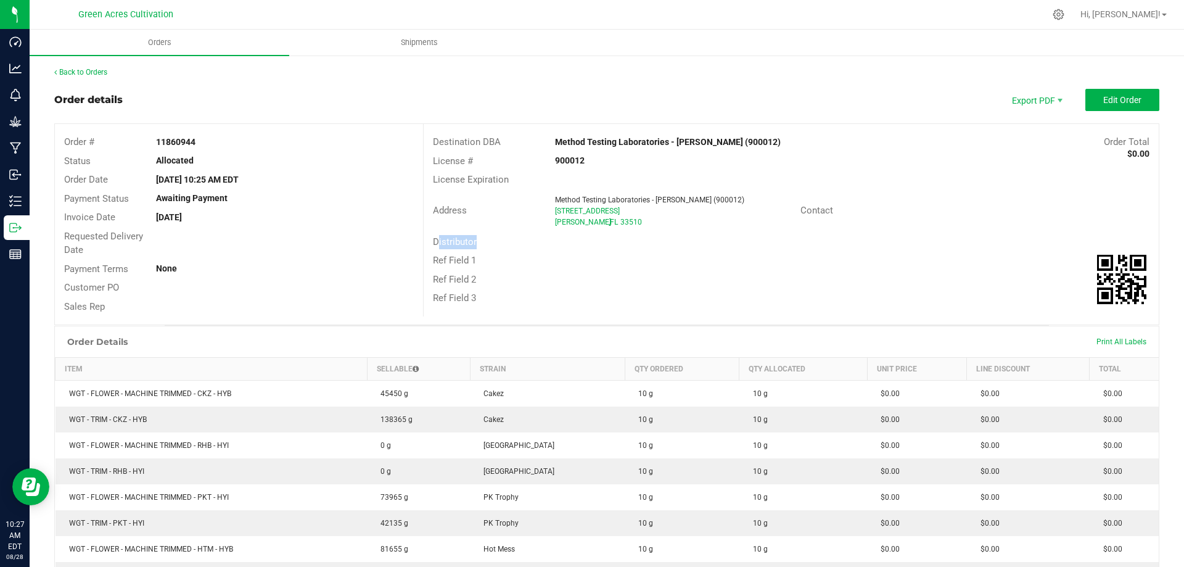
click at [478, 238] on div "Distributor" at bounding box center [485, 242] width 123 height 14
click at [498, 241] on div "Distributor" at bounding box center [485, 242] width 123 height 14
click at [1103, 99] on span "Edit Order" at bounding box center [1122, 100] width 38 height 10
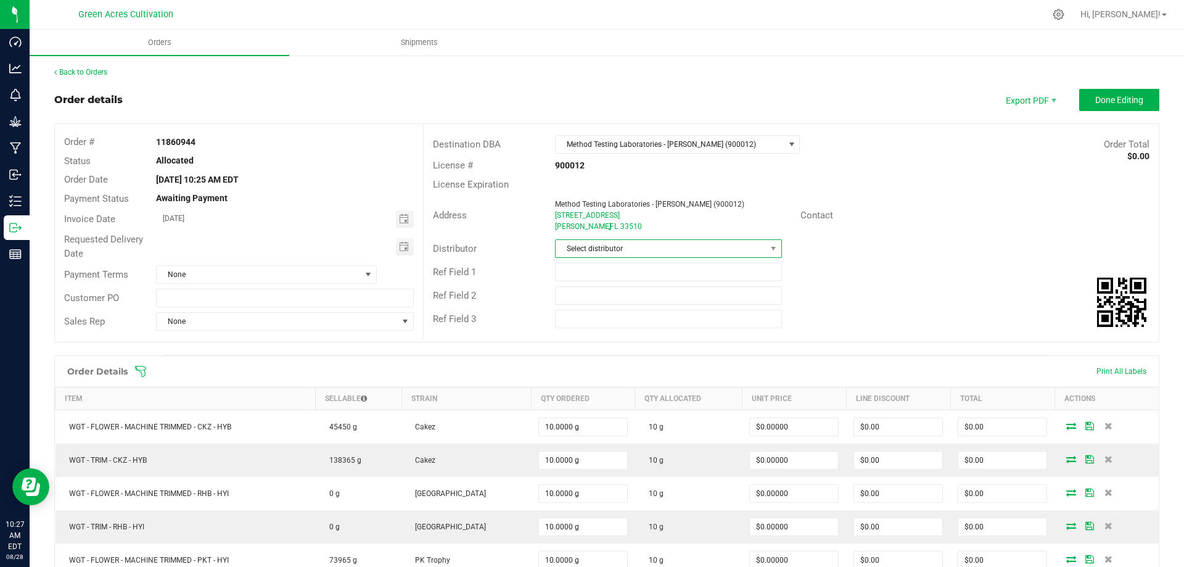
click at [601, 248] on span "Select distributor" at bounding box center [661, 248] width 210 height 17
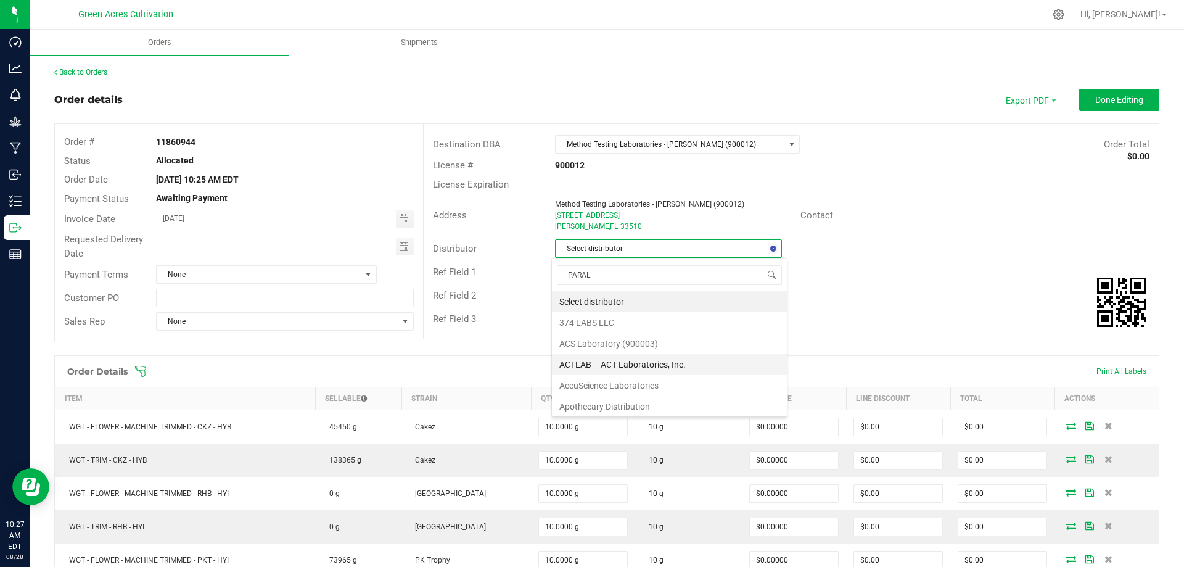
type input "PARALL"
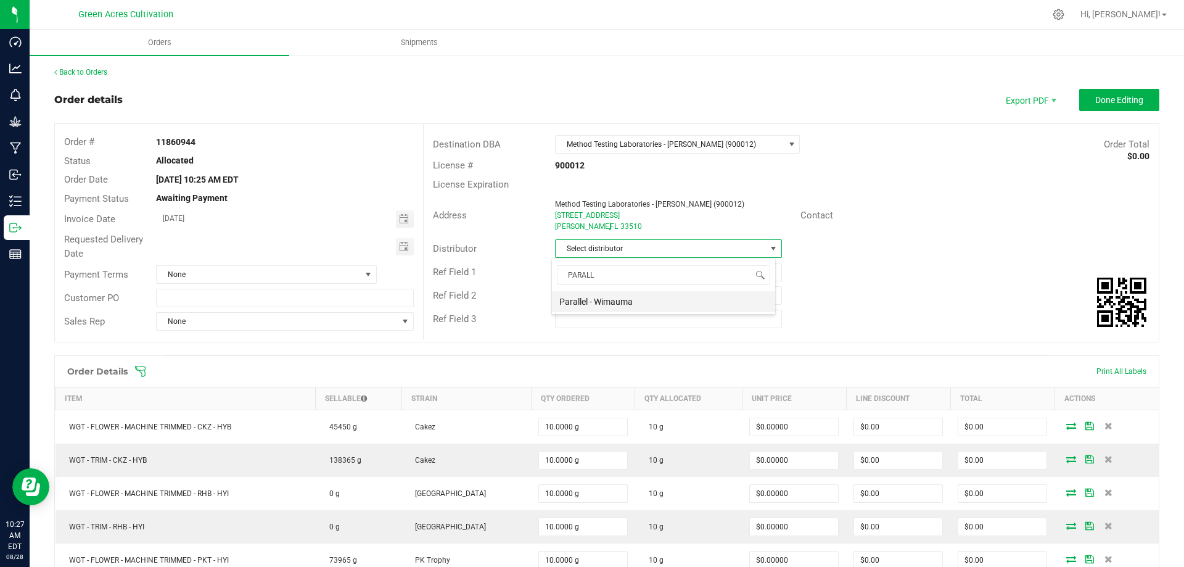
click at [624, 300] on li "Parallel - Wimauma" at bounding box center [663, 301] width 223 height 21
click at [953, 284] on div "Ref Field 2" at bounding box center [791, 295] width 735 height 23
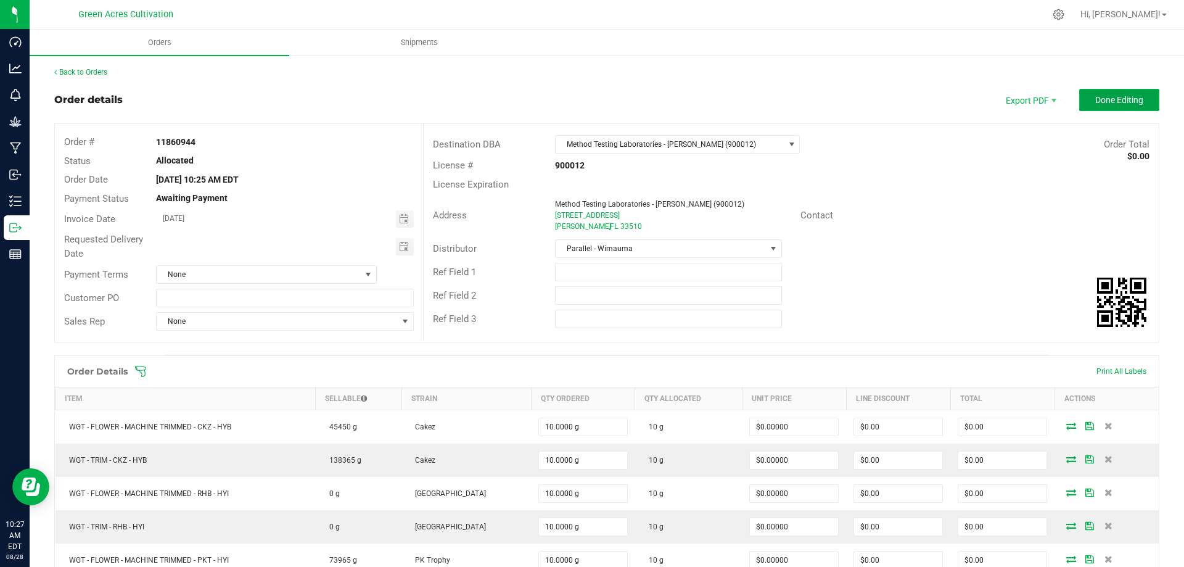
click at [1117, 102] on span "Done Editing" at bounding box center [1119, 100] width 48 height 10
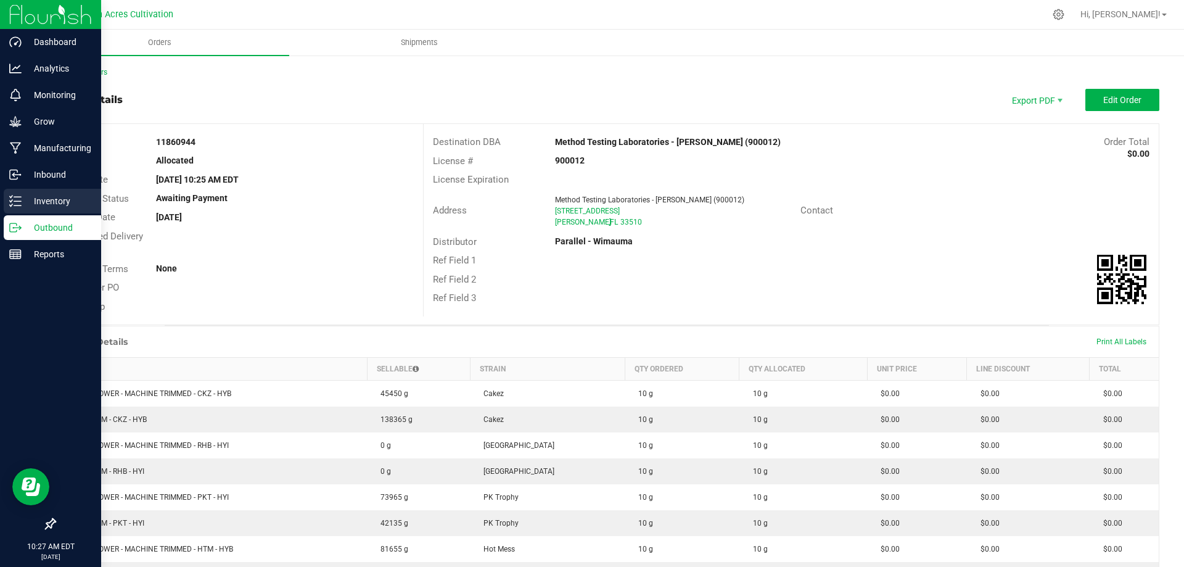
click at [68, 198] on p "Inventory" at bounding box center [59, 201] width 74 height 15
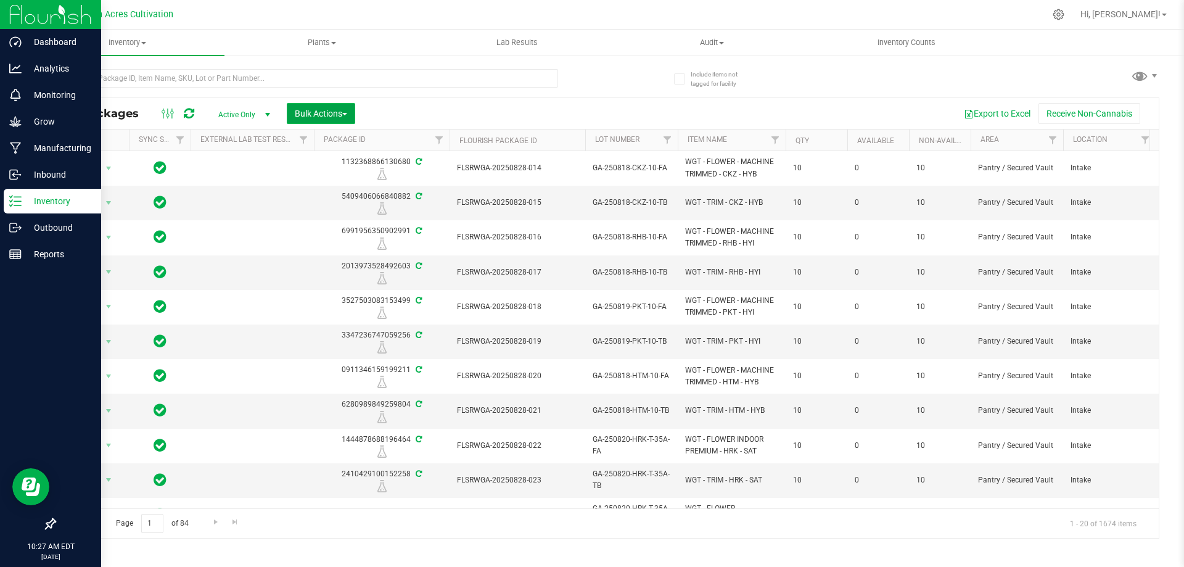
click at [328, 111] on span "Bulk Actions" at bounding box center [321, 114] width 52 height 10
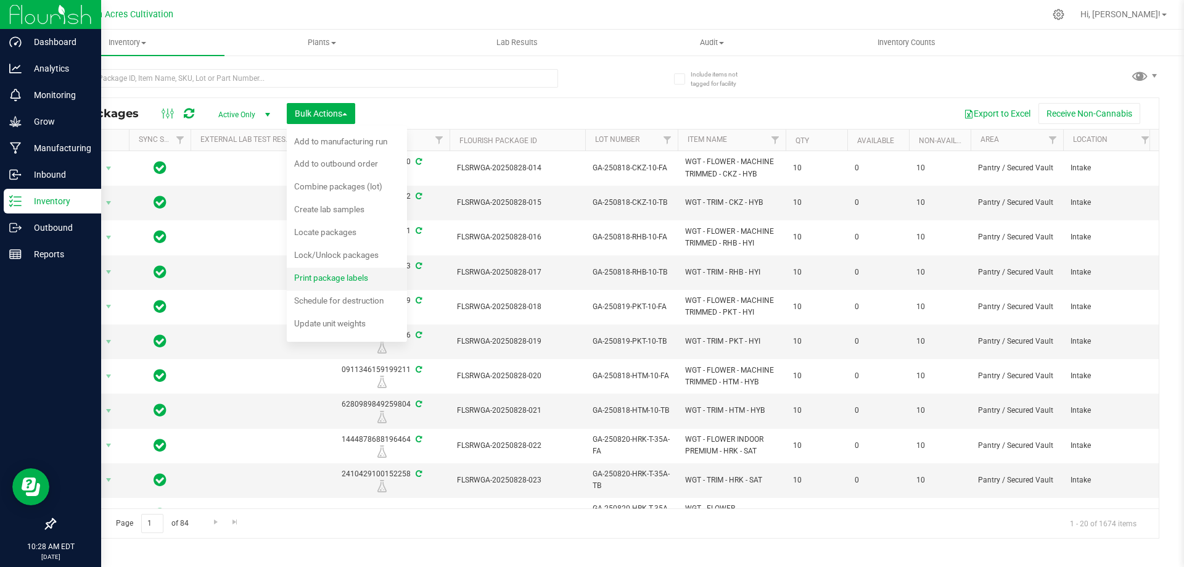
click at [316, 284] on div "Print package labels" at bounding box center [339, 280] width 91 height 20
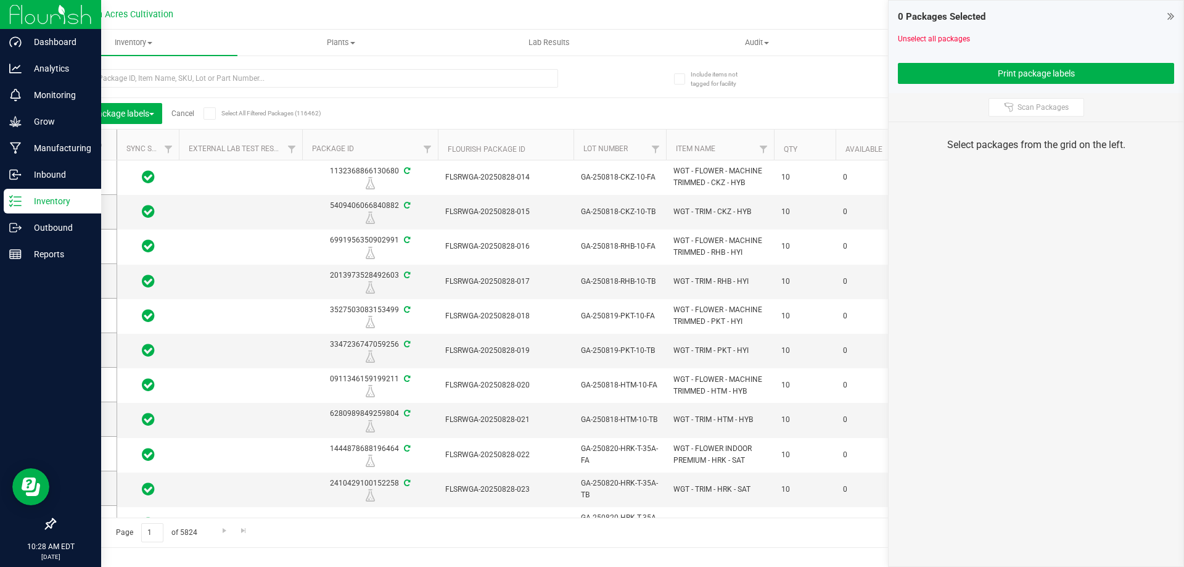
click at [79, 150] on span at bounding box center [81, 145] width 12 height 12
click at [0, 0] on input "checkbox" at bounding box center [0, 0] width 0 height 0
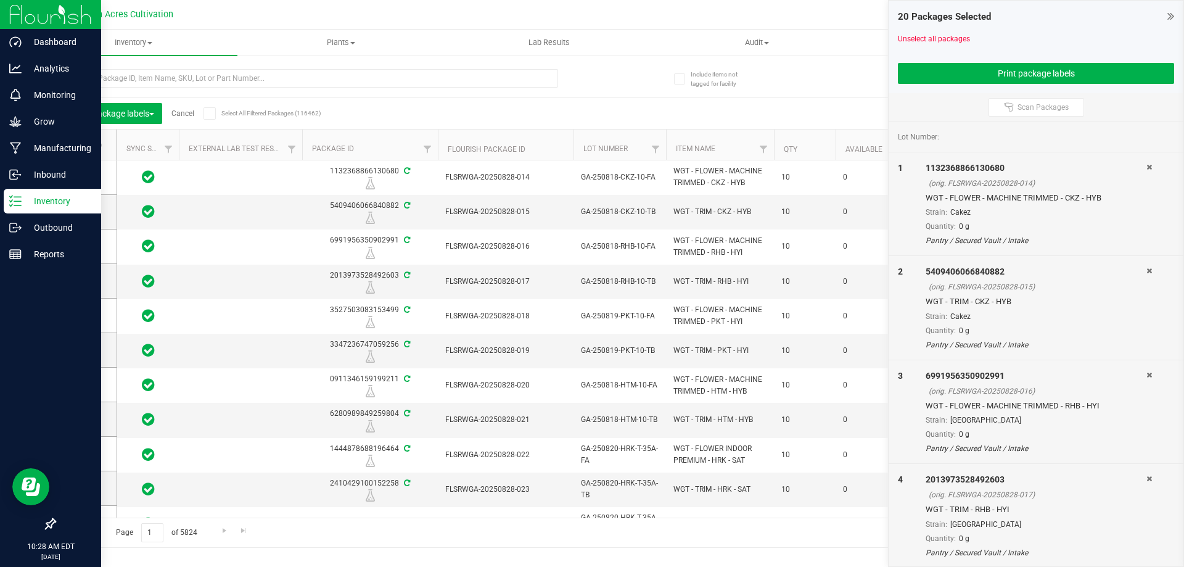
click at [79, 150] on span at bounding box center [81, 145] width 12 height 12
click at [0, 0] on input "checkbox" at bounding box center [0, 0] width 0 height 0
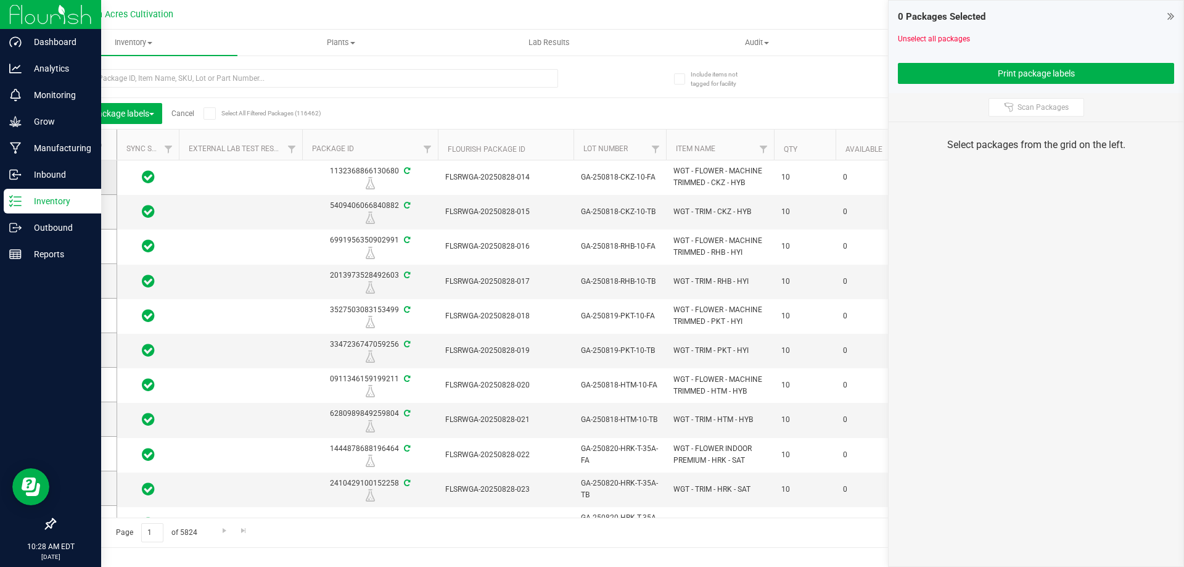
click at [84, 177] on icon at bounding box center [82, 177] width 8 height 0
click at [0, 0] on input "checkbox" at bounding box center [0, 0] width 0 height 0
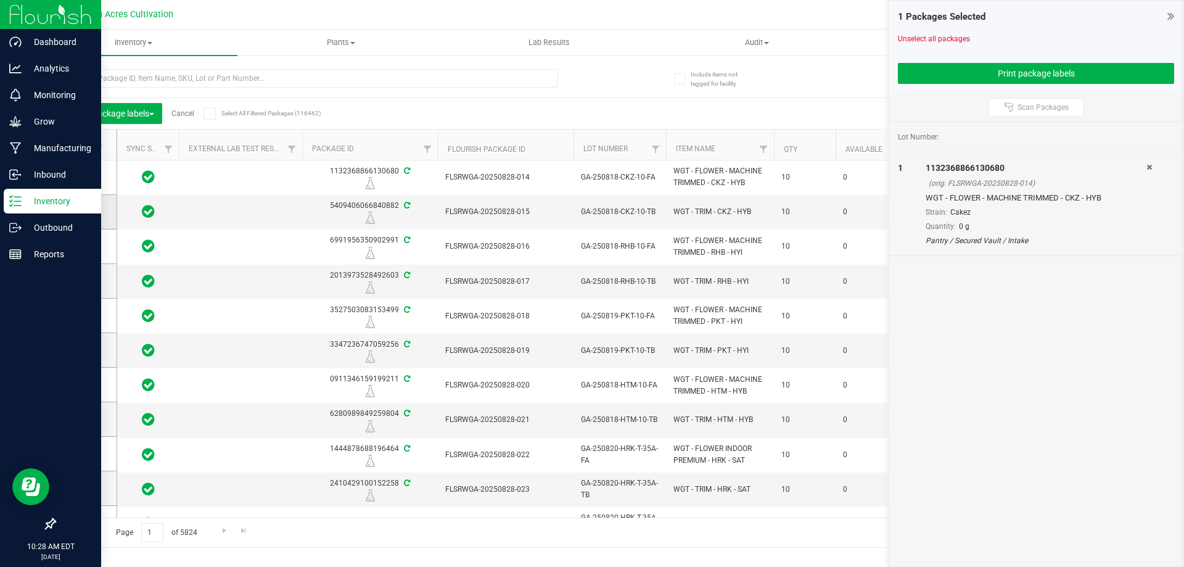
click at [83, 212] on icon at bounding box center [82, 212] width 8 height 0
click at [0, 0] on input "checkbox" at bounding box center [0, 0] width 0 height 0
click at [85, 246] on icon at bounding box center [82, 246] width 8 height 0
click at [0, 0] on input "checkbox" at bounding box center [0, 0] width 0 height 0
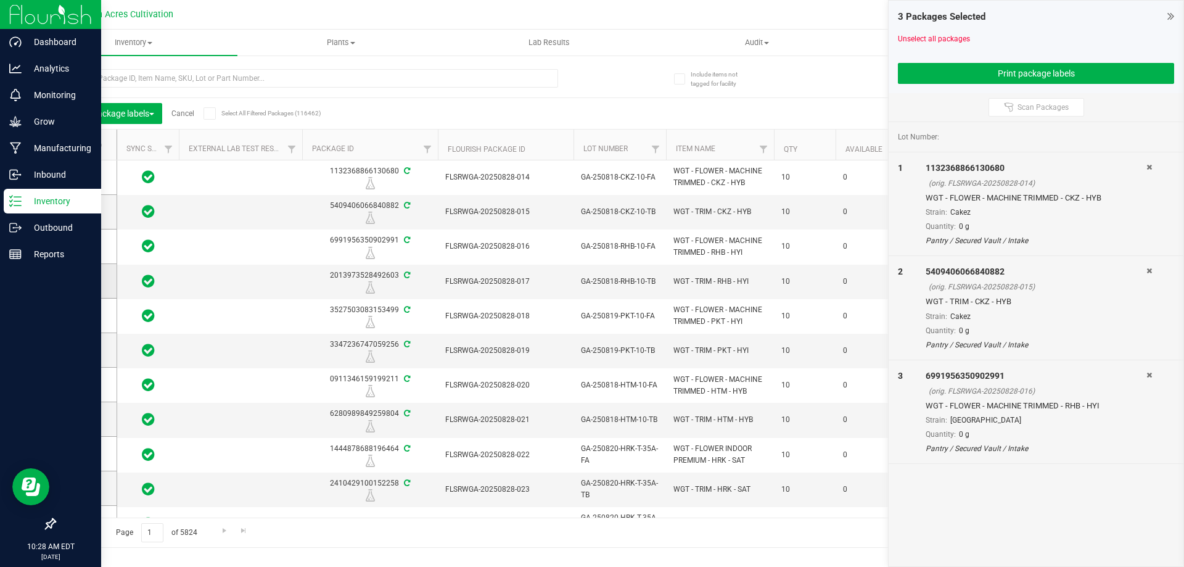
click at [85, 281] on icon at bounding box center [82, 281] width 8 height 0
click at [0, 0] on input "checkbox" at bounding box center [0, 0] width 0 height 0
click at [83, 321] on span at bounding box center [83, 315] width 12 height 12
click at [0, 0] on input "checkbox" at bounding box center [0, 0] width 0 height 0
click at [81, 356] on span at bounding box center [83, 350] width 12 height 12
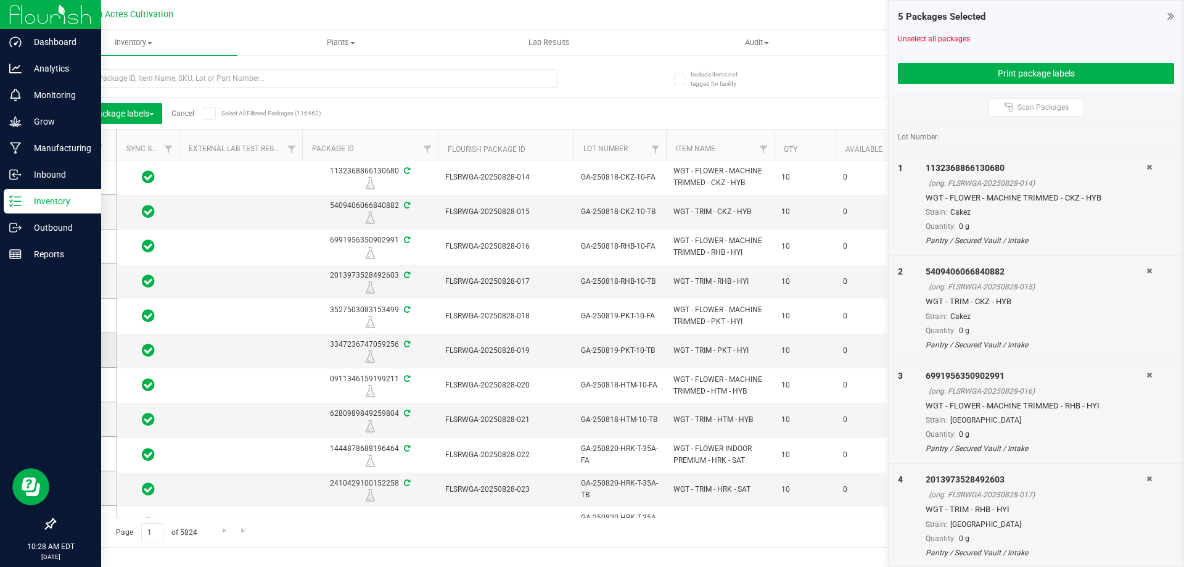
click at [0, 0] on input "checkbox" at bounding box center [0, 0] width 0 height 0
click at [78, 384] on icon at bounding box center [82, 384] width 8 height 0
click at [0, 0] on input "checkbox" at bounding box center [0, 0] width 0 height 0
click at [80, 419] on icon at bounding box center [82, 419] width 8 height 0
click at [0, 0] on input "checkbox" at bounding box center [0, 0] width 0 height 0
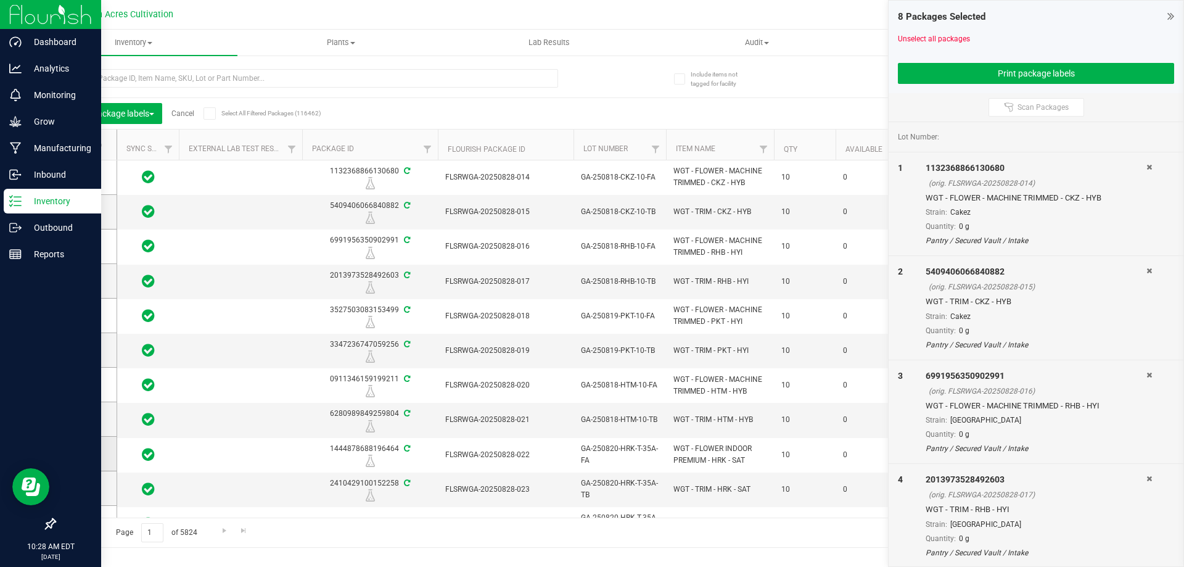
click at [85, 453] on icon at bounding box center [82, 453] width 8 height 0
click at [0, 0] on input "checkbox" at bounding box center [0, 0] width 0 height 0
click at [81, 488] on icon at bounding box center [82, 488] width 8 height 0
click at [0, 0] on input "checkbox" at bounding box center [0, 0] width 0 height 0
click at [918, 62] on div at bounding box center [1036, 58] width 276 height 9
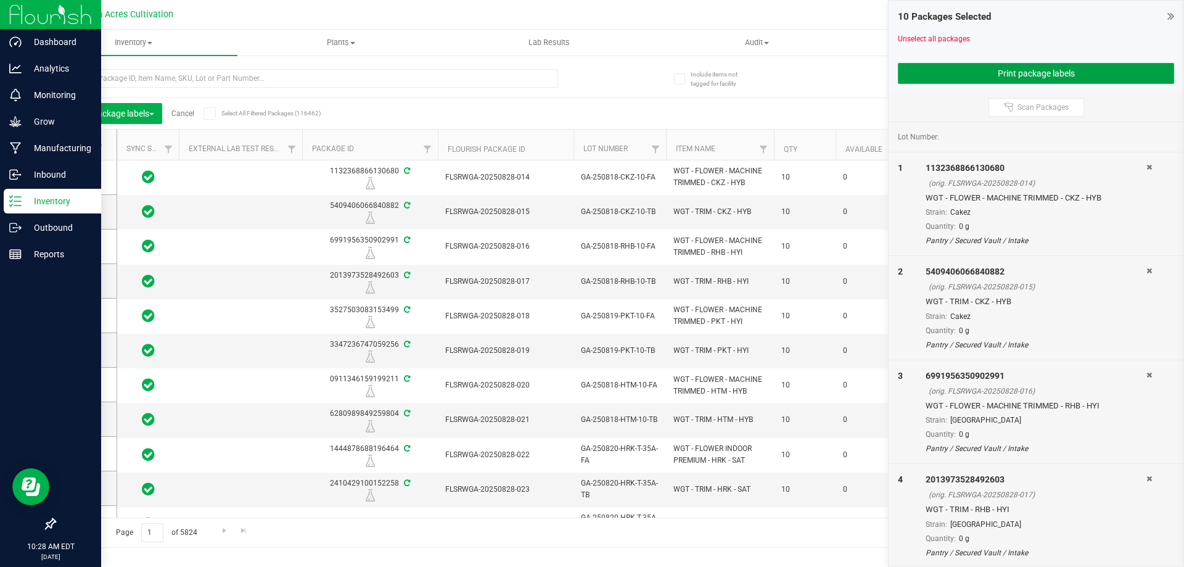
click at [919, 69] on button "Print package labels" at bounding box center [1036, 73] width 276 height 21
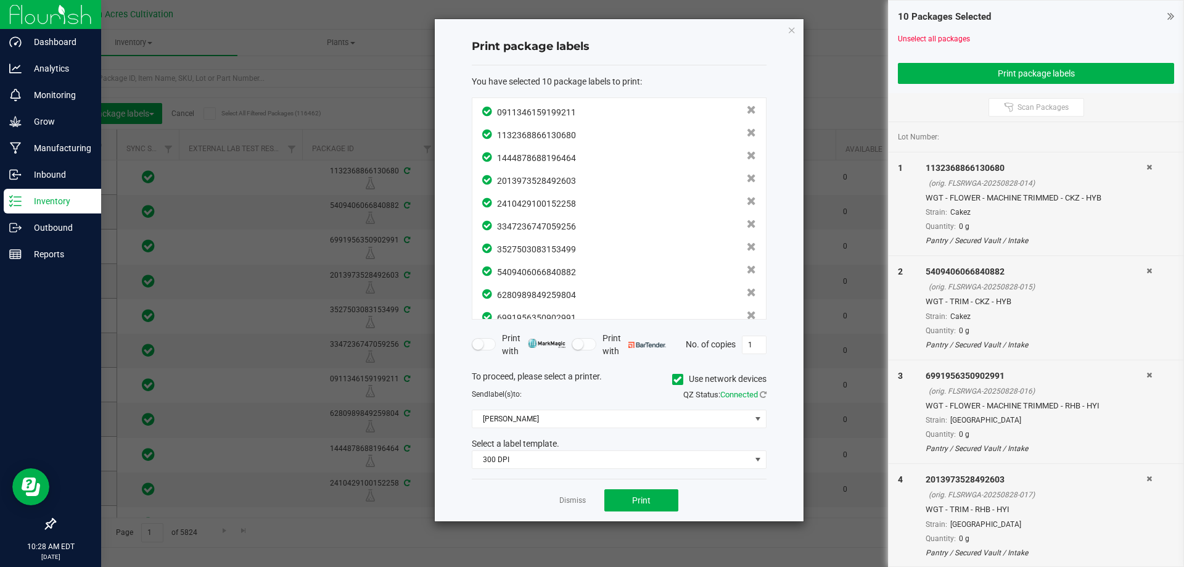
click at [677, 379] on icon at bounding box center [678, 379] width 8 height 0
click at [0, 0] on input "Use network devices" at bounding box center [0, 0] width 0 height 0
click at [652, 421] on span at bounding box center [611, 418] width 278 height 17
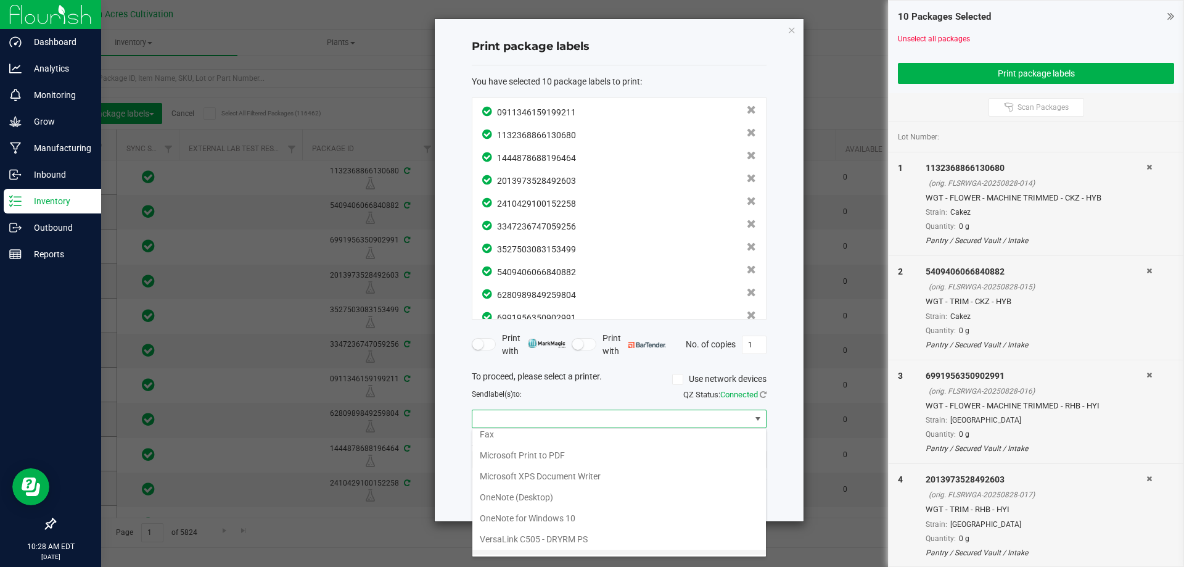
scroll to position [44, 0]
click at [525, 550] on ZPL "ZDesigner ZD420-203dpi ZPL" at bounding box center [619, 544] width 294 height 21
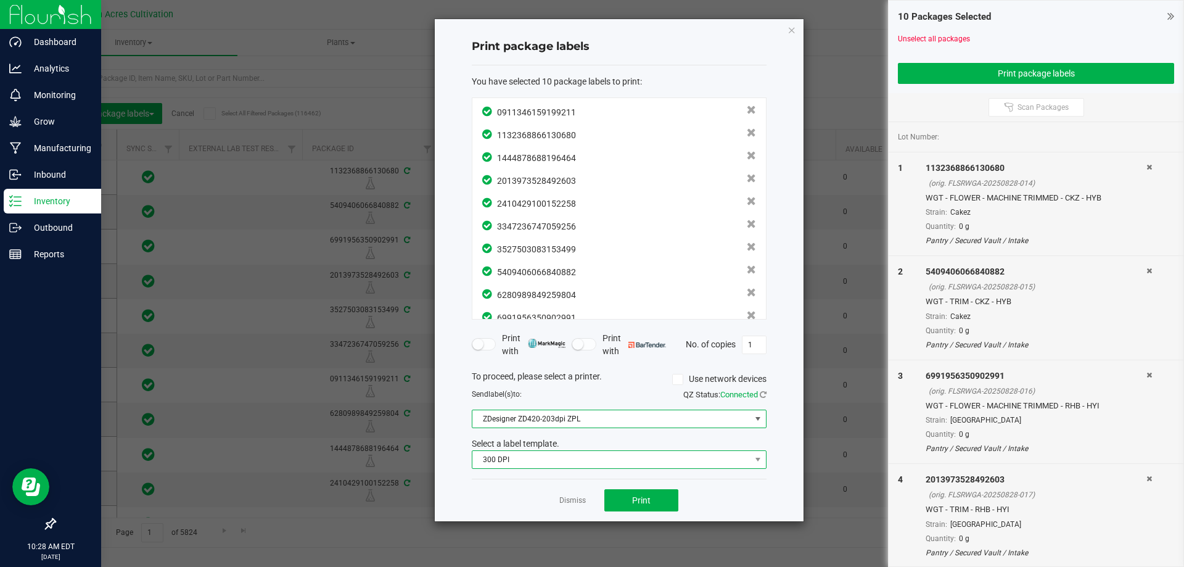
click at [571, 462] on span "300 DPI" at bounding box center [611, 459] width 278 height 17
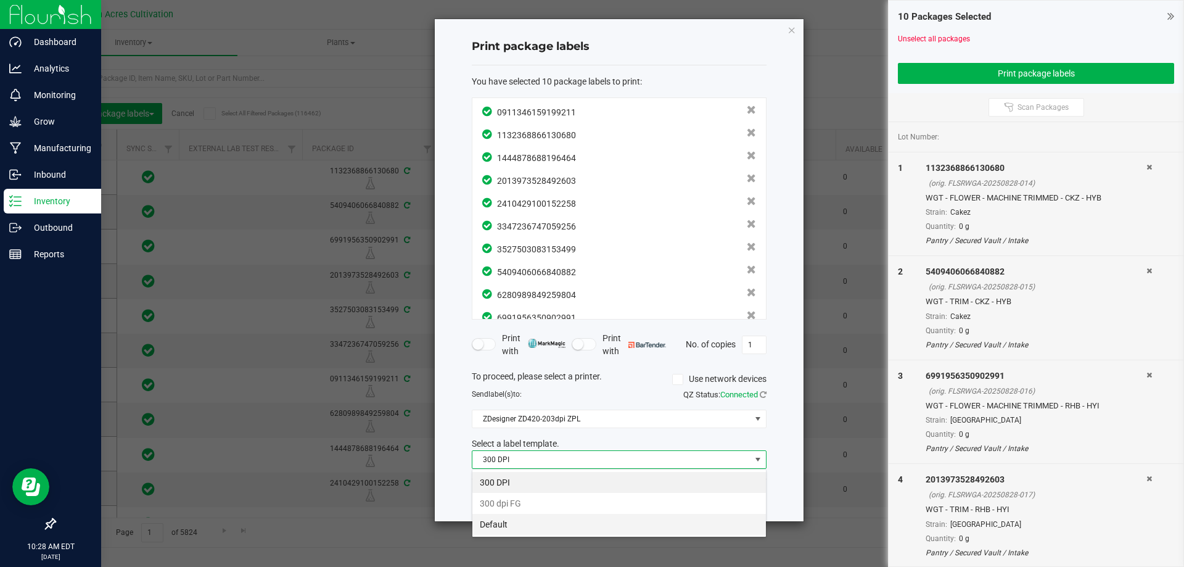
scroll to position [19, 295]
click at [521, 530] on li "Default" at bounding box center [619, 524] width 294 height 21
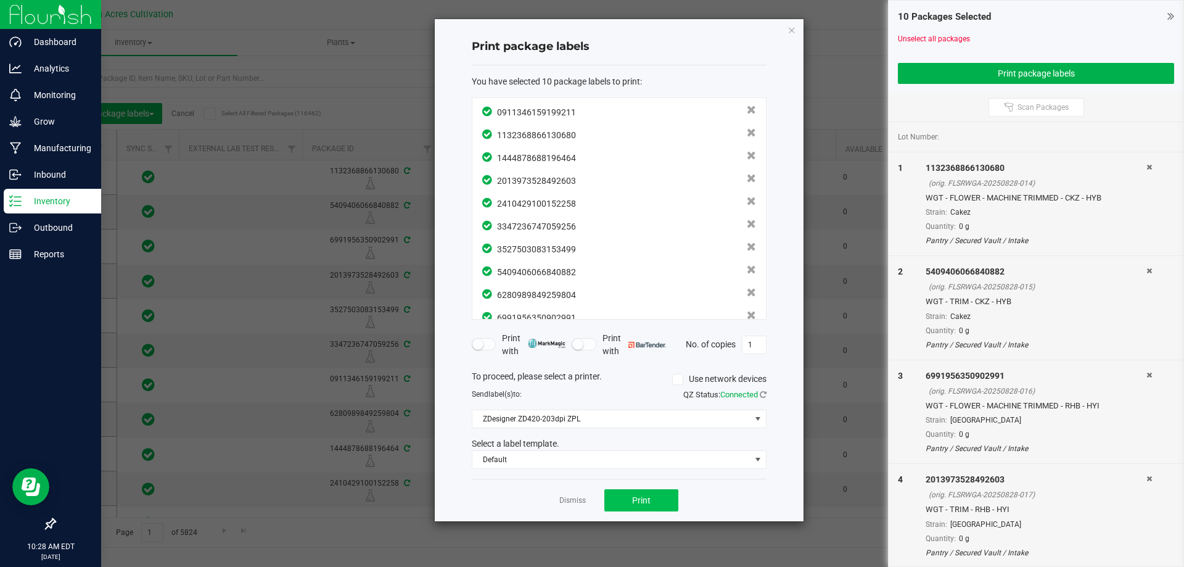
drag, startPoint x: 691, startPoint y: 497, endPoint x: 663, endPoint y: 503, distance: 29.0
click at [688, 497] on div "Dismiss Print" at bounding box center [619, 500] width 295 height 43
click at [654, 502] on button "Print" at bounding box center [641, 500] width 74 height 22
click at [569, 501] on link "Dismiss" at bounding box center [572, 500] width 27 height 10
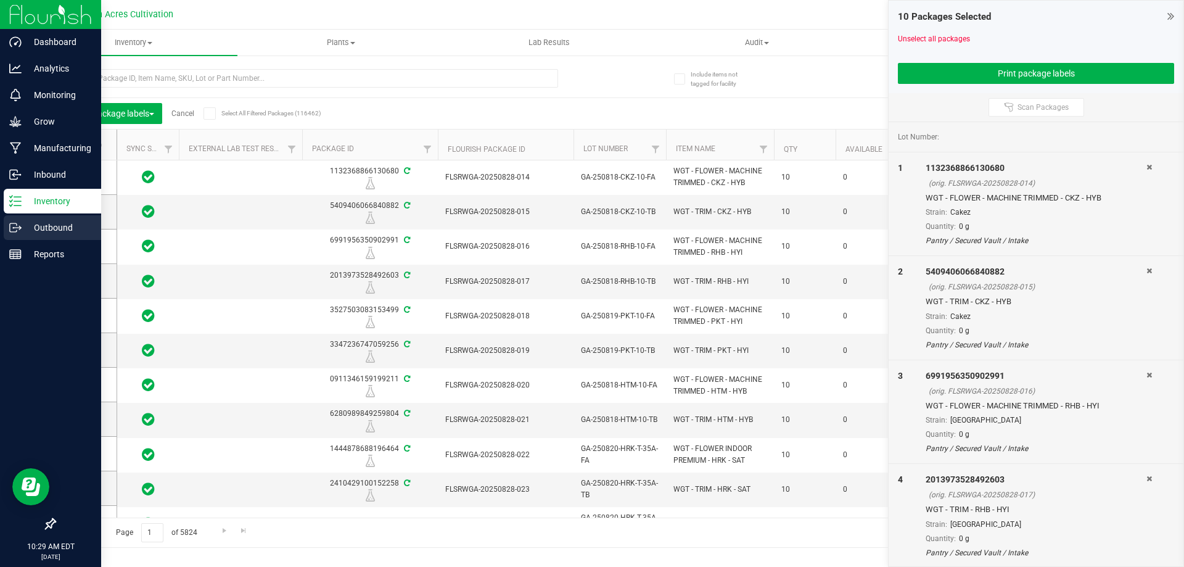
click at [43, 222] on p "Outbound" at bounding box center [59, 227] width 74 height 15
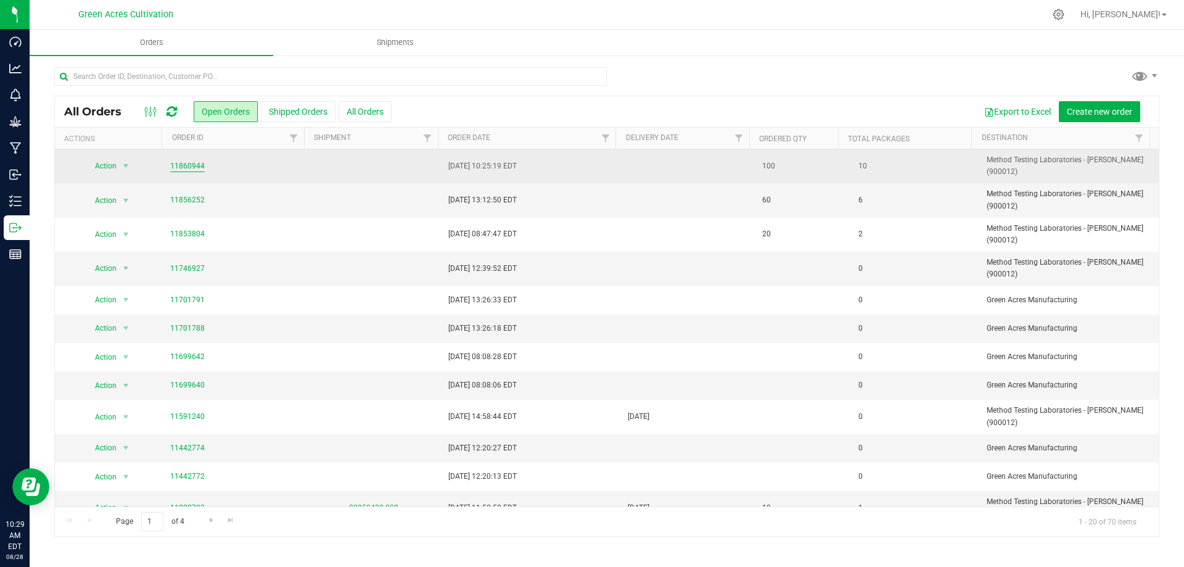
click at [184, 160] on link "11860944" at bounding box center [187, 166] width 35 height 12
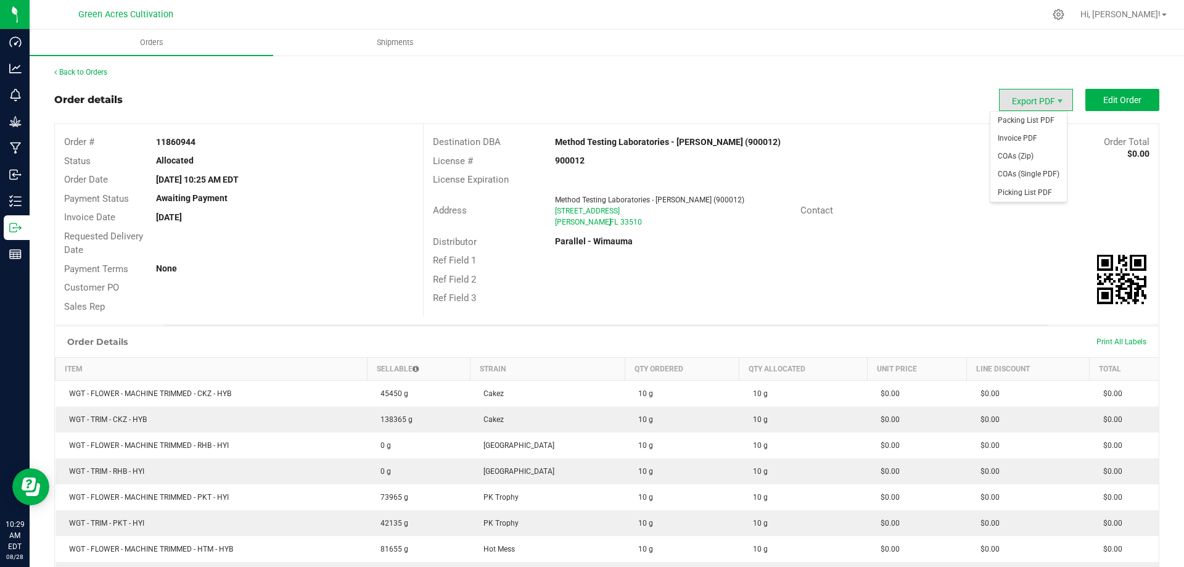
click at [1025, 102] on span "Export PDF" at bounding box center [1036, 100] width 74 height 22
click at [1020, 126] on span "Packing List PDF" at bounding box center [1029, 121] width 76 height 18
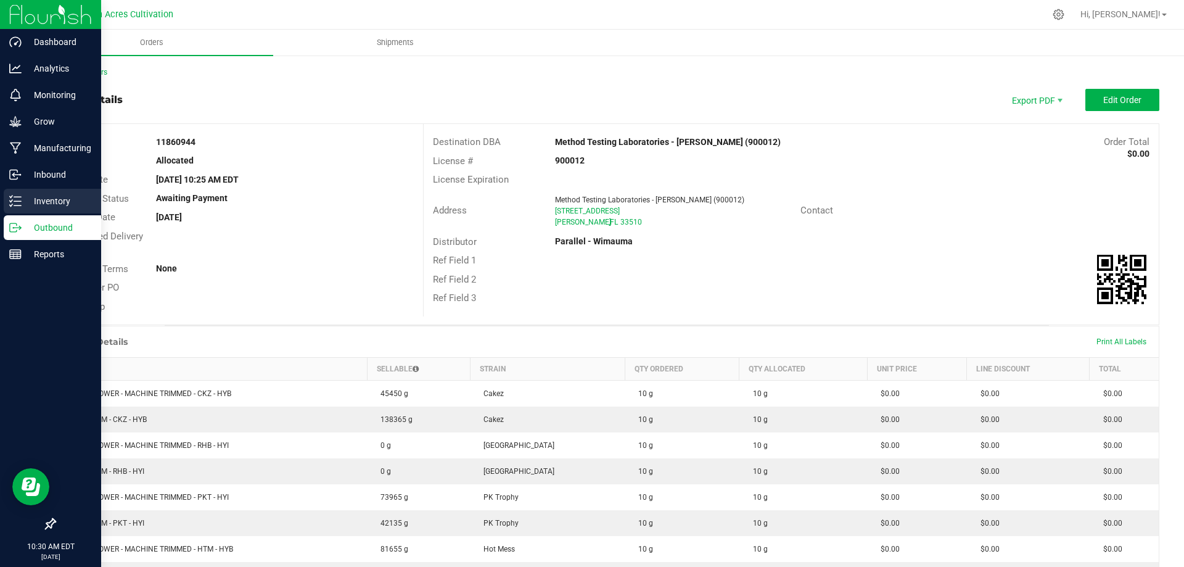
click at [5, 201] on div "Inventory" at bounding box center [52, 201] width 97 height 25
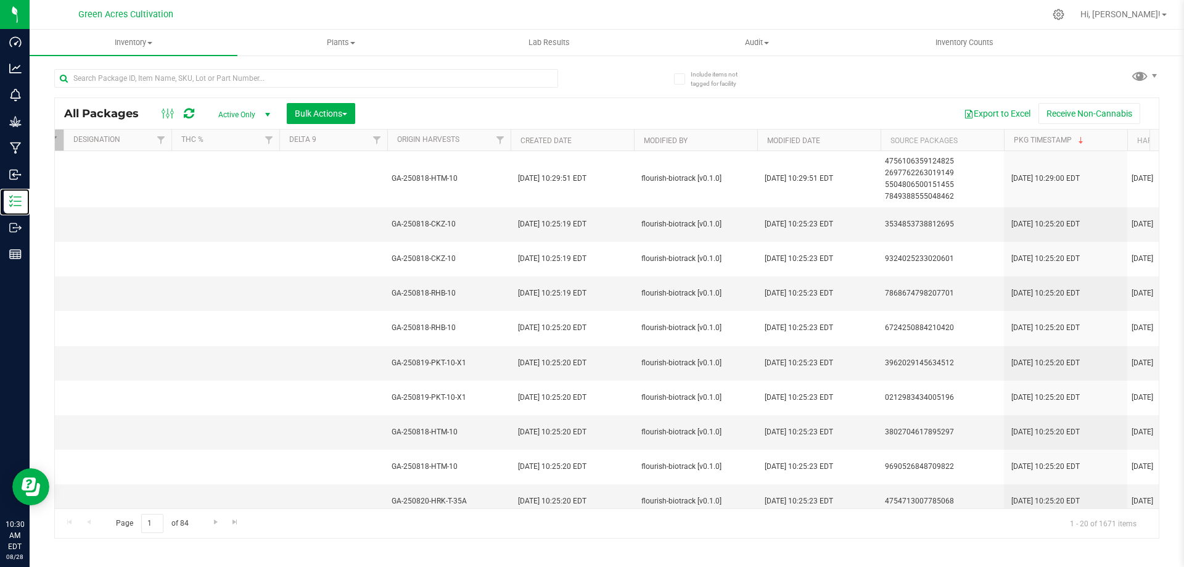
scroll to position [0, 1486]
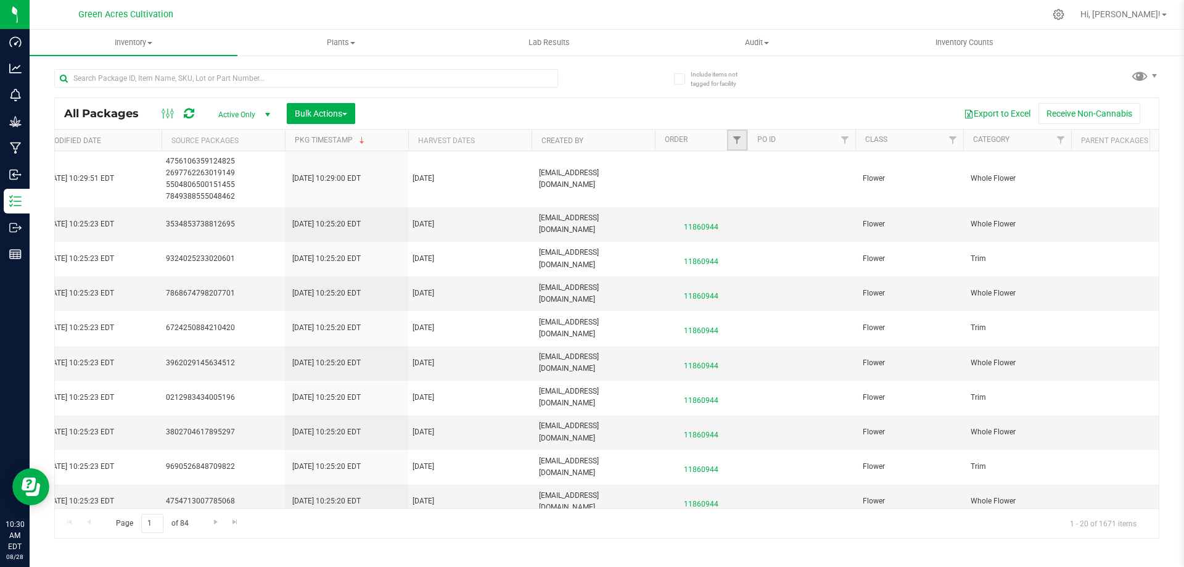
click at [740, 134] on link "Filter" at bounding box center [737, 140] width 20 height 21
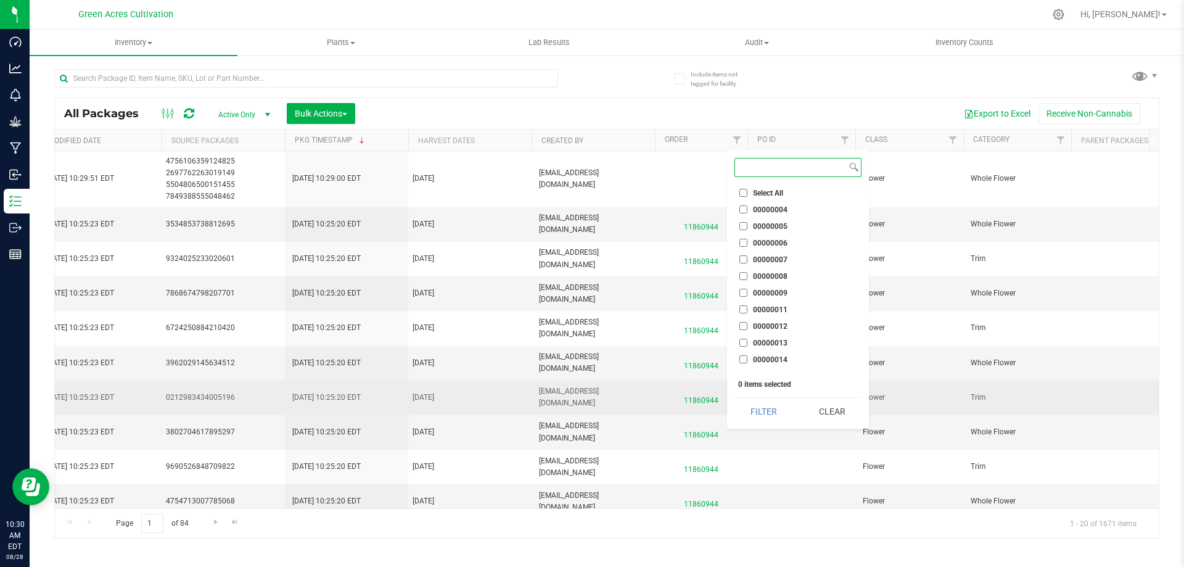
paste input "11860944"
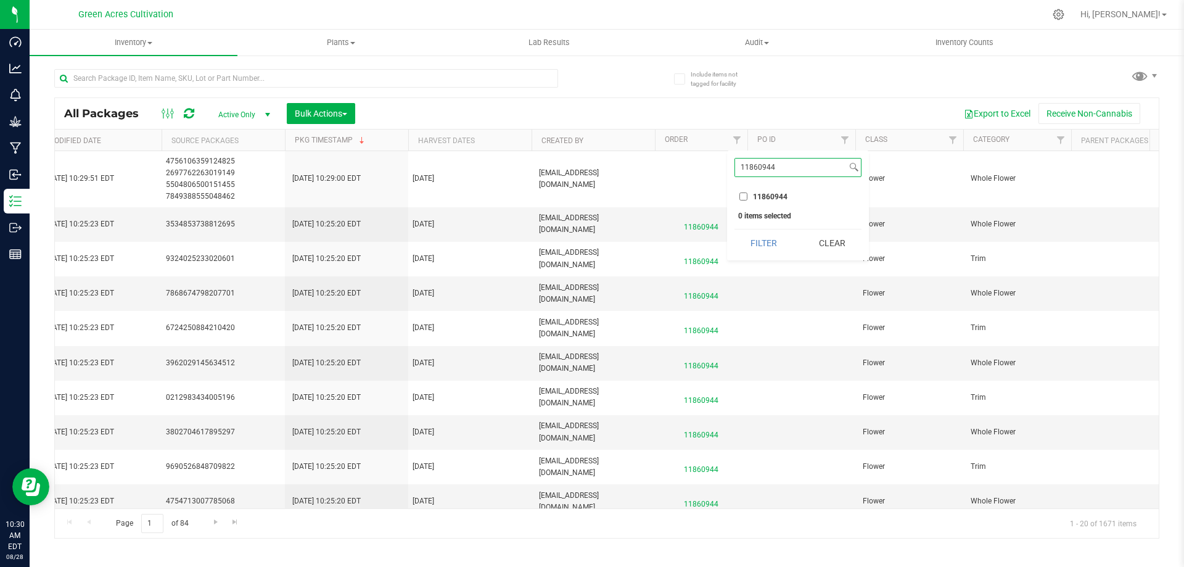
type input "11860944"
click at [744, 191] on li "11860944" at bounding box center [798, 196] width 127 height 13
click at [743, 239] on button "Filter" at bounding box center [764, 242] width 59 height 27
click at [736, 139] on span "Filter" at bounding box center [737, 140] width 10 height 10
click at [746, 196] on input "11860944" at bounding box center [744, 196] width 8 height 8
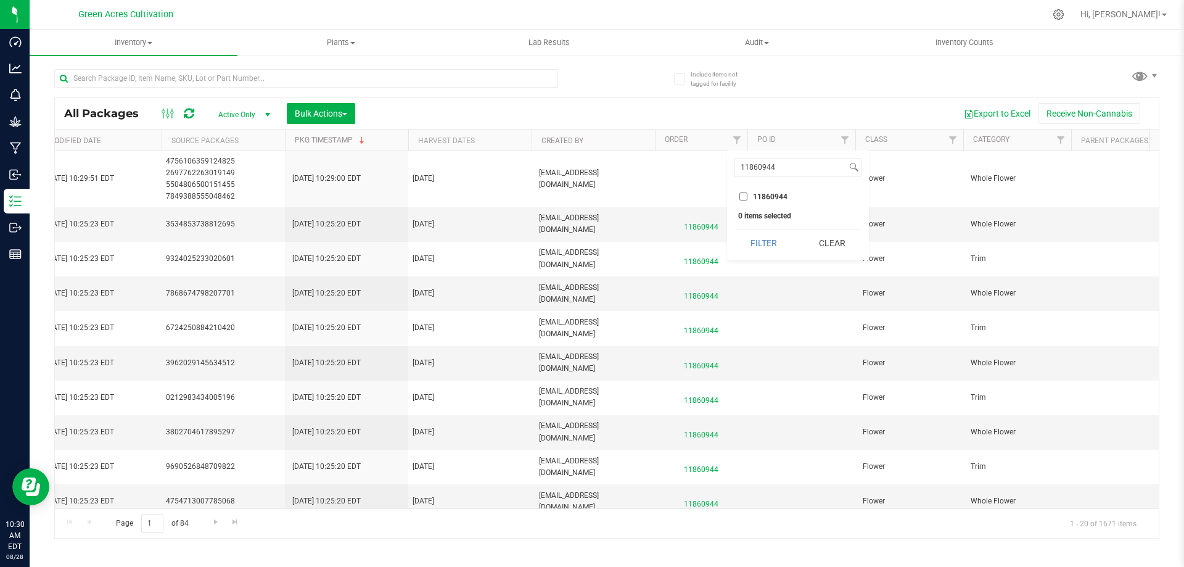
checkbox input "true"
click at [758, 255] on button "Filter" at bounding box center [764, 242] width 59 height 27
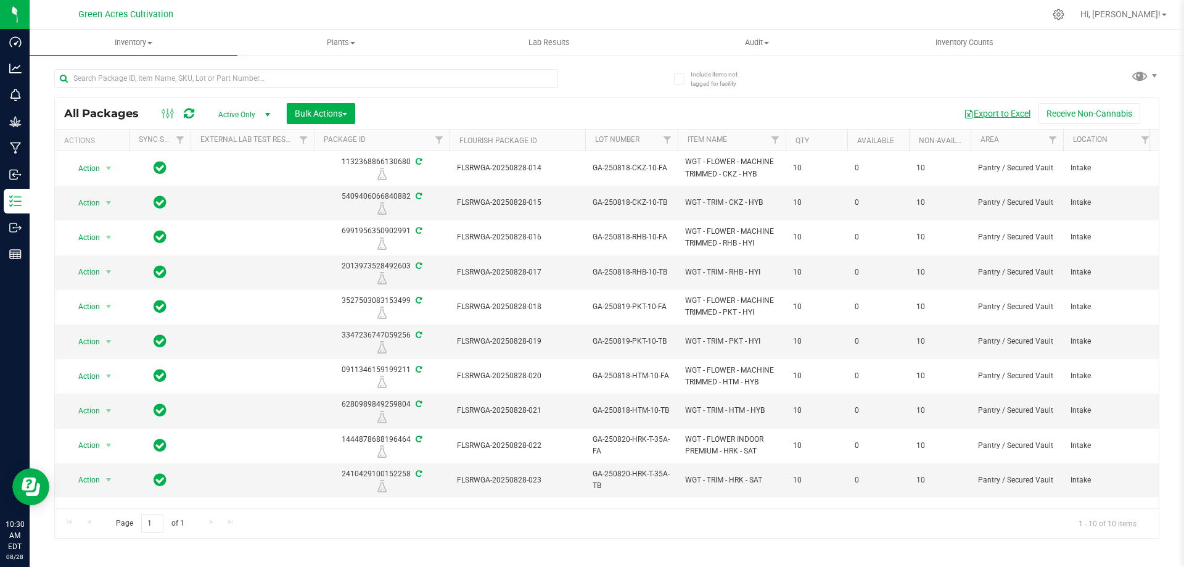
click at [1008, 114] on button "Export to Excel" at bounding box center [997, 113] width 83 height 21
